Goal: Task Accomplishment & Management: Manage account settings

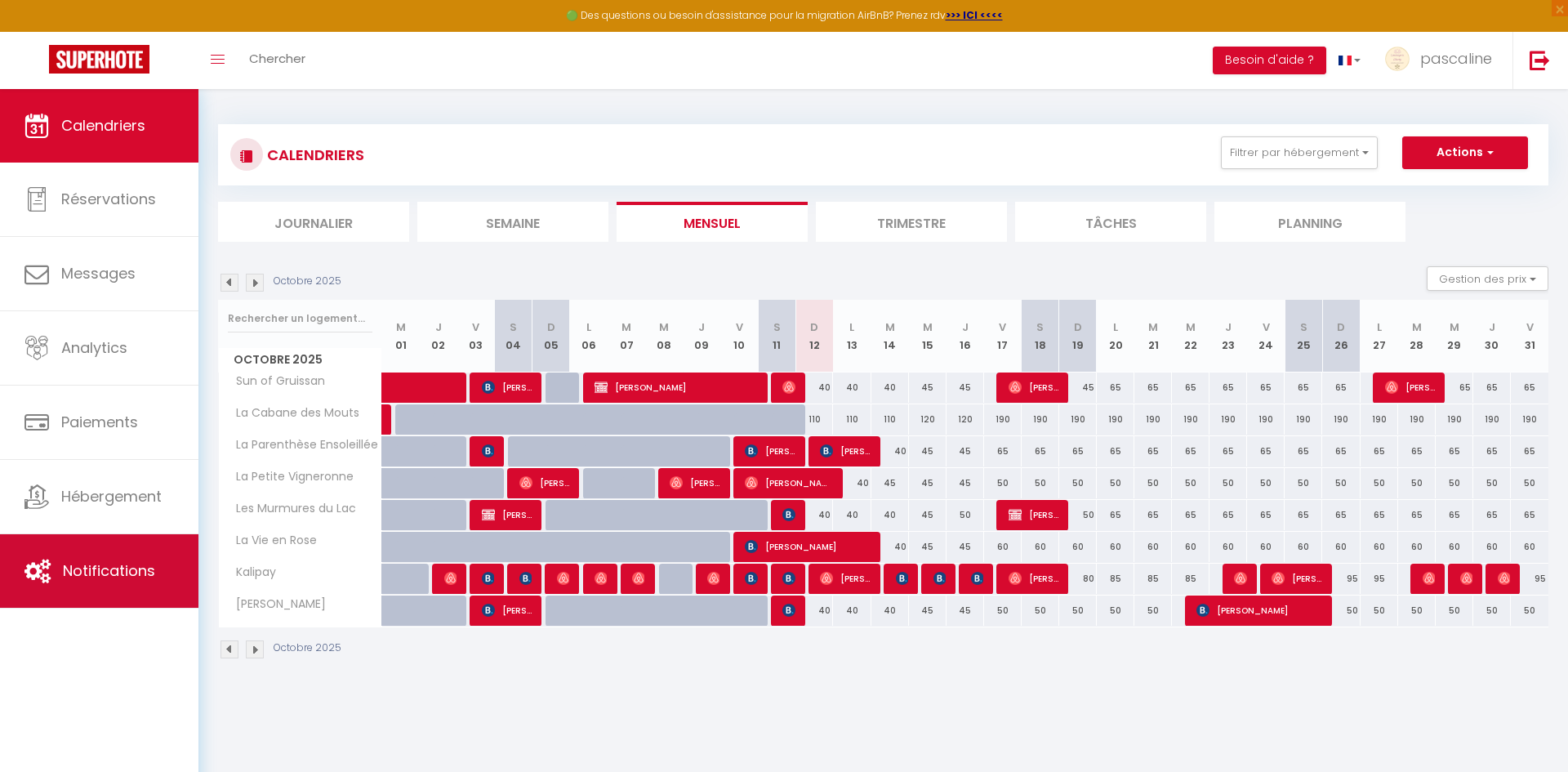
click at [73, 583] on link "Notifications" at bounding box center [99, 571] width 199 height 74
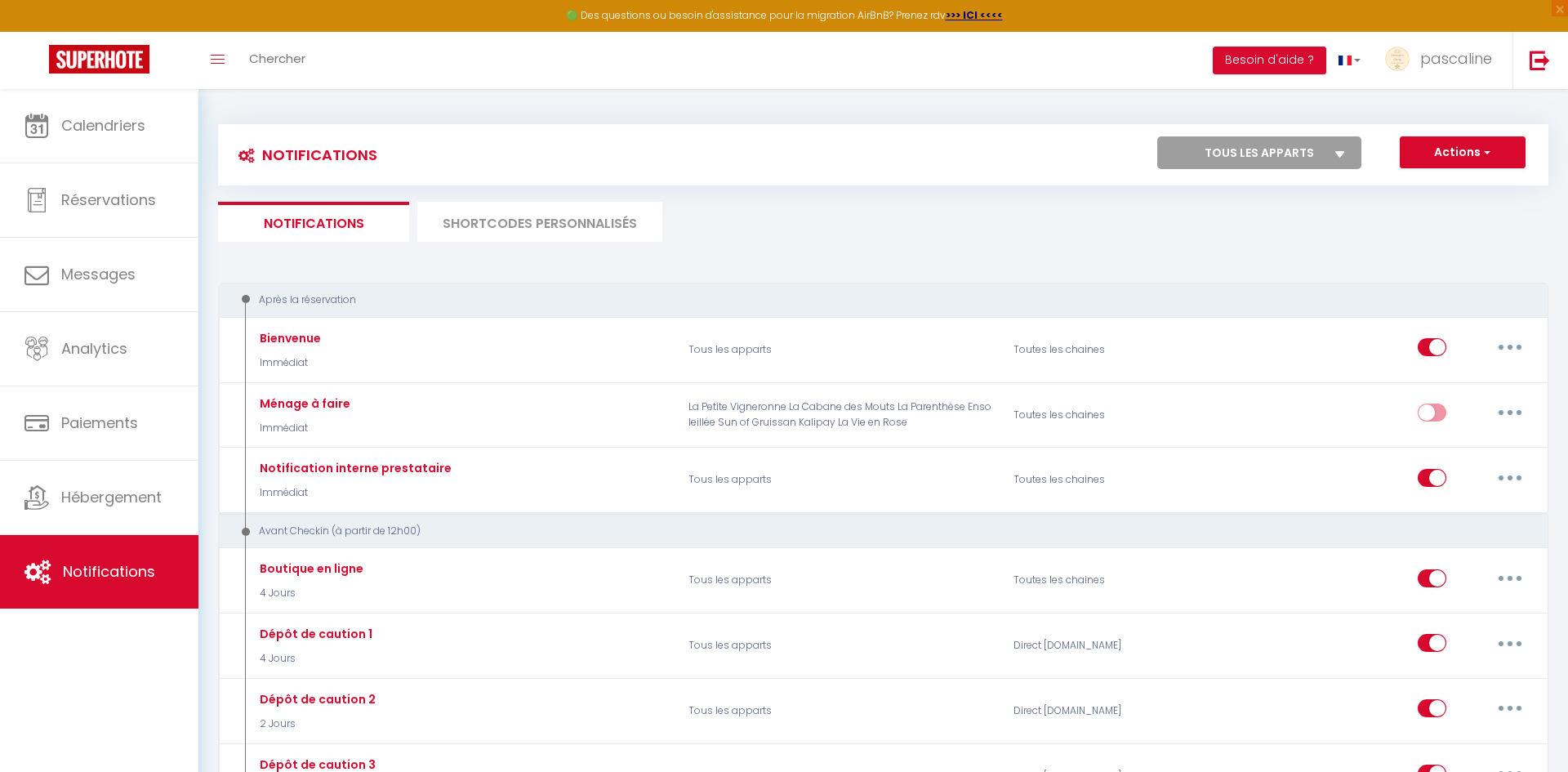
click at [516, 223] on li "SHORTCODES PERSONNALISÉS" at bounding box center [540, 221] width 245 height 40
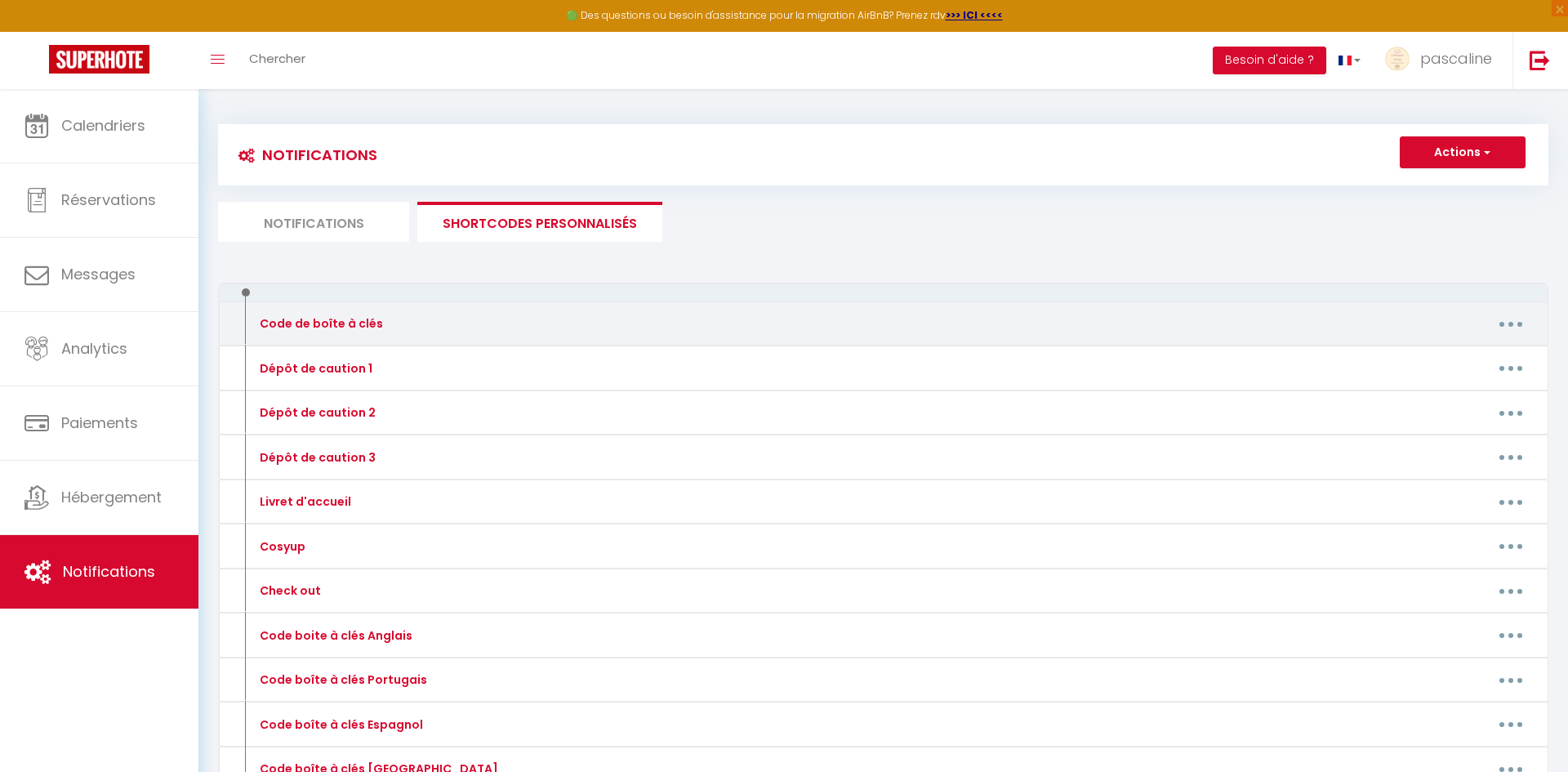
click at [1521, 336] on div "Code de boîte à clés Editer Supprimer" at bounding box center [883, 324] width 1330 height 45
click at [1516, 329] on button "button" at bounding box center [1510, 324] width 46 height 26
click at [1444, 354] on link "Editer" at bounding box center [1468, 361] width 121 height 28
type input "Code de boîte à clés"
type textarea "Code de boîte à clés"
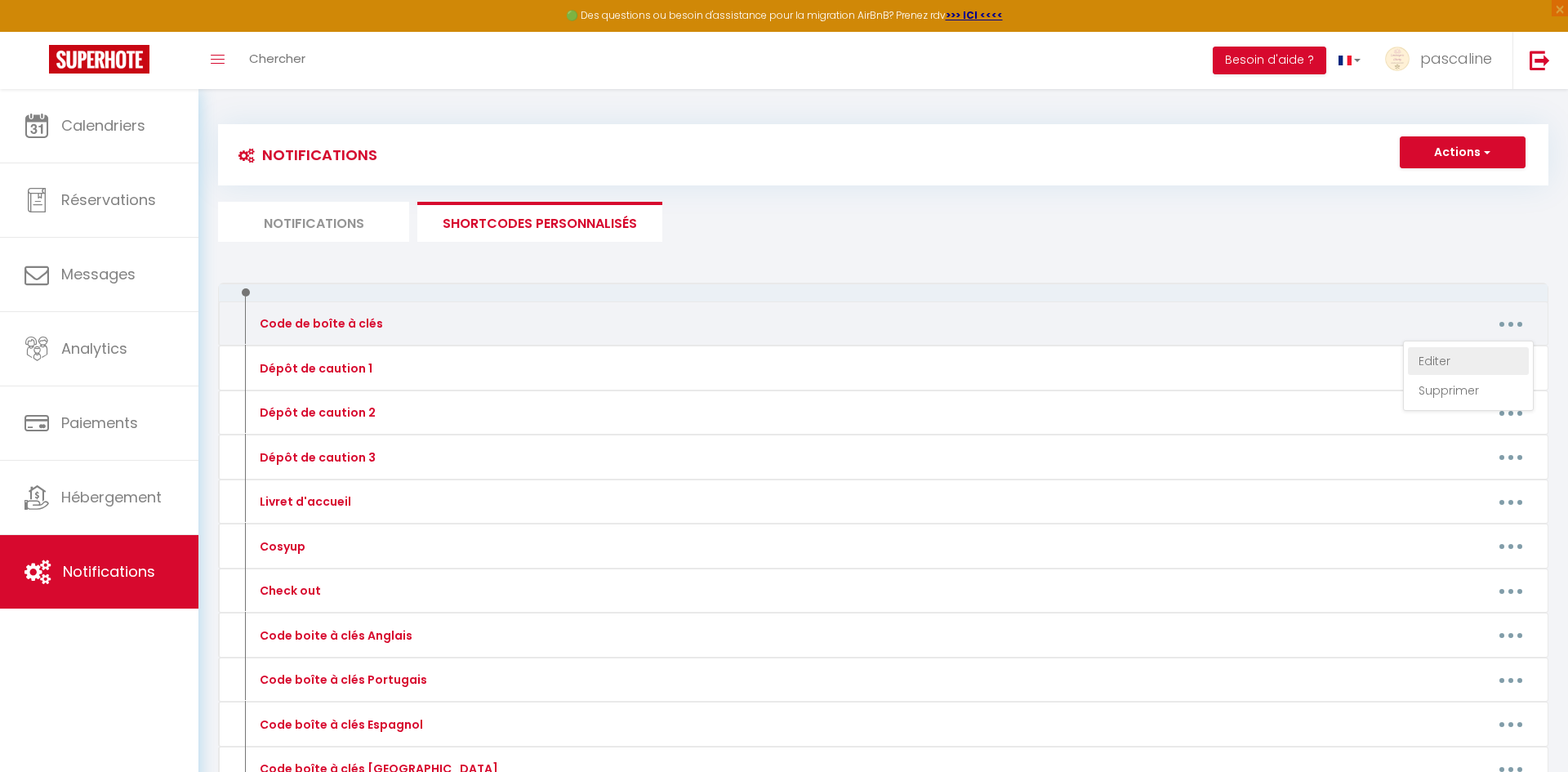
type textarea "Bonjour [GUEST:FIRST_NAME], L'entrée de l'immeuble se situe en face du panneau …"
type textarea "Bonjour [GUEST:FIRST_NAME], La boîte à clés se trouve sur la gauche du portillo…"
type textarea "Bonjour [GUEST:FIRST_NAME], Cliquez sur ce lien pour accéder à l'appartement : …"
type textarea "Bonjour [GUEST:FIRST_NAME] , Le code de la boîte à clés est le 3110 Bon séjour …"
type textarea "Bonjour [GUEST:FIRST_NAME], L'entrée de l'immeuble se situe en face du panneau …"
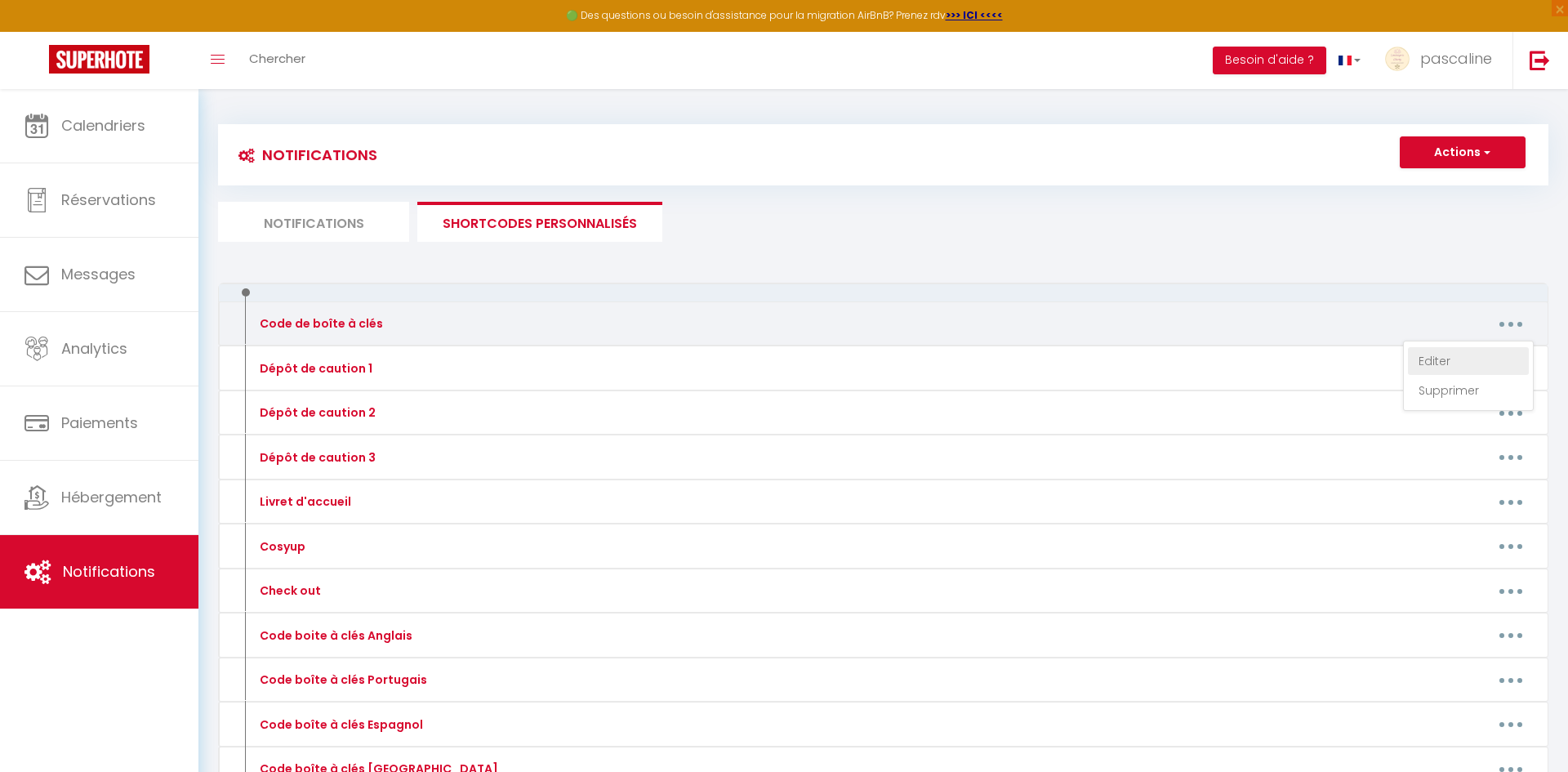
type textarea "Bonjour [GUEST:FIRST_NAME], Vous trouverez devant la porte de l'immeuble un boi…"
type textarea "Bonjour [GUEST:FIRST_NAME] , Cliquez sur ce lien pour accéder à l'appartement :…"
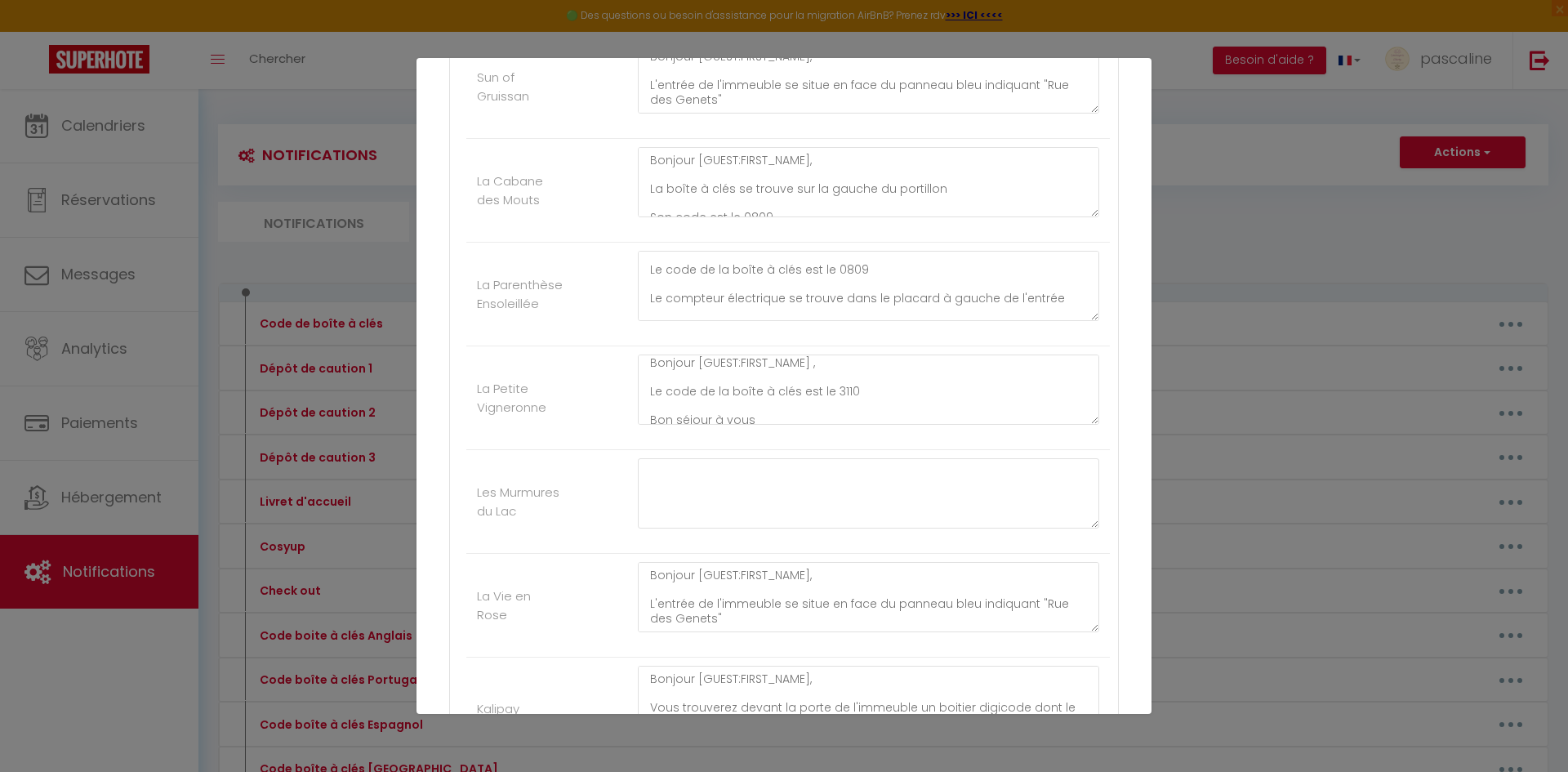
scroll to position [87, 0]
click at [866, 273] on textarea "Bonjour [GUEST:FIRST_NAME], Cliquez sur ce lien pour accéder à l'appartement : …" at bounding box center [868, 285] width 461 height 70
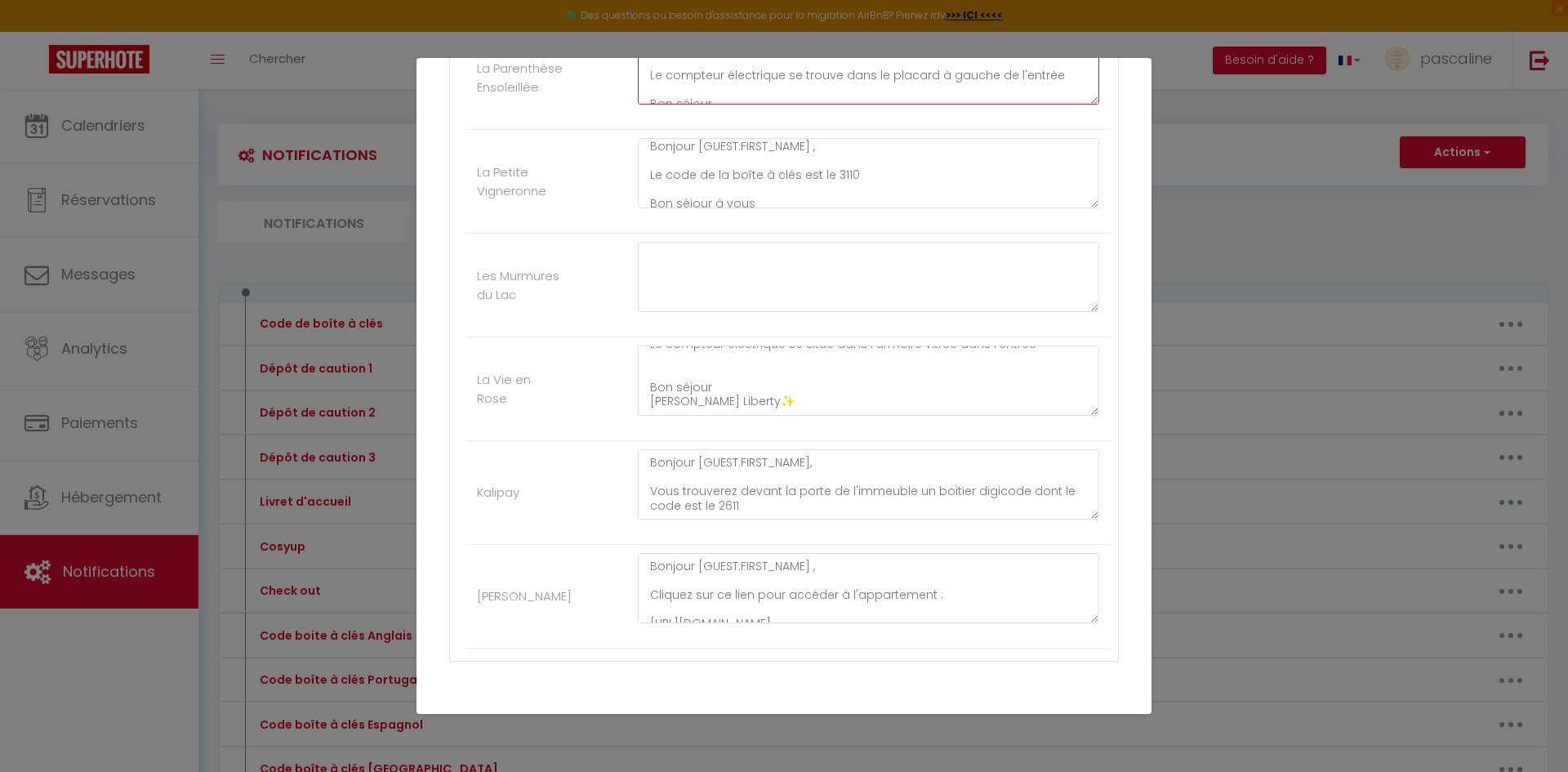
scroll to position [669, 0]
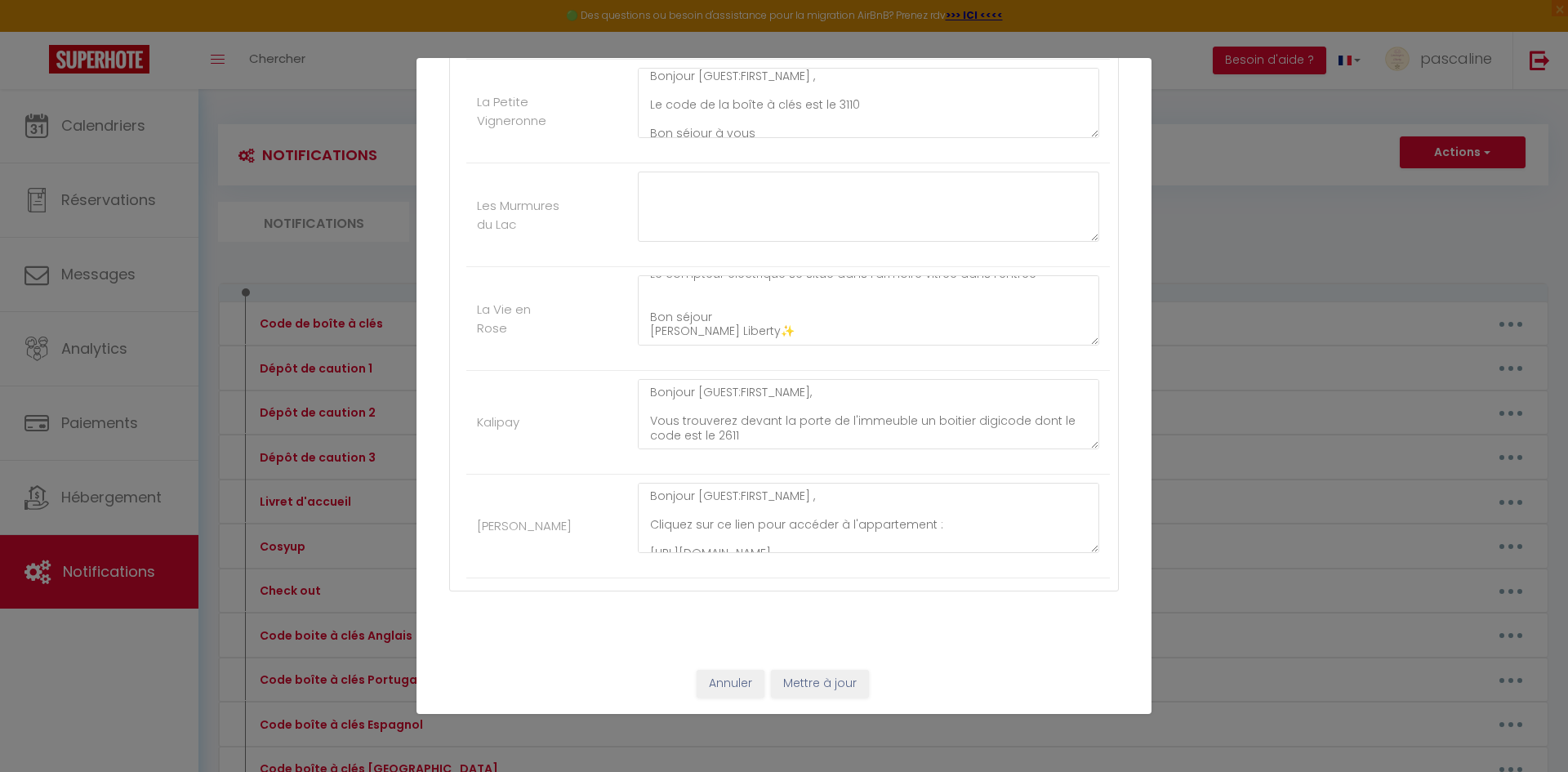
type textarea "Bonjour [GUEST:FIRST_NAME], Cliquez sur ce lien pour accéder à l'appartement : …"
click at [836, 679] on button "Mettre à jour" at bounding box center [819, 683] width 98 height 28
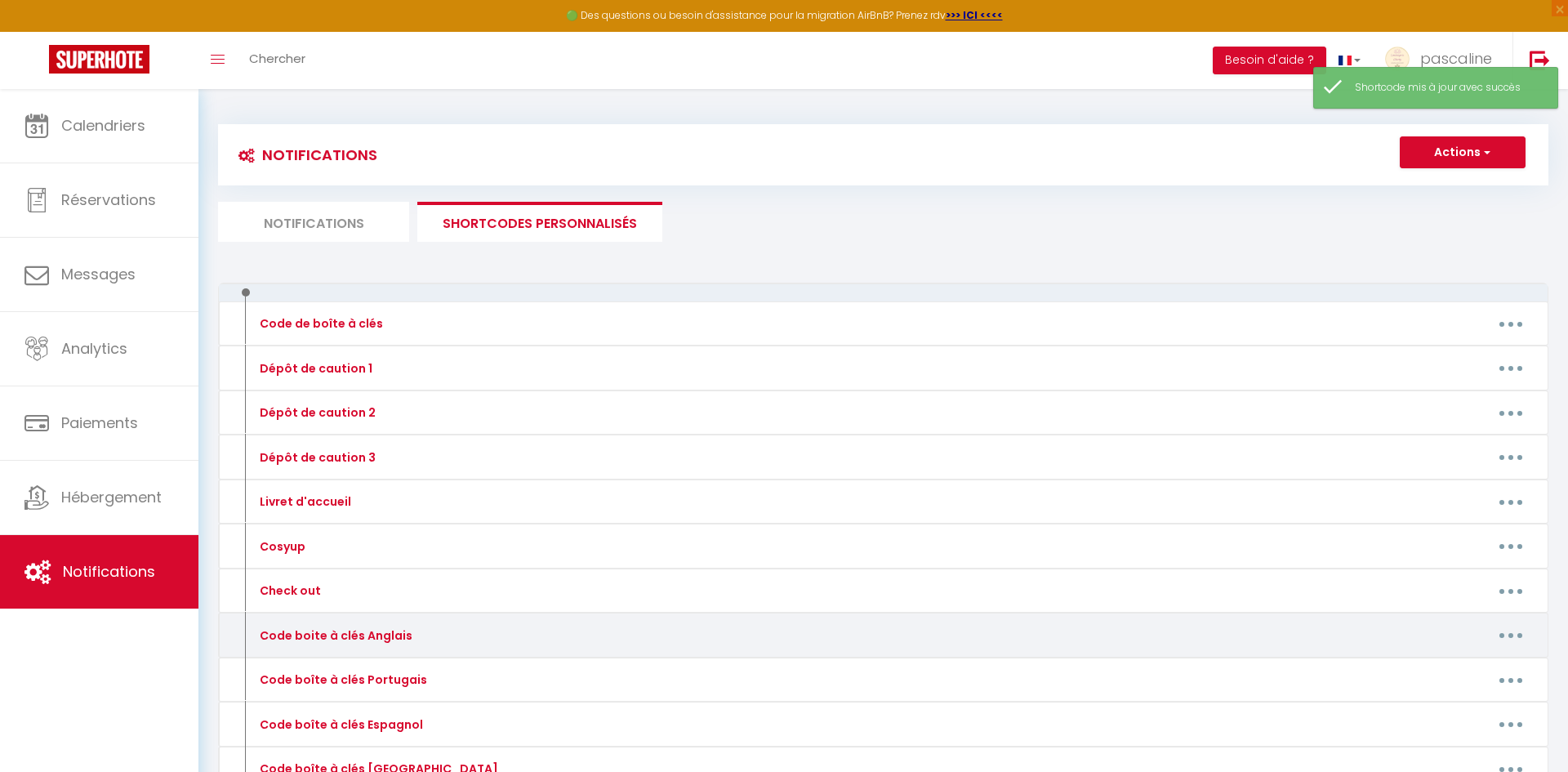
click at [1518, 635] on button "button" at bounding box center [1510, 635] width 46 height 26
click at [1470, 679] on link "Editer" at bounding box center [1468, 672] width 121 height 28
type input "Code boite à clés Anglais"
type textarea "Key box code"
type textarea "Hello [GUEST:FIRST_NAME], The building entrance is opposite the blue sign indic…"
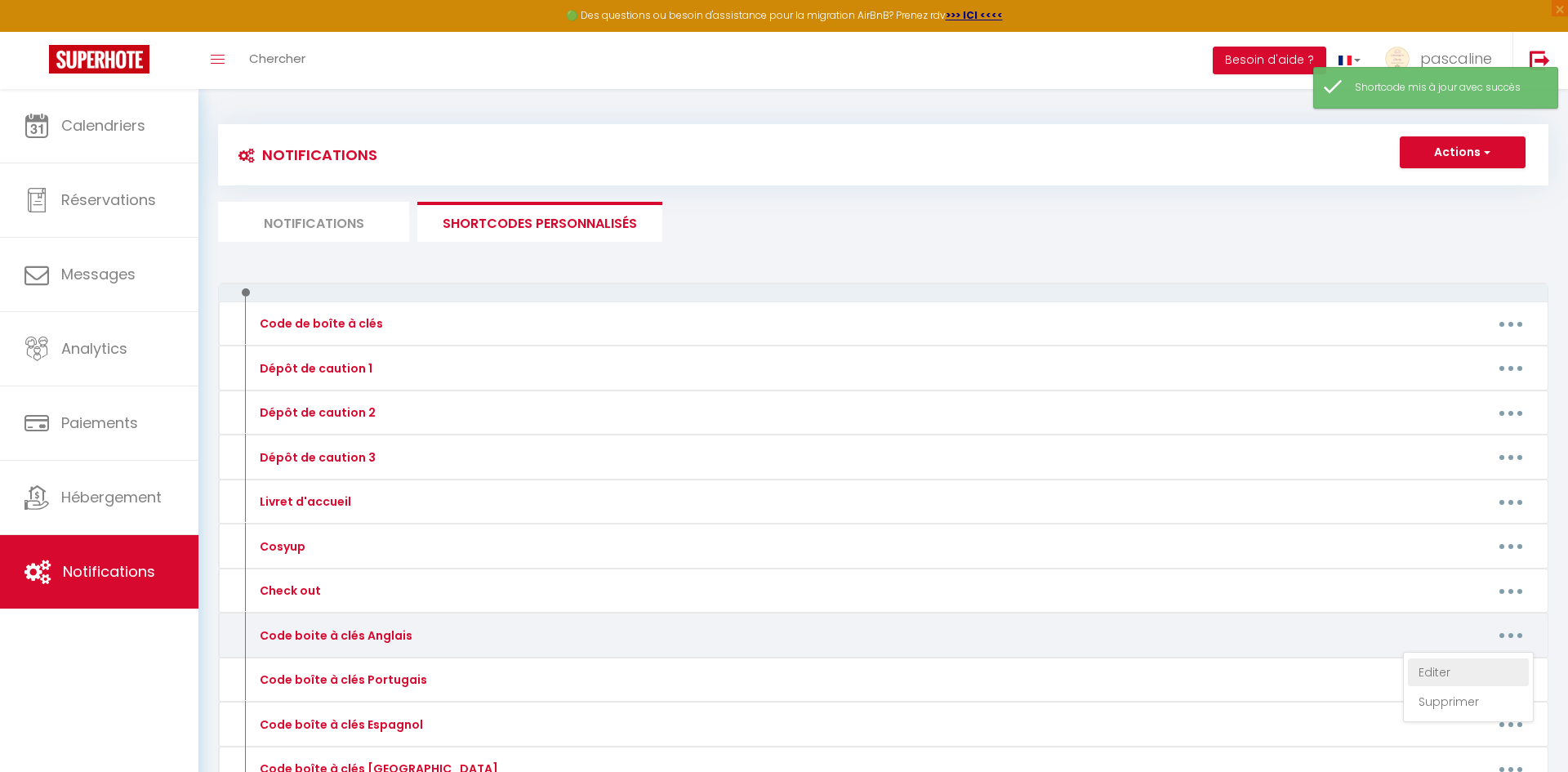
type textarea "Hello [GUEST:FIRST_NAME], The key box is located on the left of the gate. Its c…"
type textarea "Hello [GUEST:FIRST_NAME], Click on this link to access the apartment: [URL][DOM…"
type textarea "Hello [GUEST:FIRST_NAME], The key box code is 3110 Enjoy your stay. Liberty Con…"
type textarea "Hello [GUEST:FIRST_NAME], The building entrance is opposite the blue sign indic…"
type textarea "Hello [GUEST:FIRST_NAME], You will find a keypad in front of the building entra…"
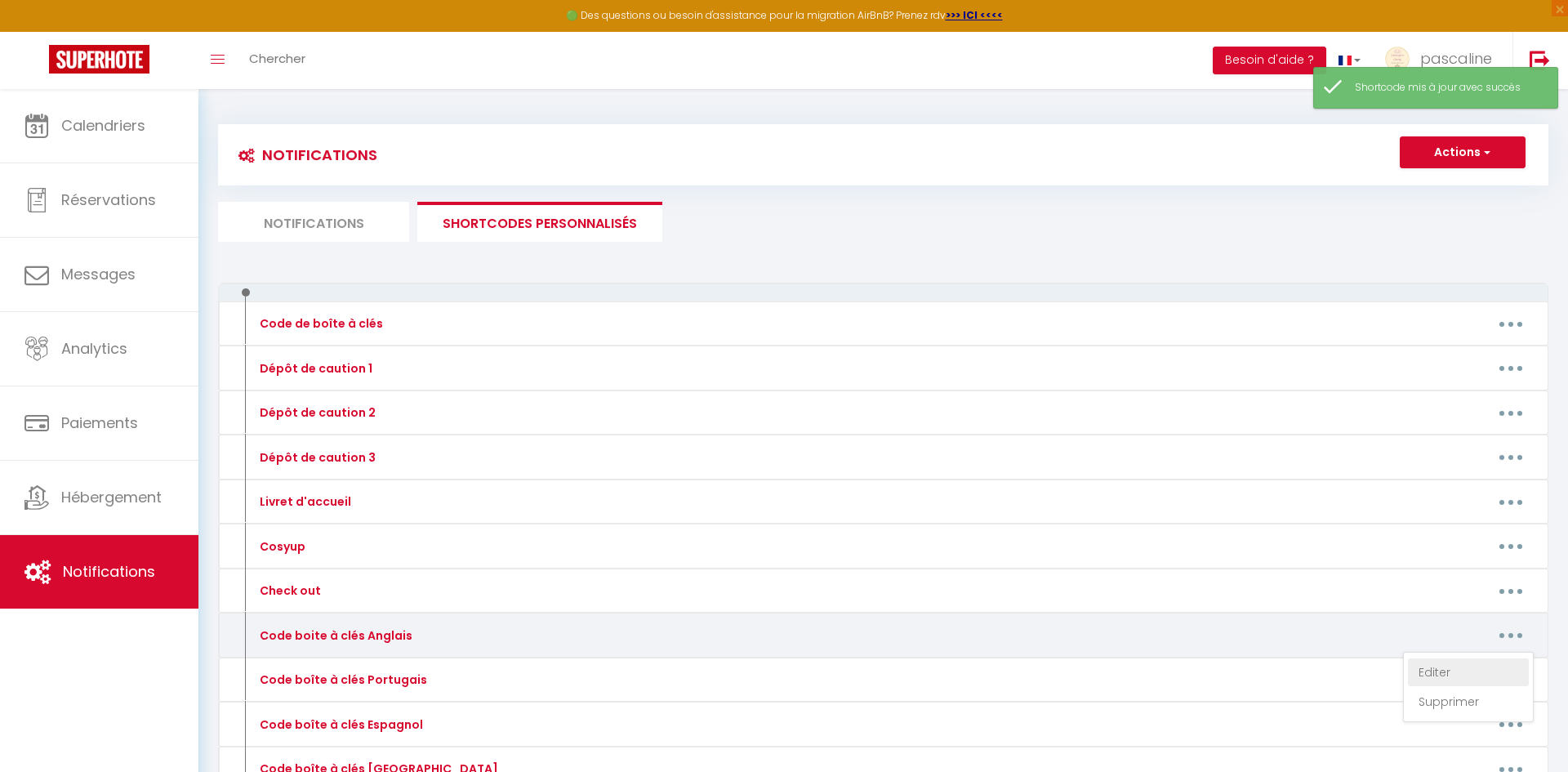
type textarea "Hello [GUEST:FIRST_NAME], Click on this link to access the apartment: [URL][DOM…"
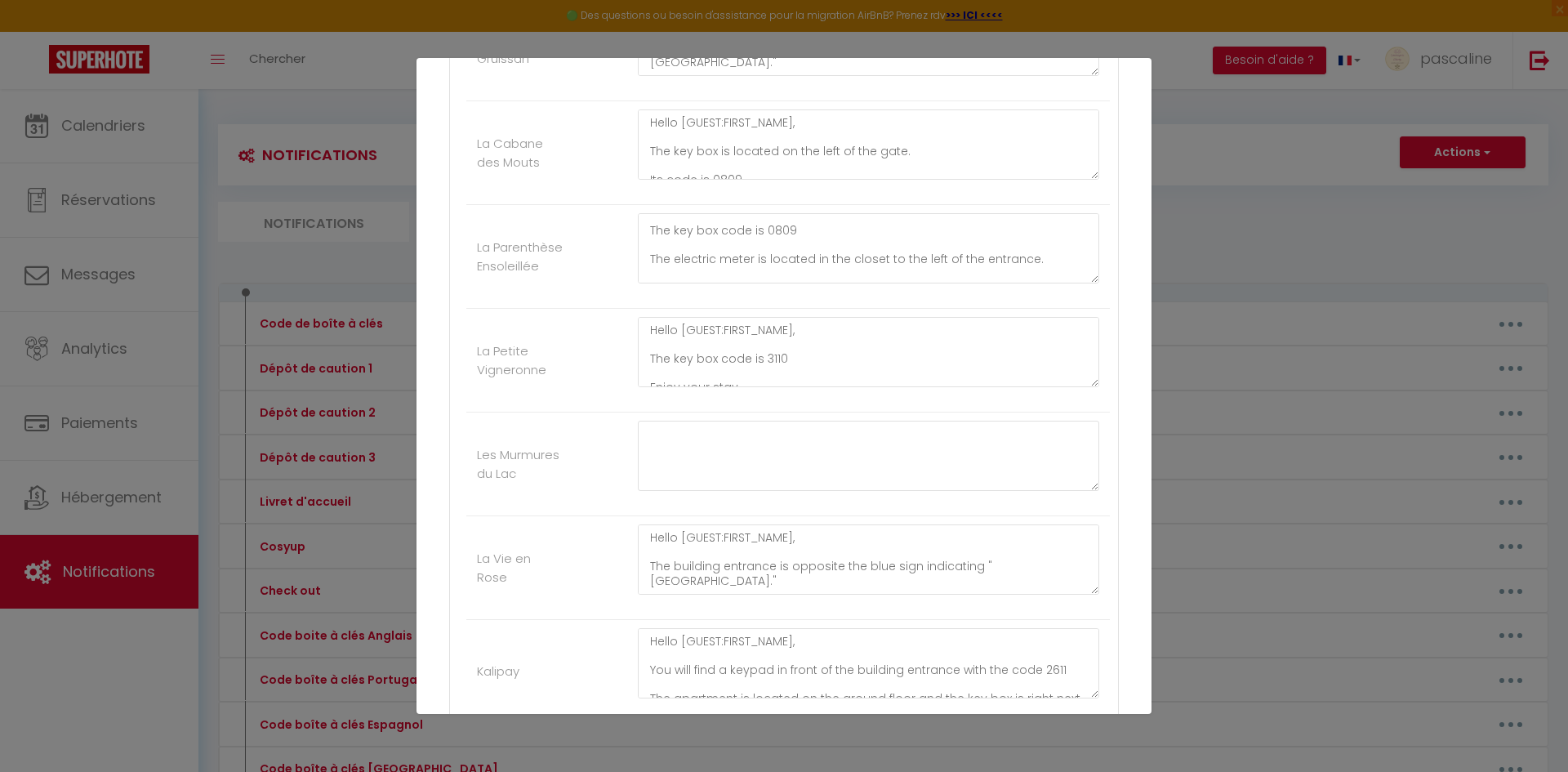
scroll to position [90, 0]
click at [830, 233] on textarea "Hello [GUEST:FIRST_NAME], Click on this link to access the apartment: [URL][DOM…" at bounding box center [868, 248] width 461 height 70
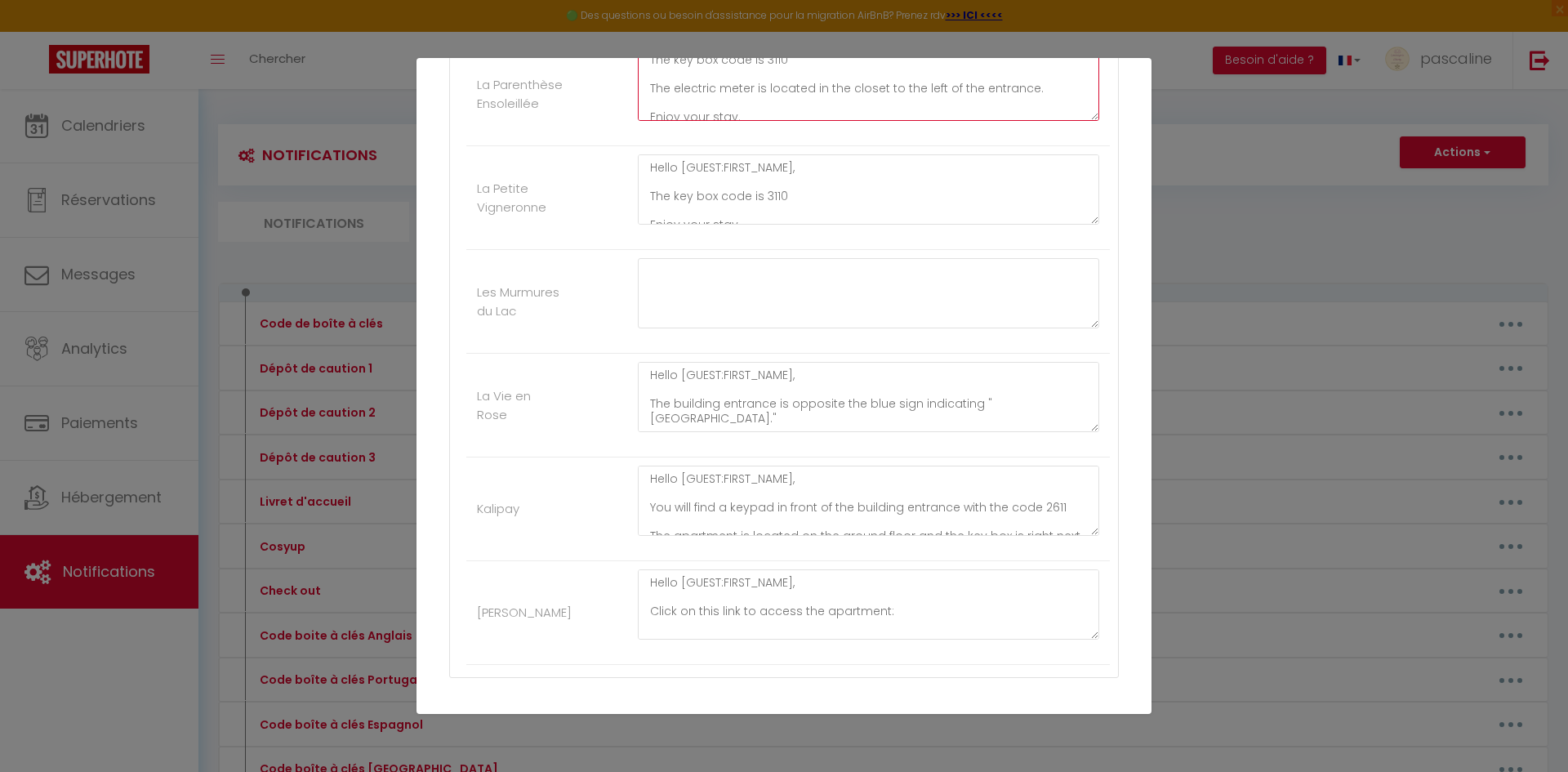
scroll to position [669, 0]
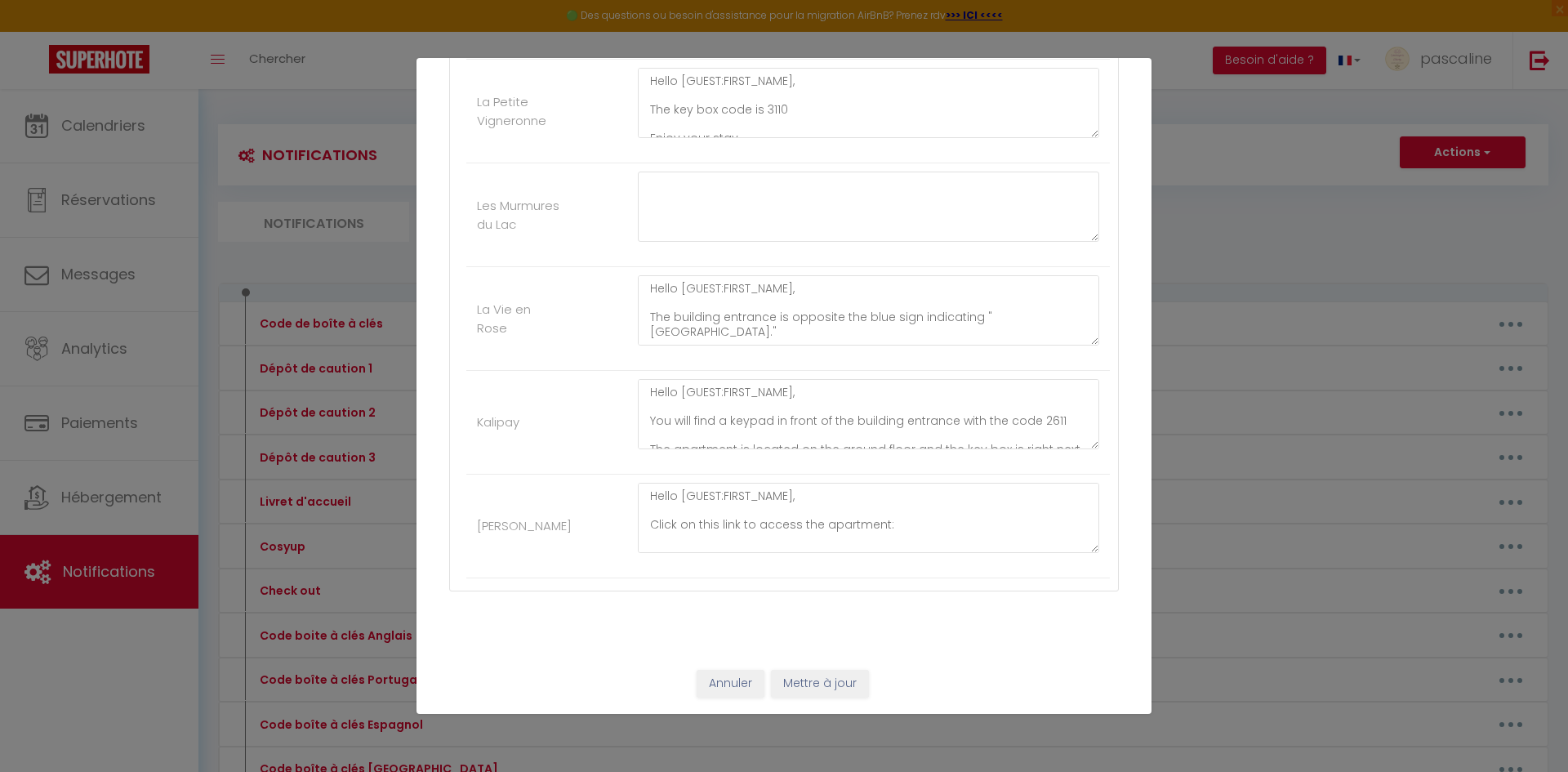
type textarea "Hello [GUEST:FIRST_NAME], Click on this link to access the apartment: [URL][DOM…"
click at [826, 677] on button "Mettre à jour" at bounding box center [819, 683] width 98 height 28
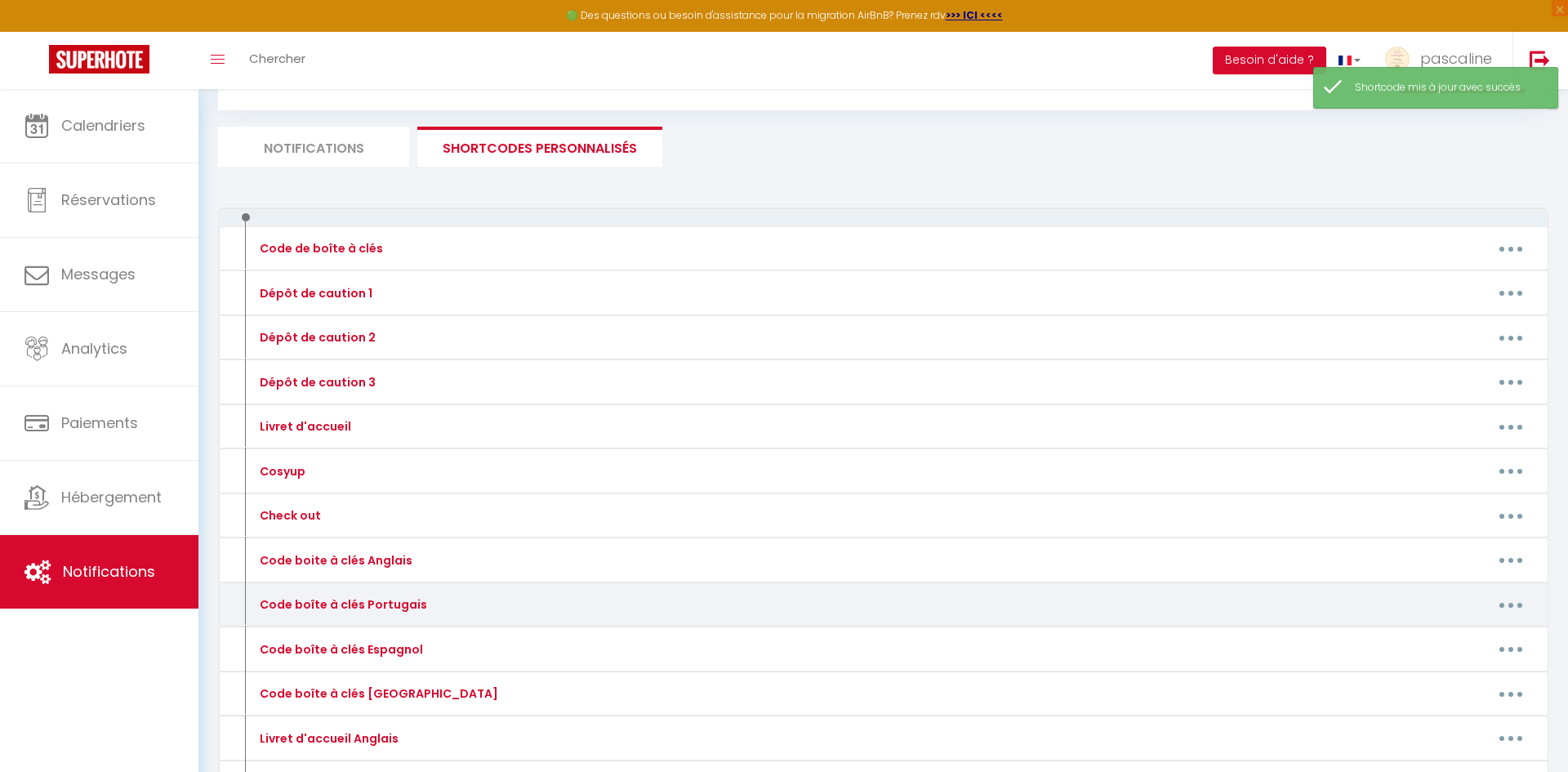
scroll to position [77, 0]
click at [1518, 602] on button "button" at bounding box center [1510, 602] width 46 height 26
click at [1454, 641] on link "Editer" at bounding box center [1468, 640] width 121 height 28
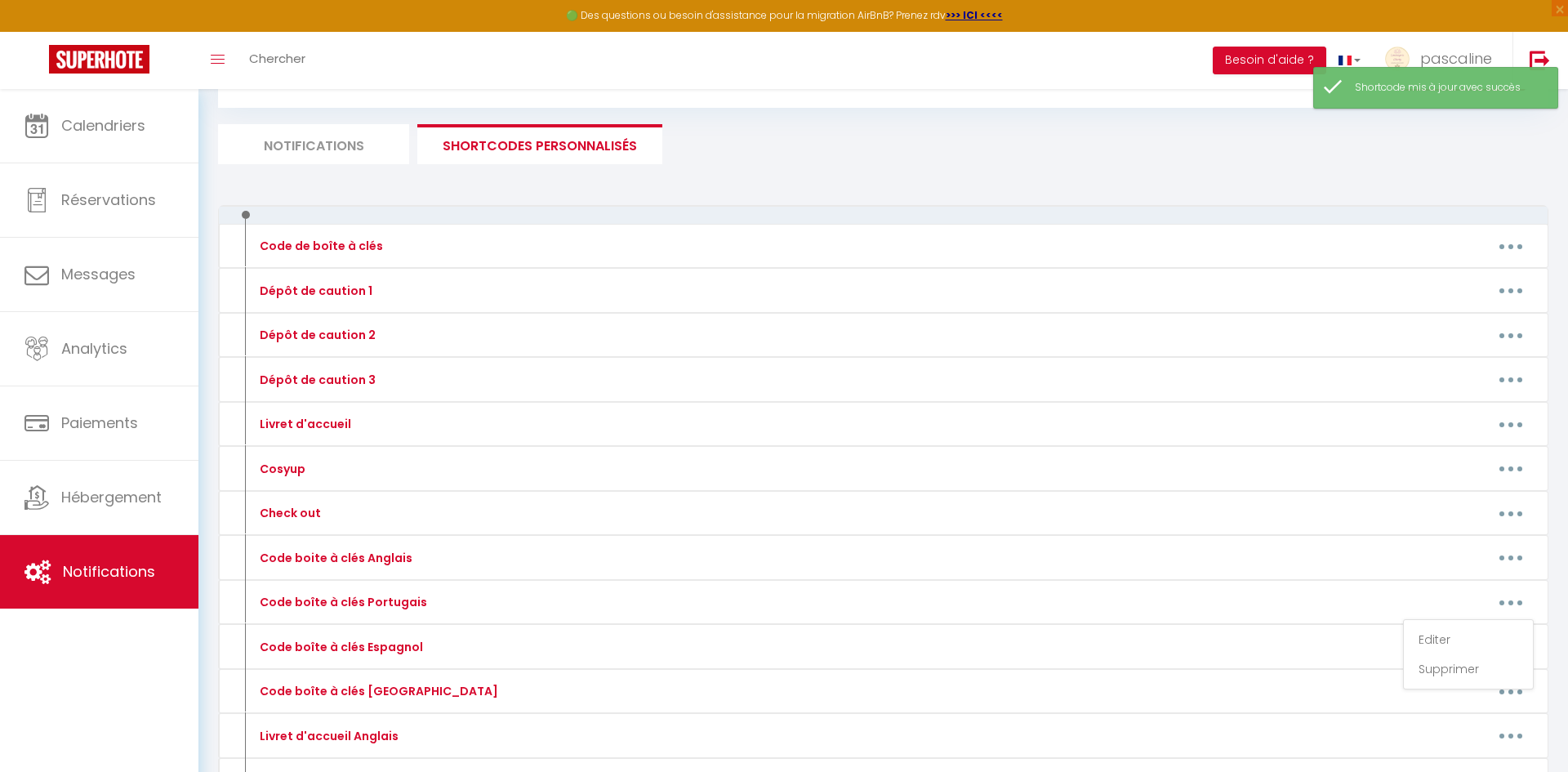
type input "Code boîte à clés Portugais"
type textarea "Código da caixa chave"
type textarea "Olá [GUEST:FIRST_NAME], A entrada do prédio fica em frente à placa azul que ind…"
type textarea "Olá [GUEST:FIRST_NAME], A caixa de chaves fica à esquerda do portão. O código é…"
type textarea "Olá [GUEST:FIRST_NAME], Clique neste link para acessar o apartamento: [URL][DOM…"
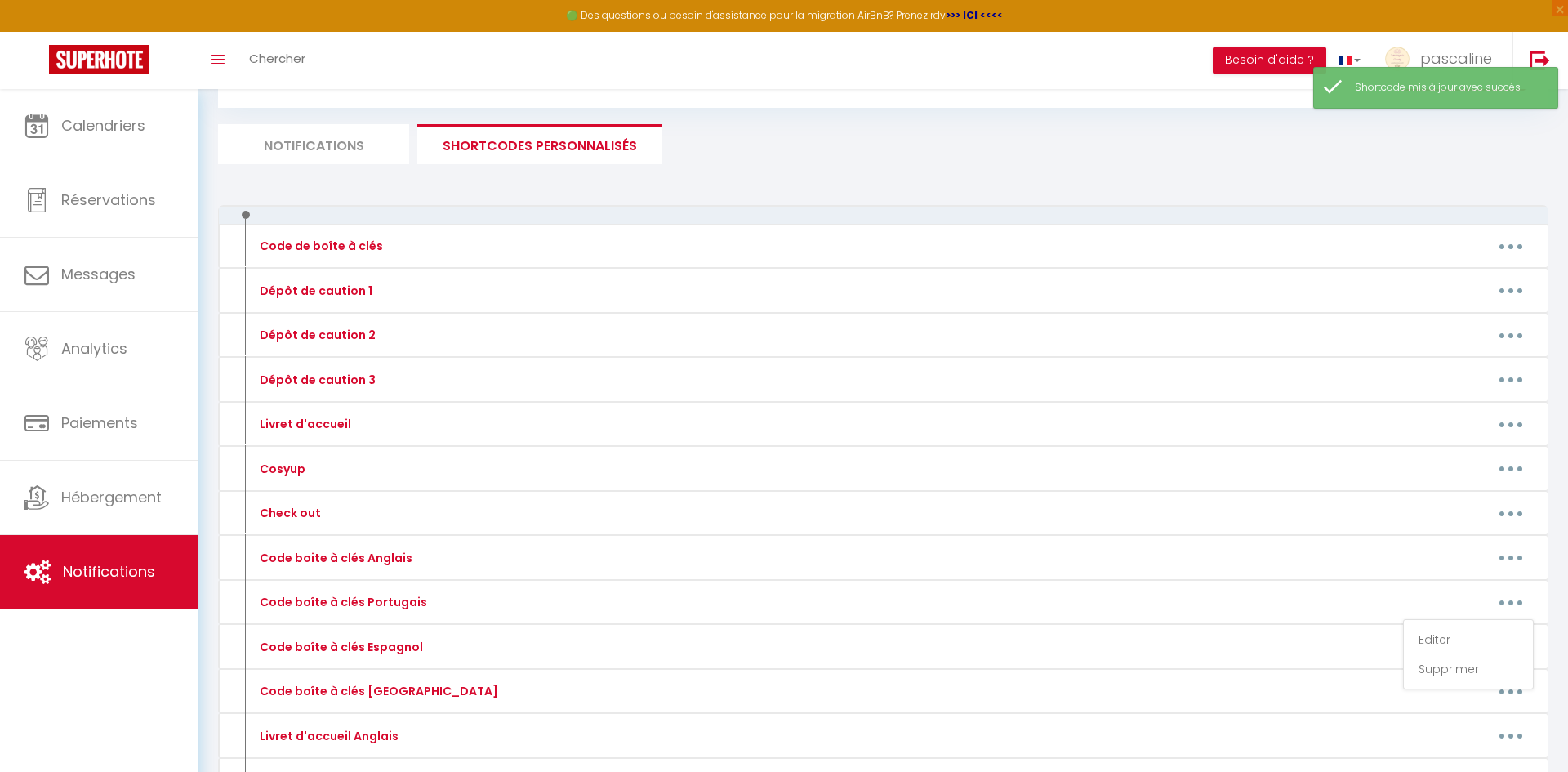
type textarea "Olá [GUEST:FIRST_NAME], O código da caixa de chaves é 3110 Boa estadia. Concier…"
type textarea "Olá [GUEST:FIRST_NAME], A entrada do prédio fica em frente à placa azul que ind…"
type textarea "Olá [GUEST:FIRST_NAME], Você encontrará um teclado numérico em frente à entrada…"
type textarea "Olá [GUEST:FIRST_NAME], Clique neste link para acessar o apartamento: [URL][DOM…"
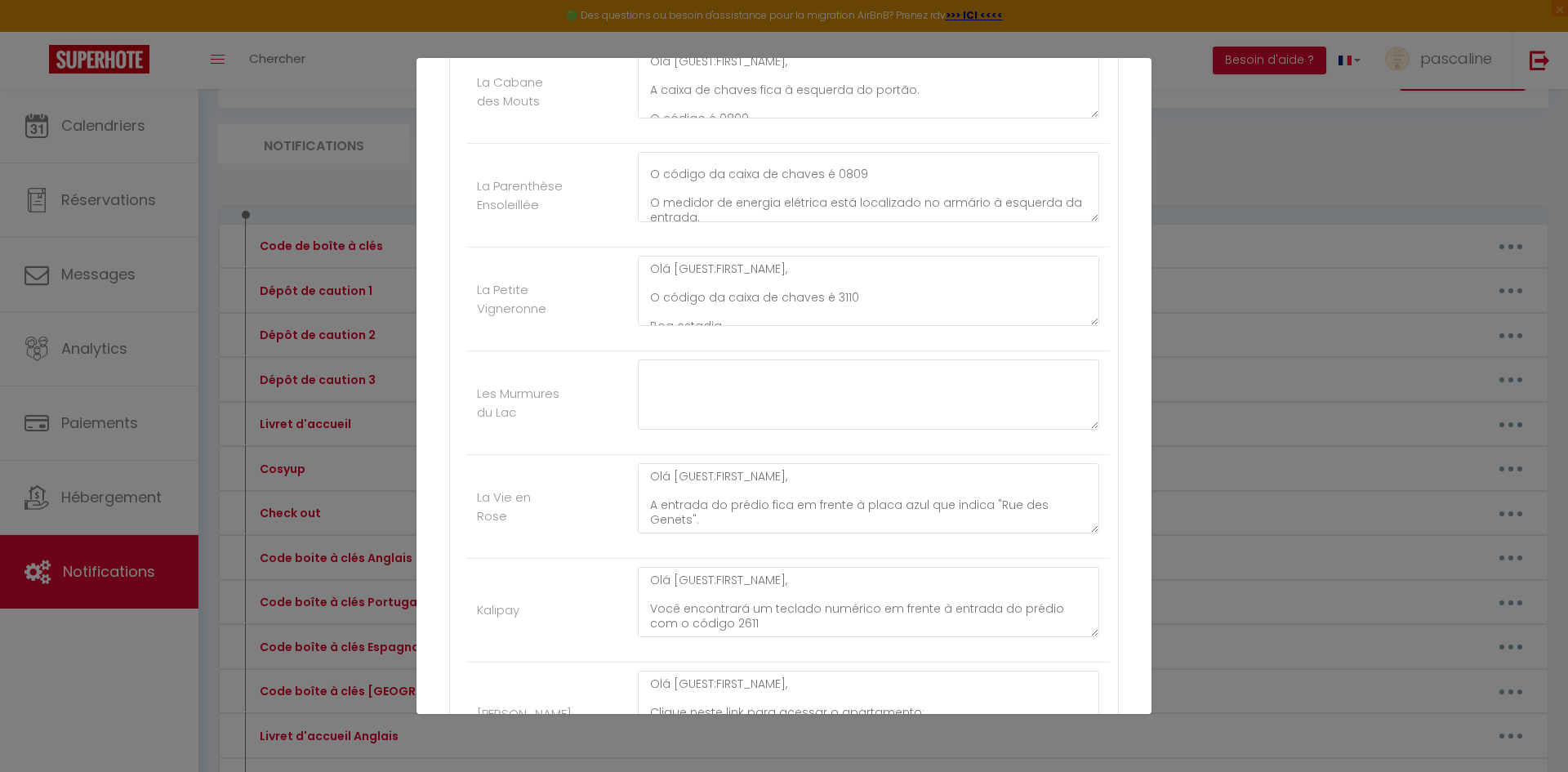
scroll to position [85, 0]
click at [869, 180] on textarea "Olá [GUEST:FIRST_NAME], Clique neste link para acessar o apartamento: [URL][DOM…" at bounding box center [868, 186] width 461 height 70
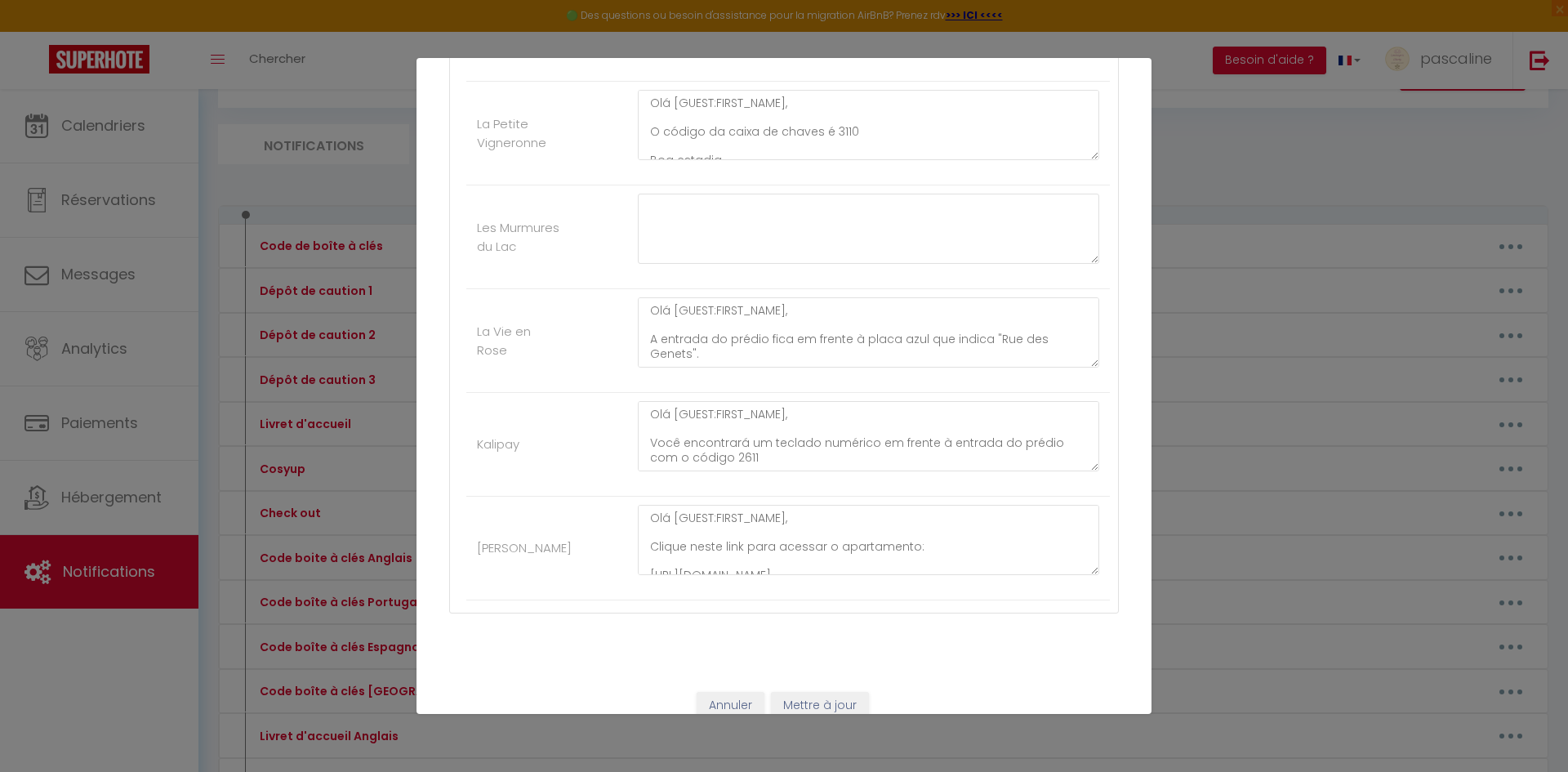
scroll to position [669, 0]
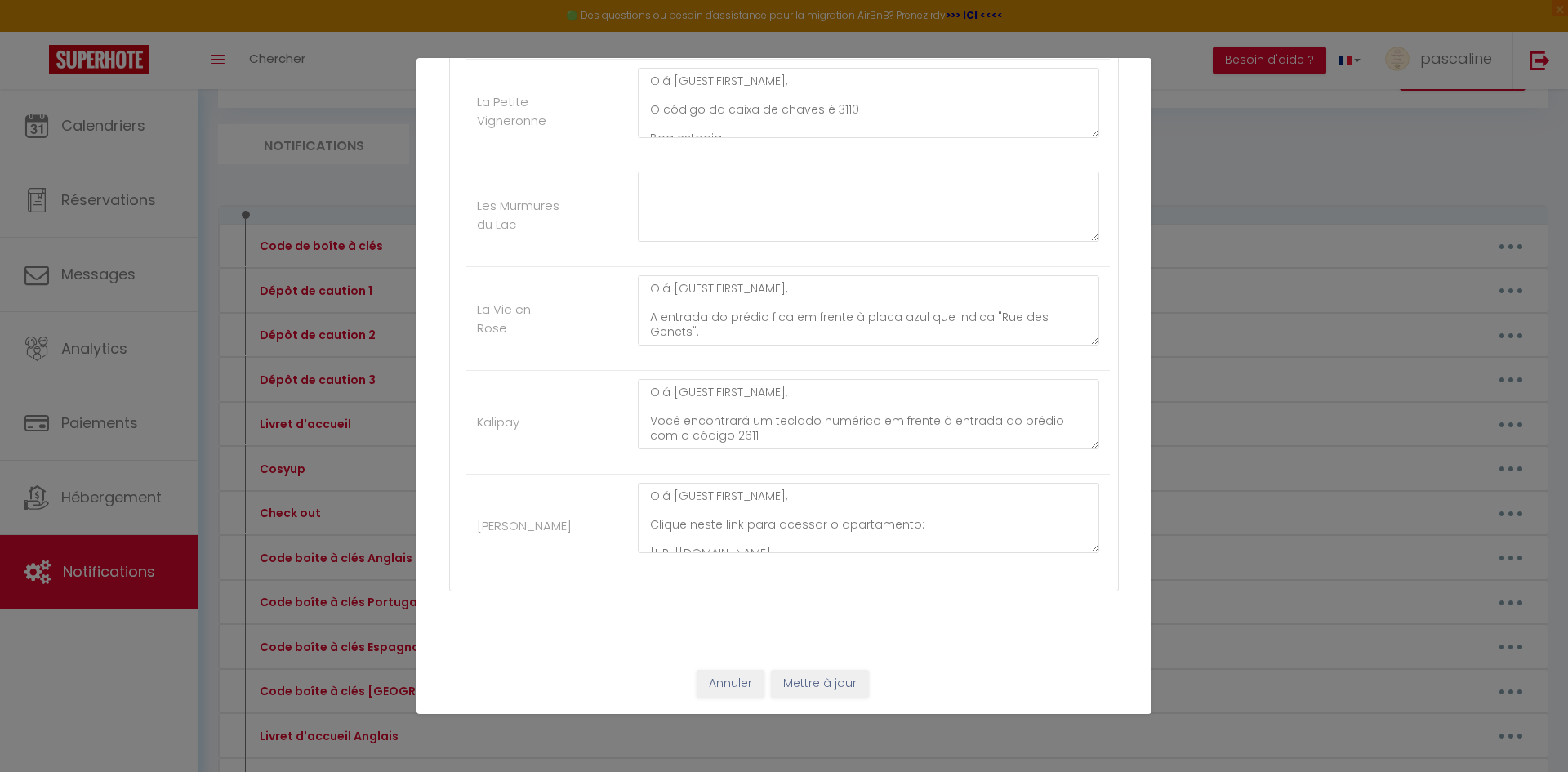
type textarea "Olá [GUEST:FIRST_NAME], Clique neste link para acessar o apartamento: [URL][DOM…"
click at [809, 685] on button "Mettre à jour" at bounding box center [819, 683] width 98 height 28
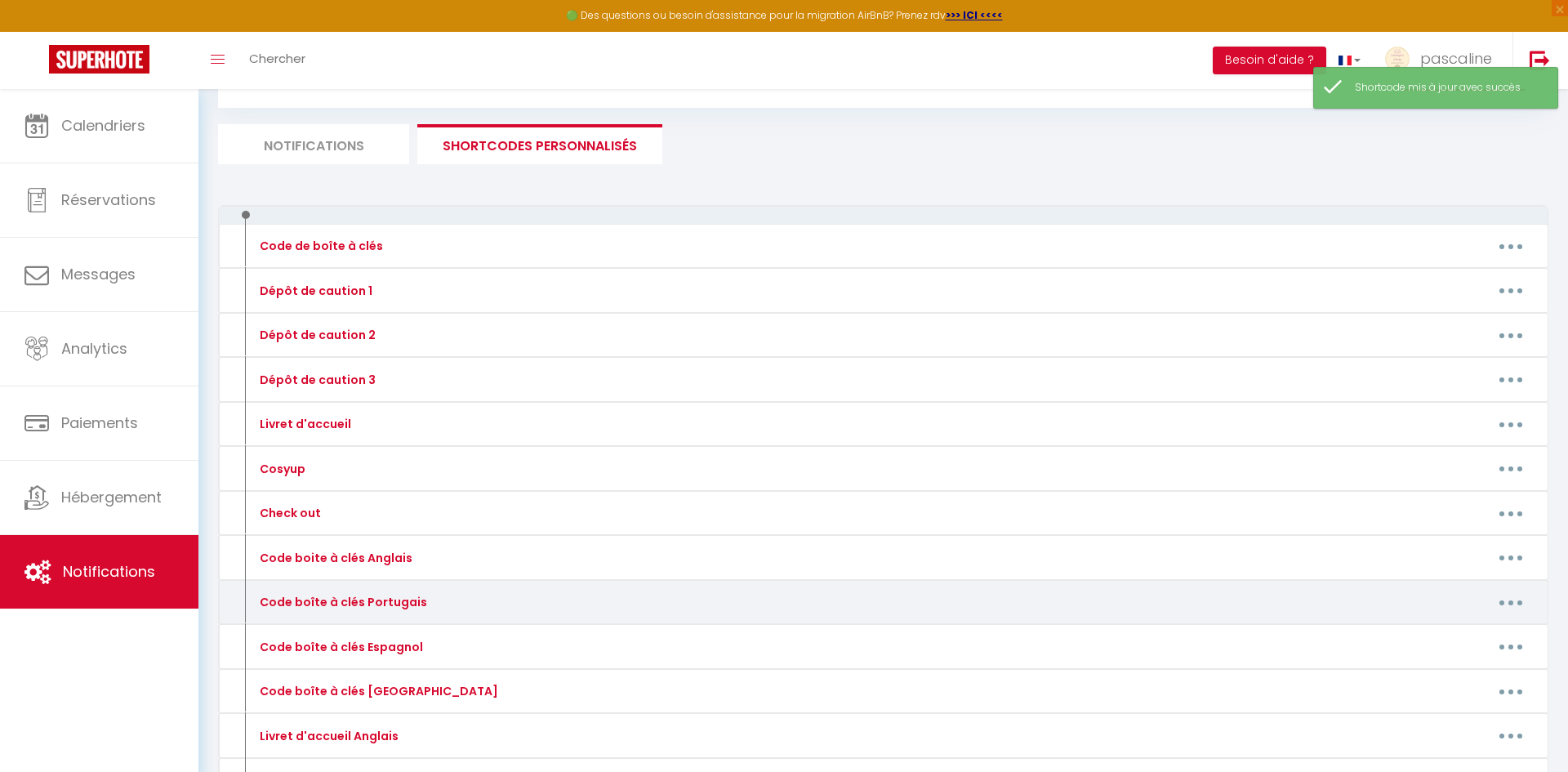
click at [1510, 593] on button "button" at bounding box center [1510, 602] width 46 height 26
click at [1469, 630] on link "Editer" at bounding box center [1468, 640] width 121 height 28
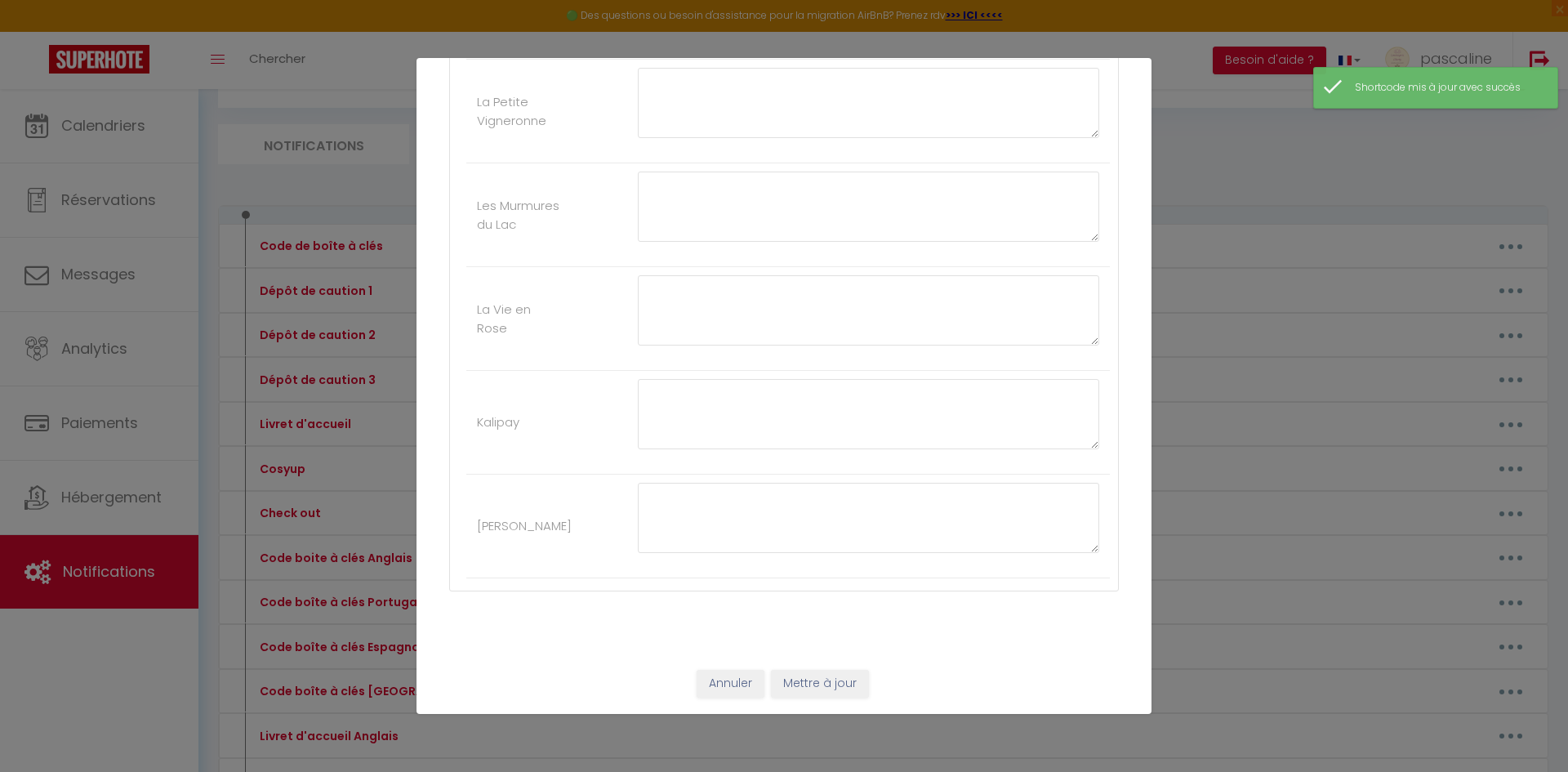
type input "Code boîte à clés Portugais"
type textarea "Código da caixa chave"
type textarea "Olá [GUEST:FIRST_NAME], A entrada do prédio fica em frente à placa azul que ind…"
type textarea "Olá [GUEST:FIRST_NAME], A caixa de chaves fica à esquerda do portão. O código é…"
type textarea "Olá [GUEST:FIRST_NAME], Clique neste link para acessar o apartamento: [URL][DOM…"
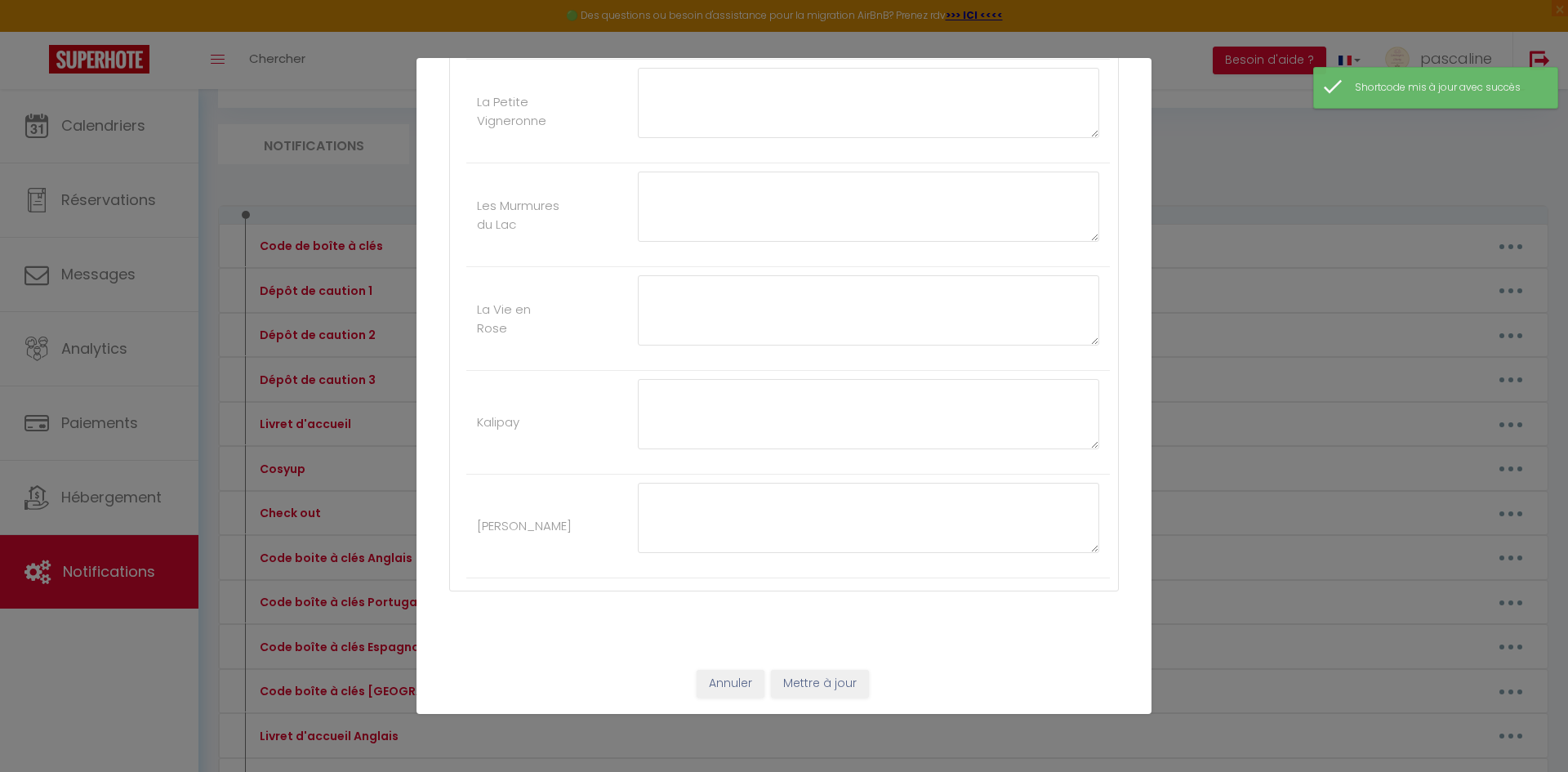
type textarea "Olá [GUEST:FIRST_NAME], O código da caixa de chaves é 3110 Boa estadia. Concier…"
type textarea "Olá [GUEST:FIRST_NAME], A entrada do prédio fica em frente à placa azul que ind…"
type textarea "Olá [GUEST:FIRST_NAME], Você encontrará um teclado numérico em frente à entrada…"
type textarea "Olá [GUEST:FIRST_NAME], Clique neste link para acessar o apartamento: [URL][DOM…"
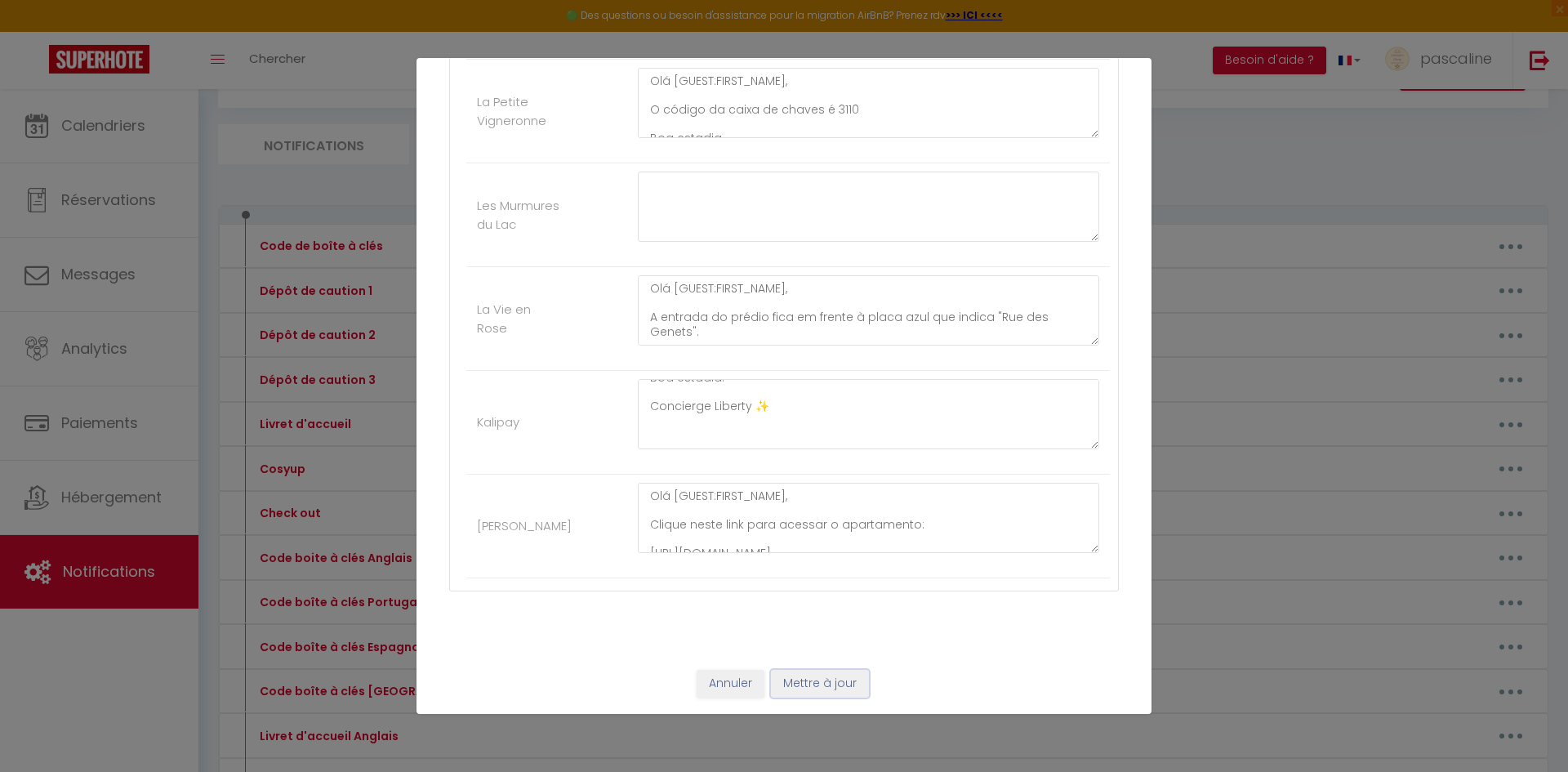
click at [833, 680] on button "Mettre à jour" at bounding box center [819, 683] width 98 height 28
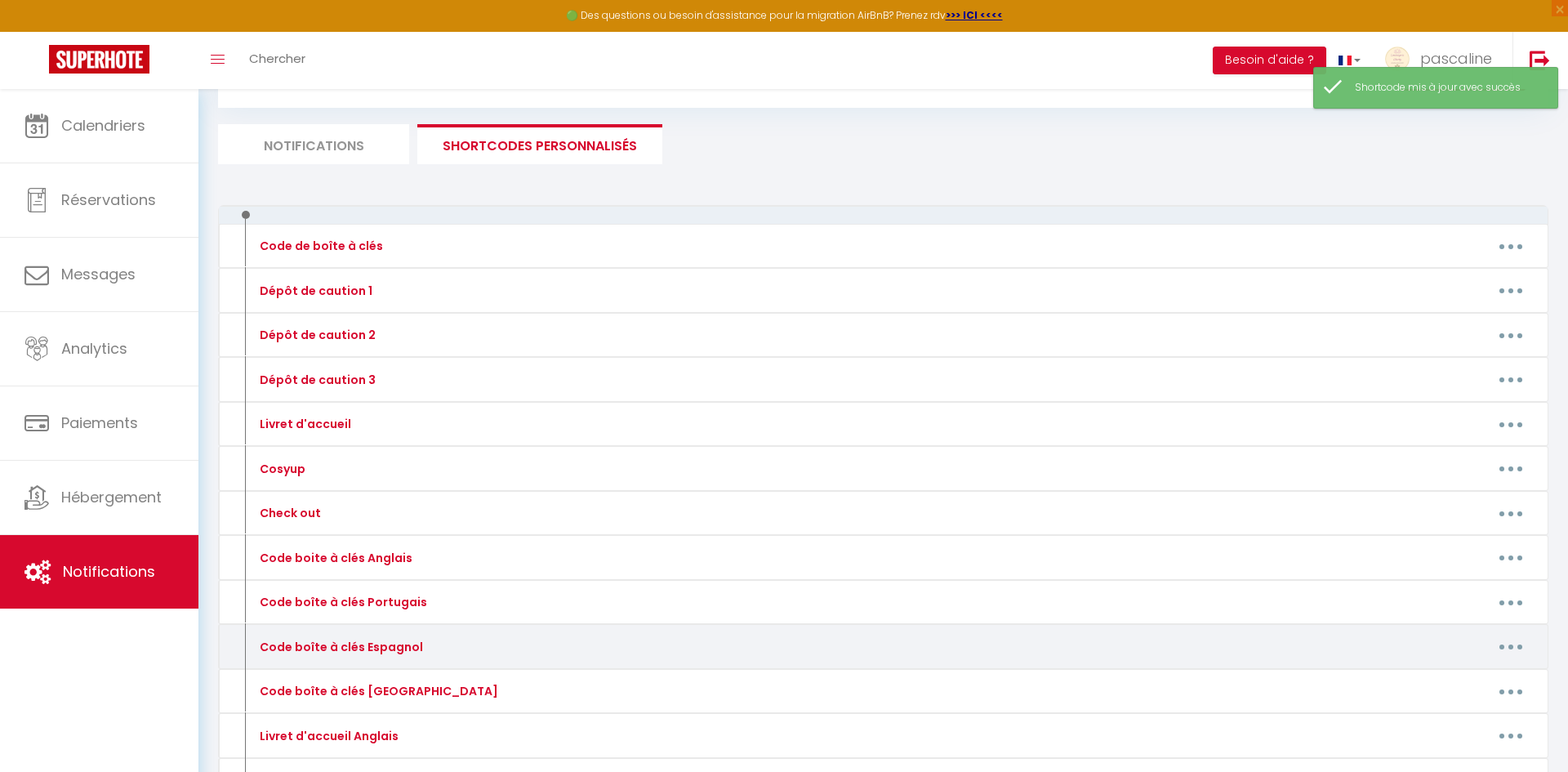
click at [1512, 650] on button "button" at bounding box center [1510, 647] width 46 height 26
click at [1437, 691] on link "Editer" at bounding box center [1468, 683] width 121 height 28
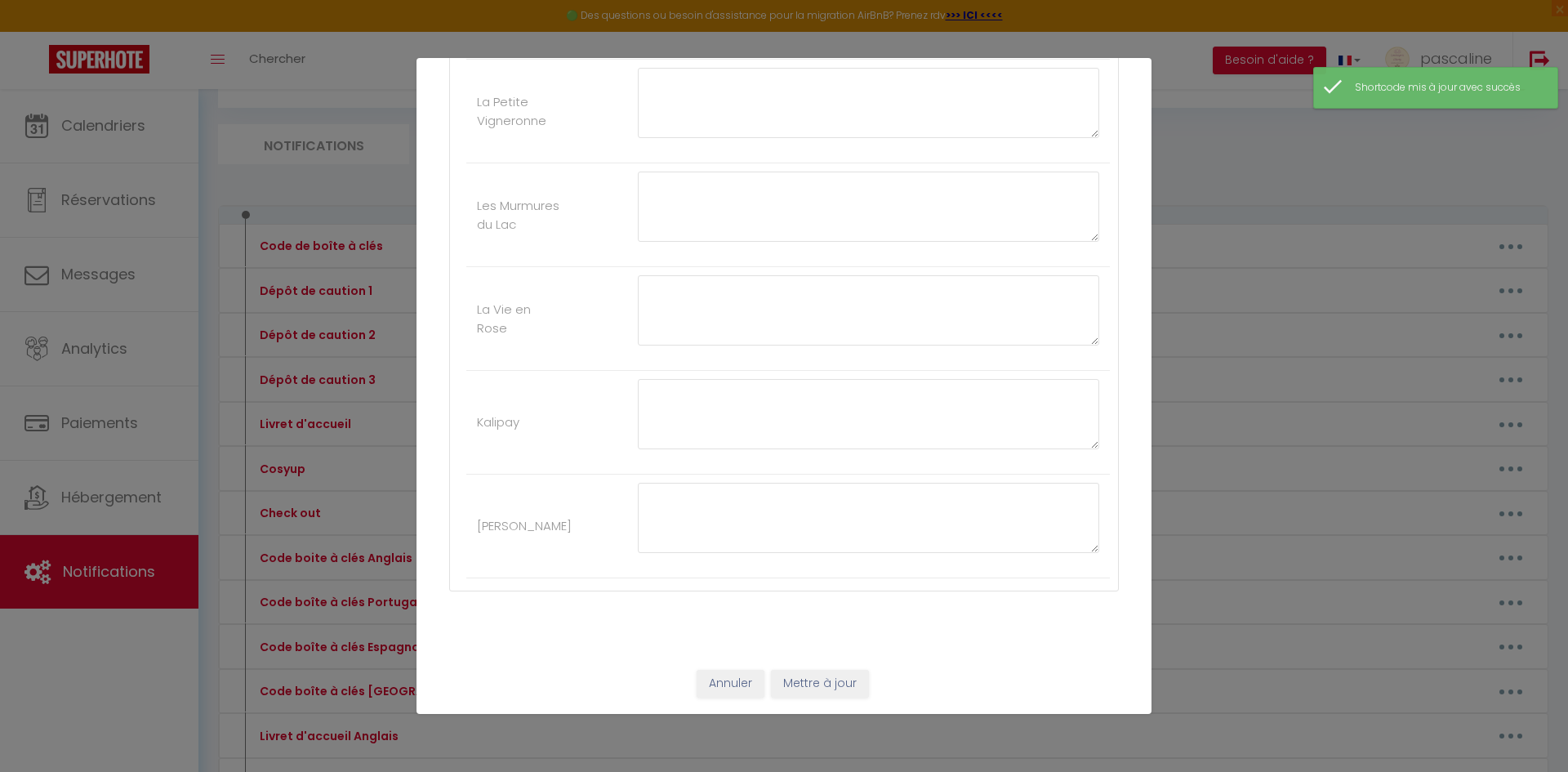
type input "Code boîte à clés Espagnol"
type textarea "Código de caja de llaves"
type textarea "Hola [GUEST:FIRST_NAME], La entrada del edificio está frente al cartel azul que…"
type textarea "Hola [GUEST:FIRST_NAME], La caja de llaves se encuentra a la izquierda de la pu…"
type textarea "Hola [GUEST:FIRST_NAME], Haz clic en este enlace para acceder al apartamento: […"
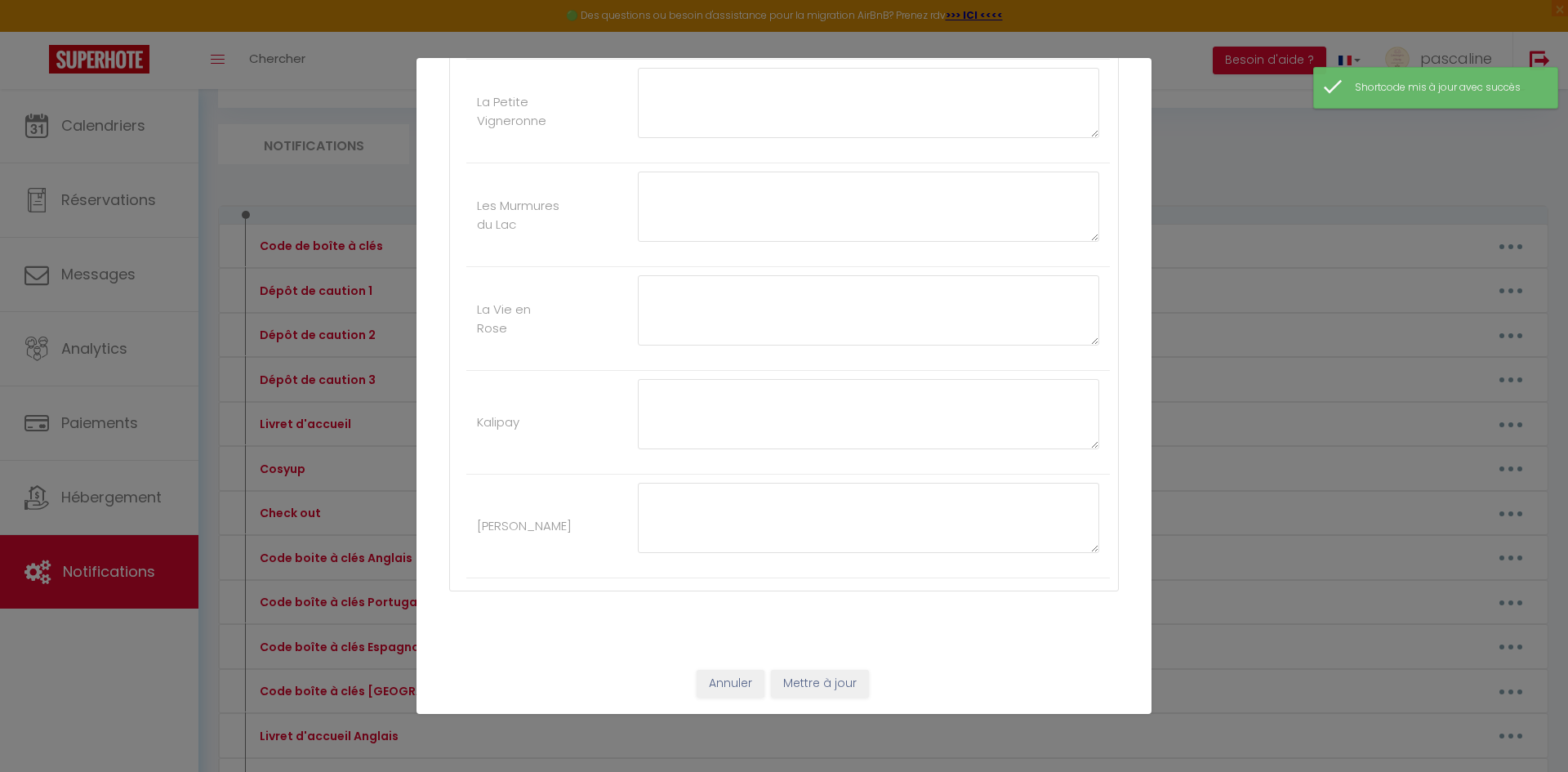
type textarea "Hola [GUEST:FIRST_NAME], El código de la caja de llaves es 3110 Disfrute de su …"
type textarea "Hola [GUEST:FIRST_NAME], La entrada del edificio está frente al cartel azul que…"
type textarea "Hola [GUEST:FIRST_NAME], Encontrará un teclado frente a la entrada del edificio…"
type textarea "Hola [GUEST:FIRST_NAME], Haz clic en este enlace para acceder al apartamento: […"
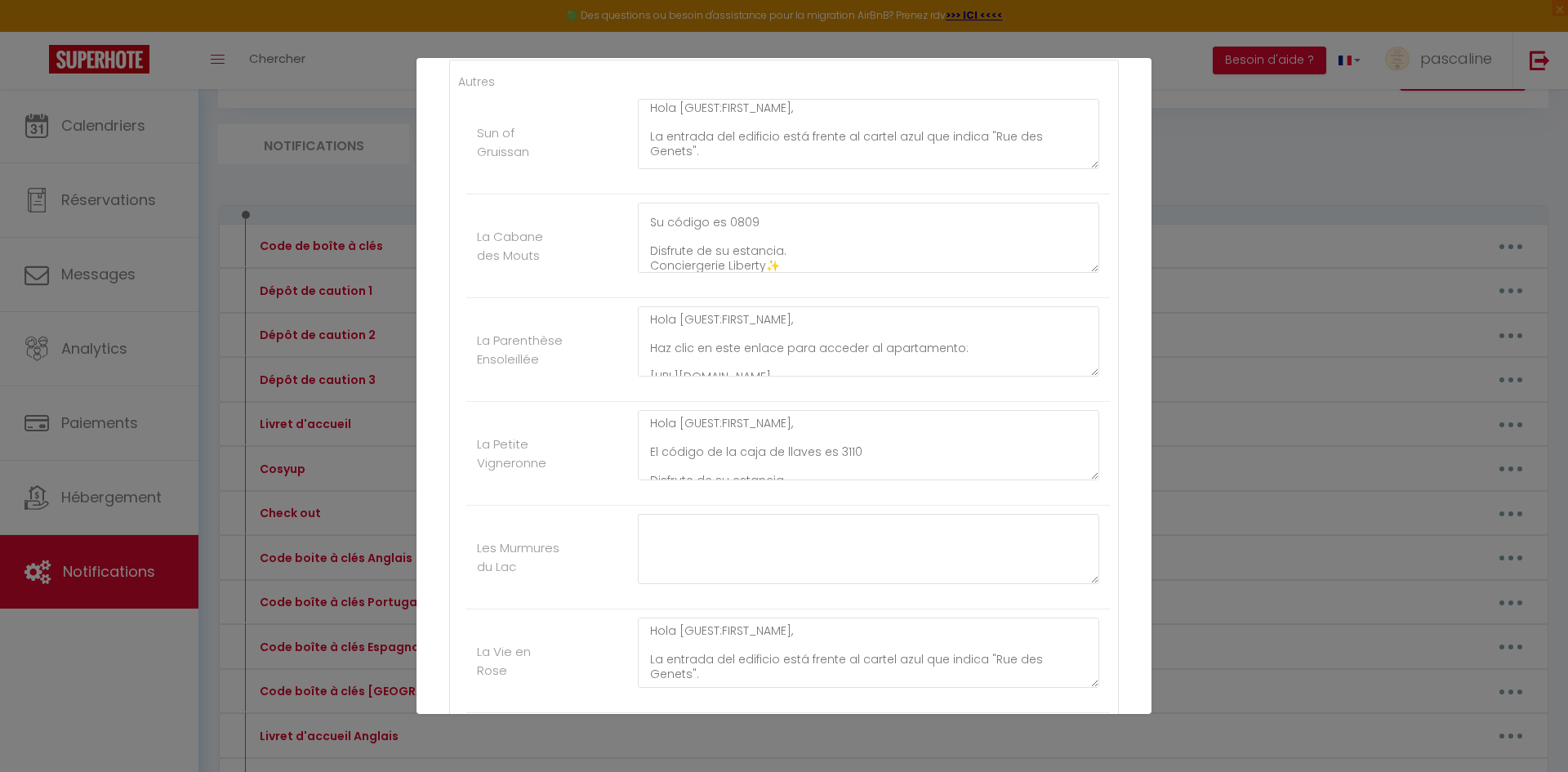
scroll to position [0, 0]
click at [923, 132] on textarea "Hola [GUEST:FIRST_NAME], La entrada del edificio está frente al cartel azul que…" at bounding box center [868, 133] width 461 height 70
click at [879, 340] on textarea "Hola [GUEST:FIRST_NAME], Haz clic en este enlace para acceder al apartamento: […" at bounding box center [868, 340] width 461 height 70
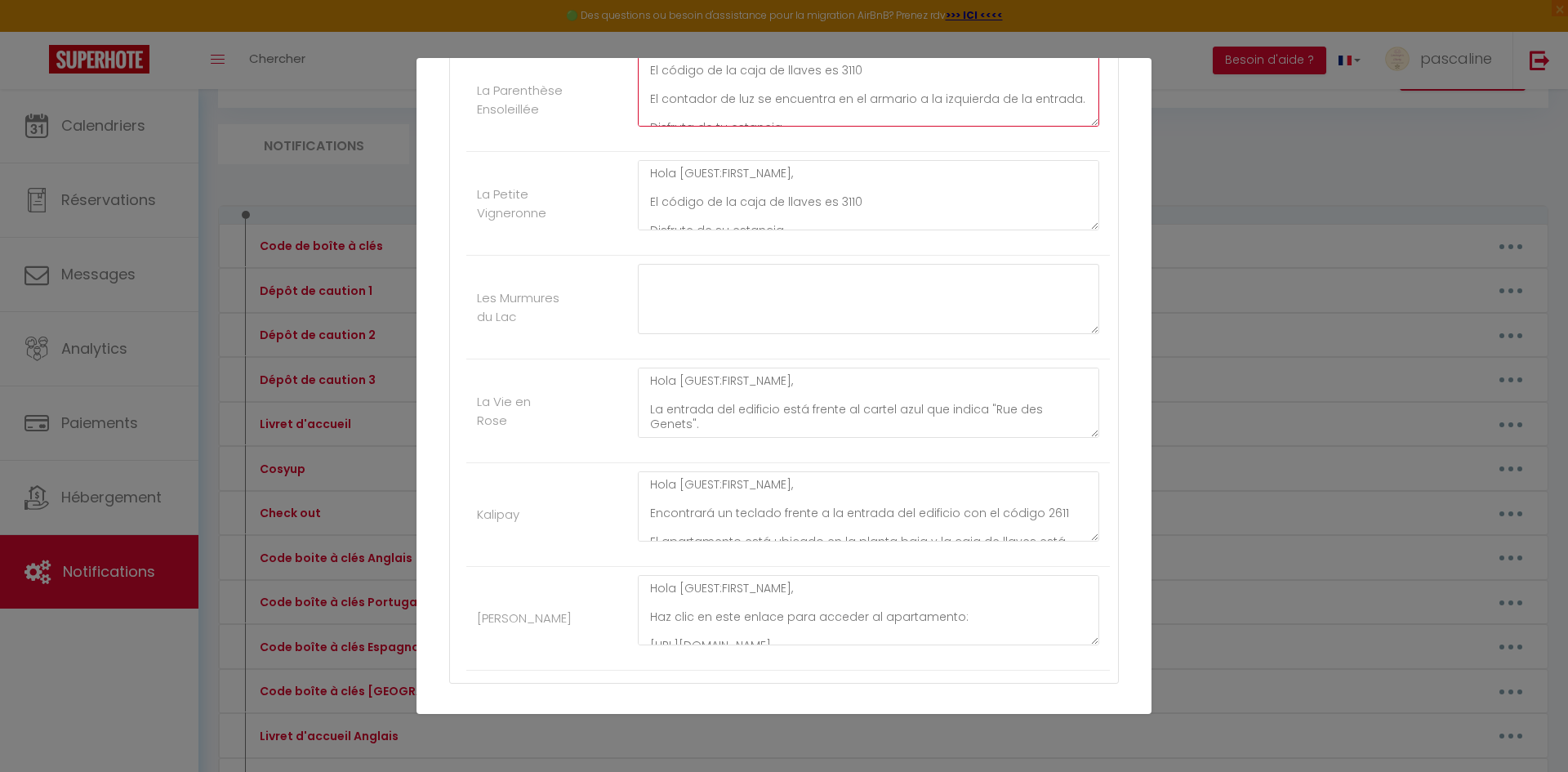
scroll to position [669, 0]
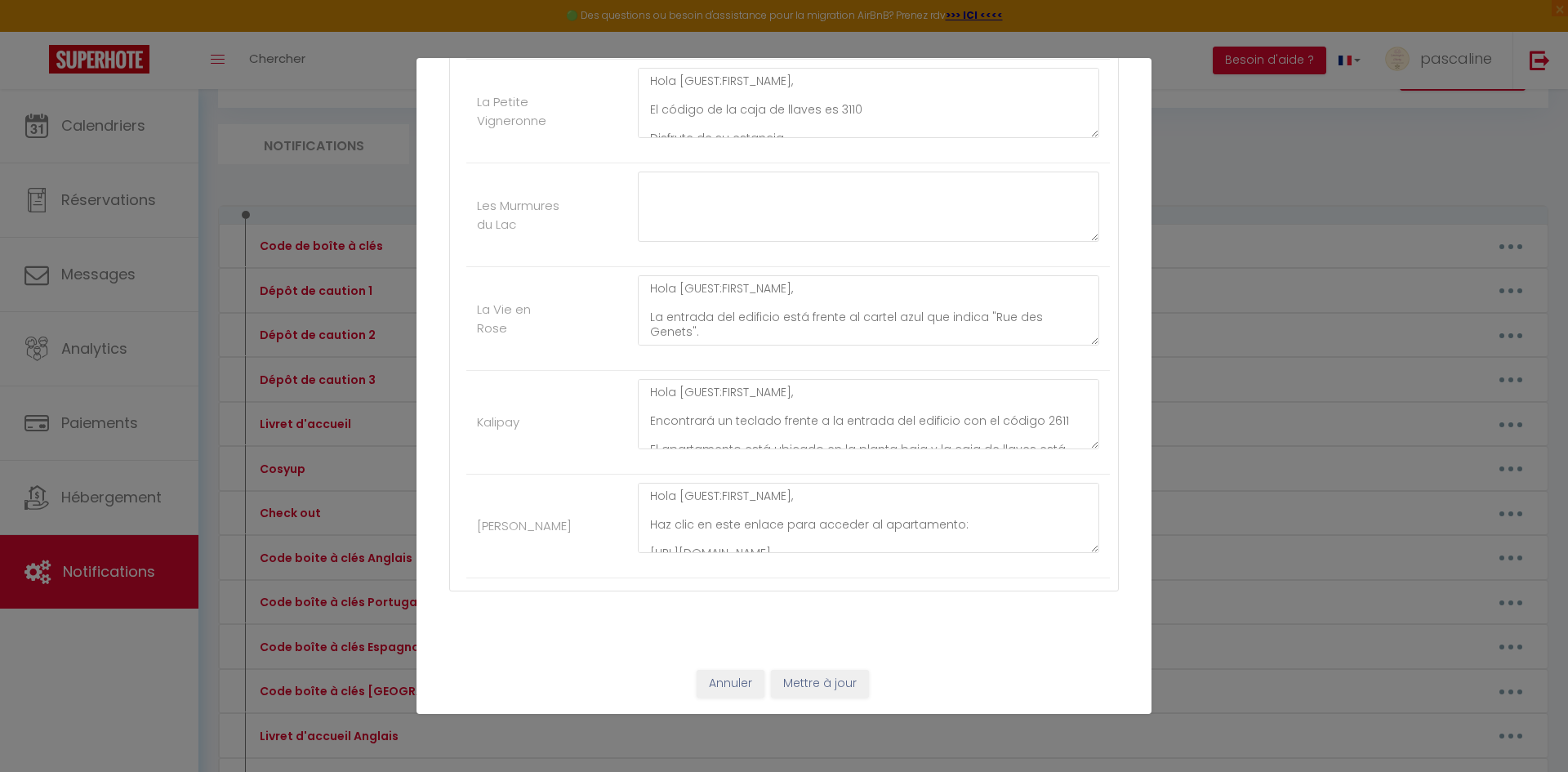
type textarea "Hola [GUEST:FIRST_NAME], Haz clic en este enlace para acceder al apartamento: […"
click at [819, 674] on button "Mettre à jour" at bounding box center [819, 683] width 98 height 28
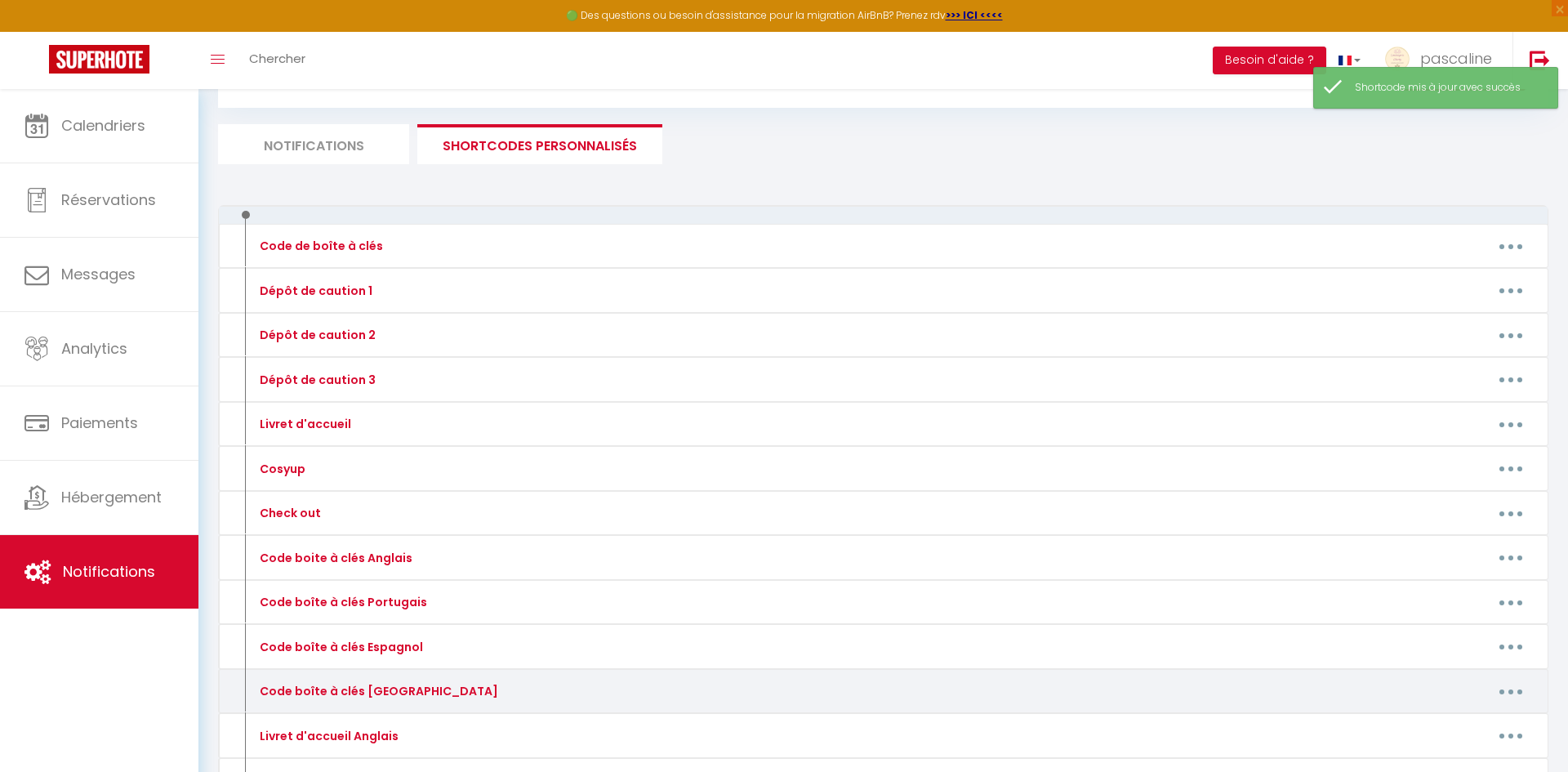
click at [1520, 689] on button "button" at bounding box center [1510, 691] width 46 height 26
click at [1474, 726] on link "Editer" at bounding box center [1468, 728] width 121 height 28
type input "Code boîte à clés [GEOGRAPHIC_DATA]"
type textarea "Codice [PERSON_NAME] portachiavi"
type textarea "Salve [GUEST:FIRST_NAME], L'ingresso dell'edificio si trova di fronte al cartel…"
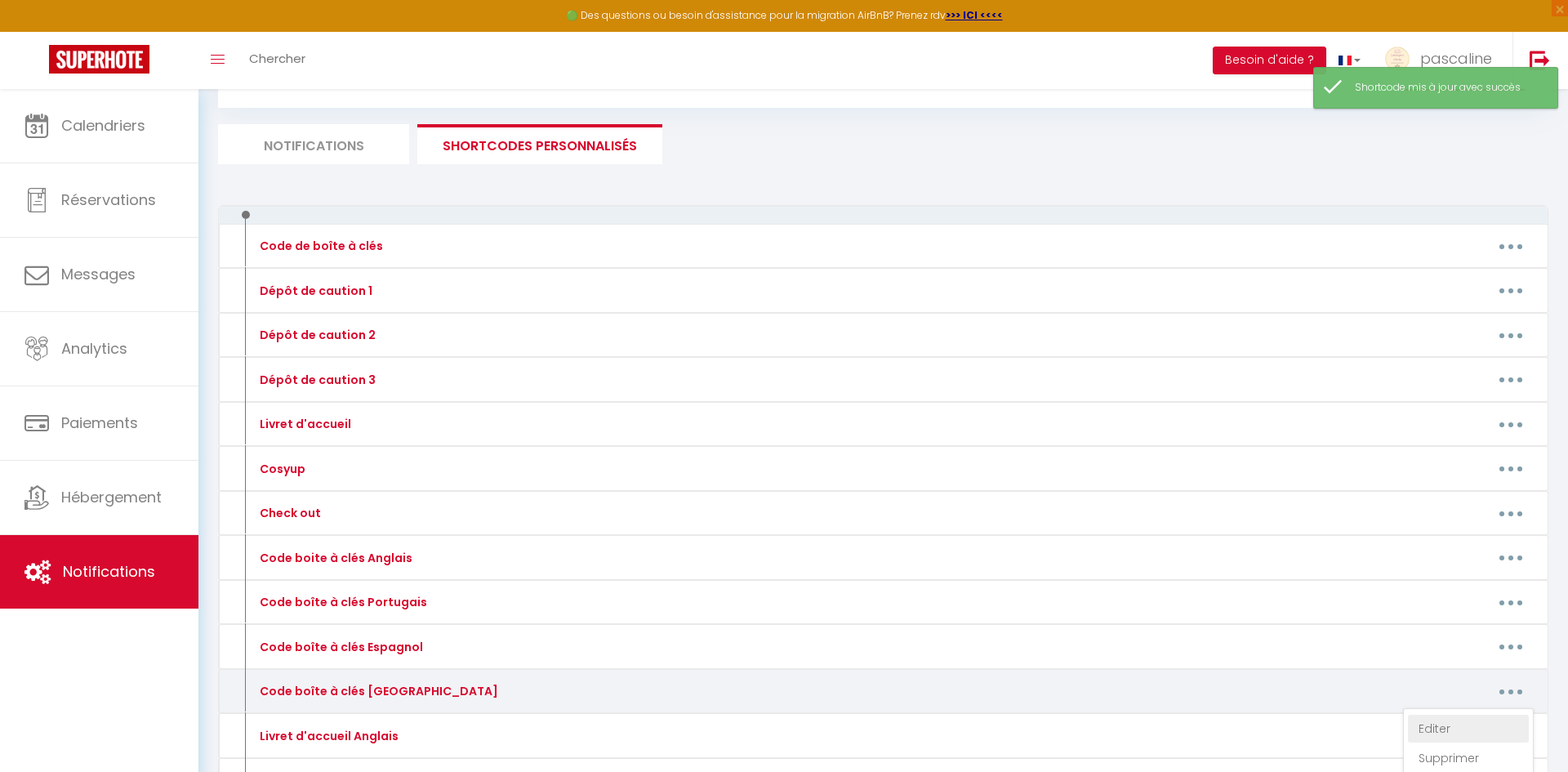
type textarea "Salve [GUEST:FIRST_NAME], La cassetta portachiavi si trova a sinistra del cance…"
type textarea "Salve [GUEST:FIRST_NAME], Clicca su questo link per accedere all'appartamento: …"
type textarea "Salve [GUEST:FIRST_NAME], Il codice [PERSON_NAME] portachiavi è 3110 Buon soggi…"
type textarea "Salve , L'ingresso dell'edificio si trova di fronte al cartello blu che indica …"
type textarea "Salve [GUEST:FIRST_NAME], Troverà un tastierino numerico di fronte all'ingresso…"
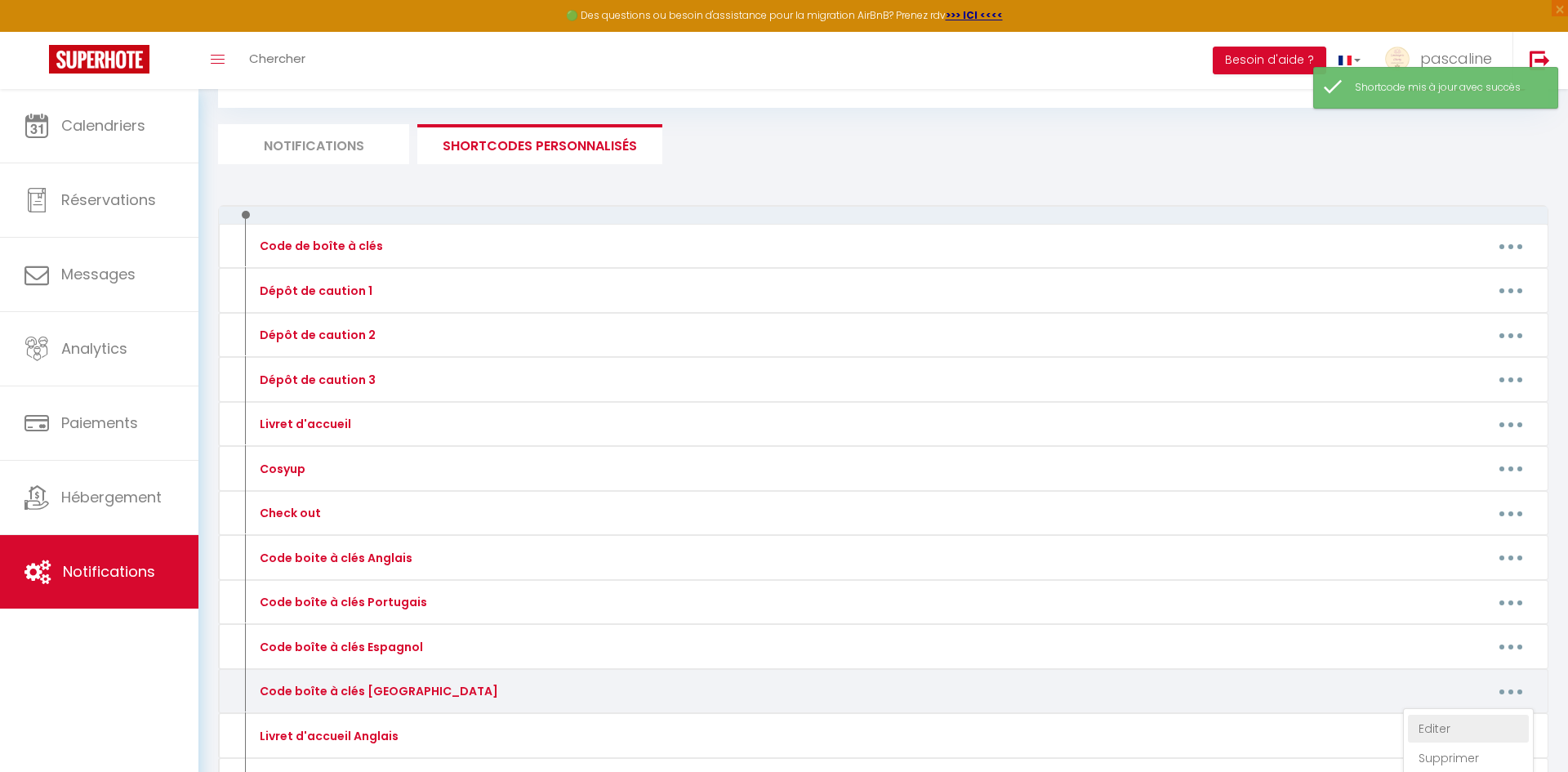
type textarea "Ciao [GUEST:FIRST_NAME], Clicca su questo link per accedere all'appartamento: […"
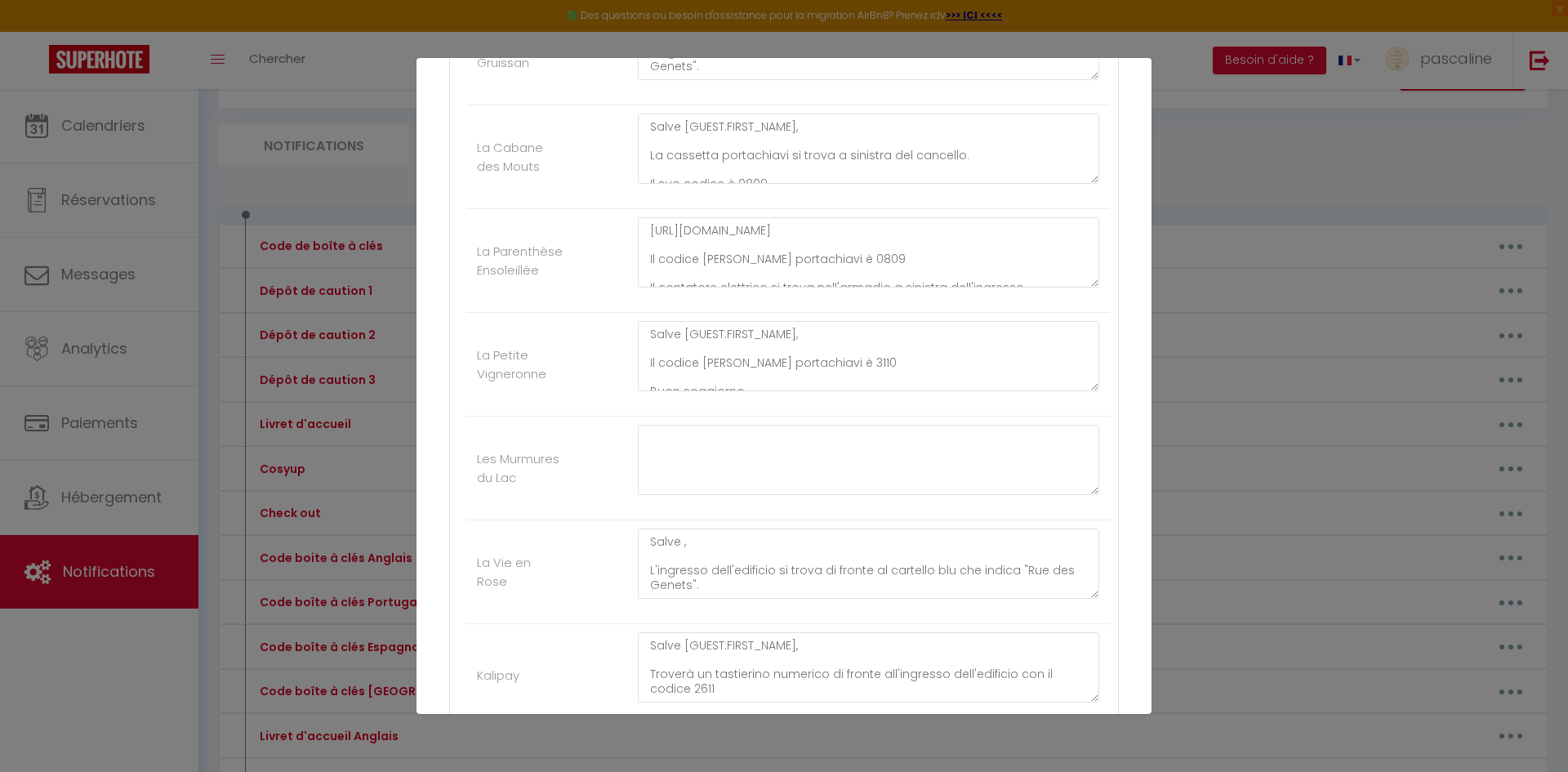
scroll to position [65, 0]
click at [893, 262] on textarea "Salve [GUEST:FIRST_NAME], Clicca su questo link per accedere all'appartamento: …" at bounding box center [868, 252] width 461 height 70
type textarea "Salve [GUEST:FIRST_NAME], Clicca su questo link per accedere all'appartamento: …"
click at [1128, 494] on div "Nom * Code boîte à clés Italien Contenu * Codice [PERSON_NAME] portachiavi Pour…" at bounding box center [784, 304] width 735 height 1204
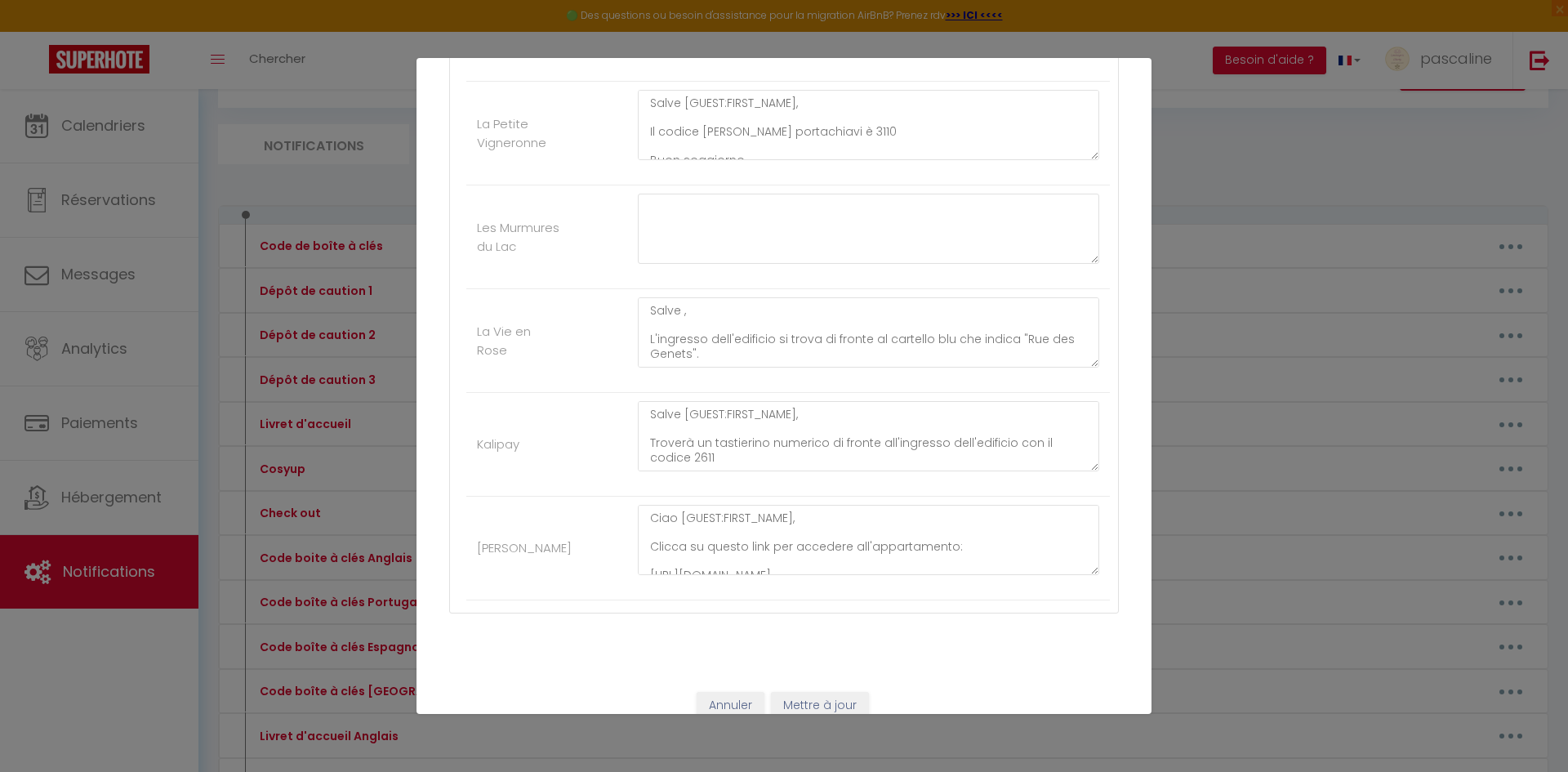
scroll to position [669, 0]
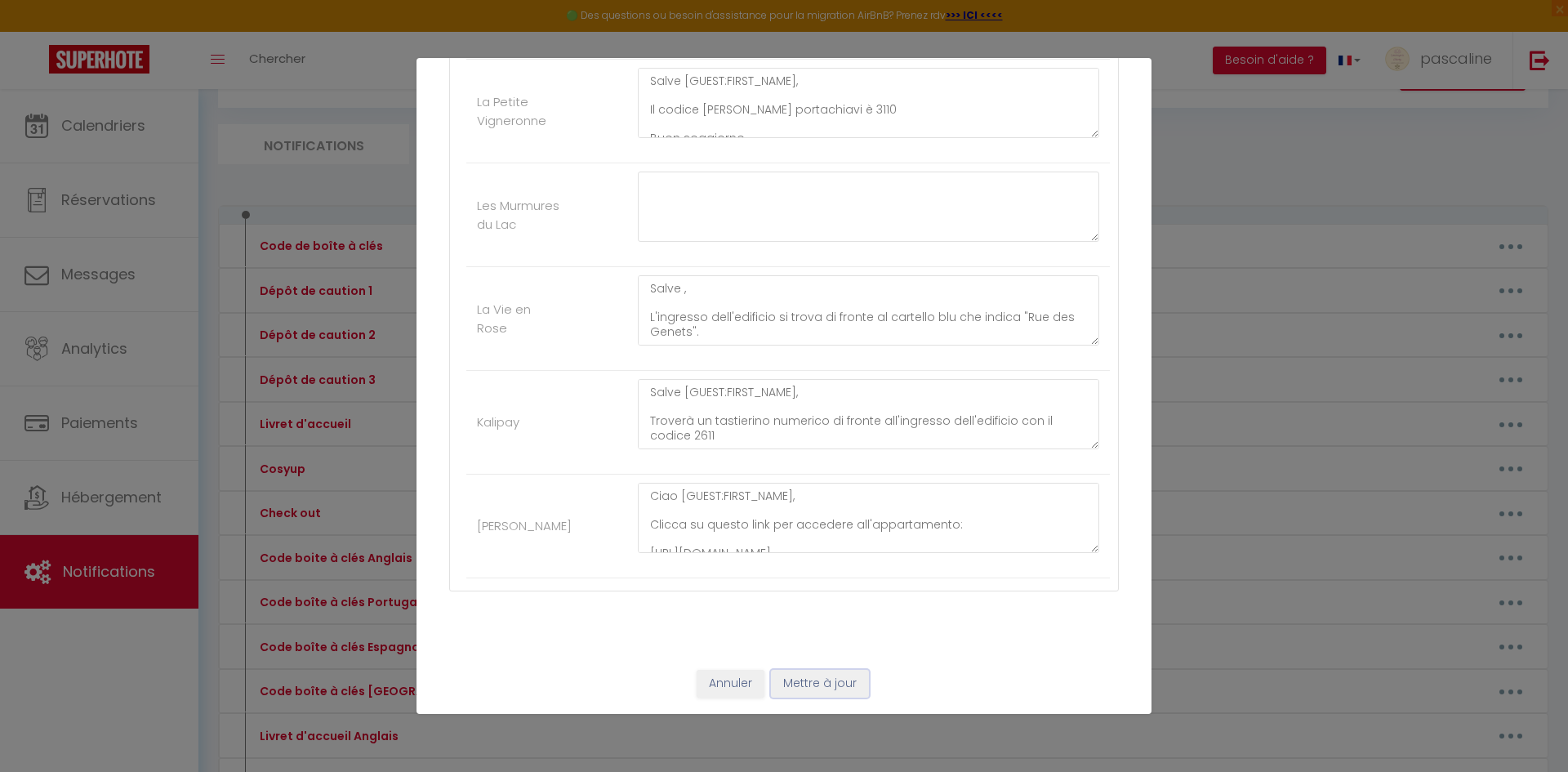
click at [840, 685] on button "Mettre à jour" at bounding box center [819, 683] width 98 height 28
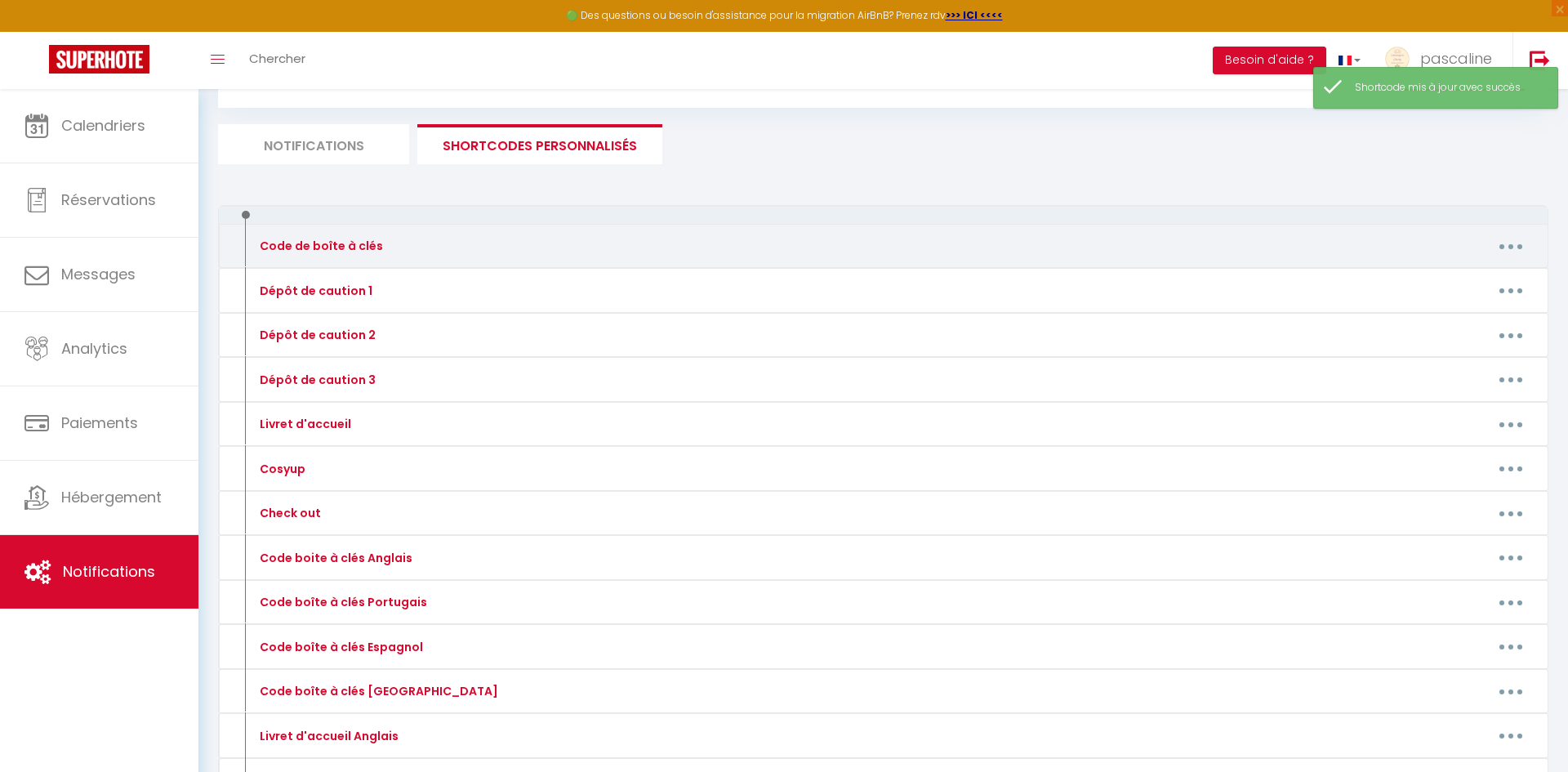
click at [1499, 245] on button "button" at bounding box center [1510, 246] width 46 height 26
click at [1483, 268] on div "Editer Supprimer" at bounding box center [1468, 297] width 131 height 70
click at [1510, 242] on button "button" at bounding box center [1510, 246] width 46 height 26
click at [1487, 276] on link "Editer" at bounding box center [1468, 283] width 121 height 28
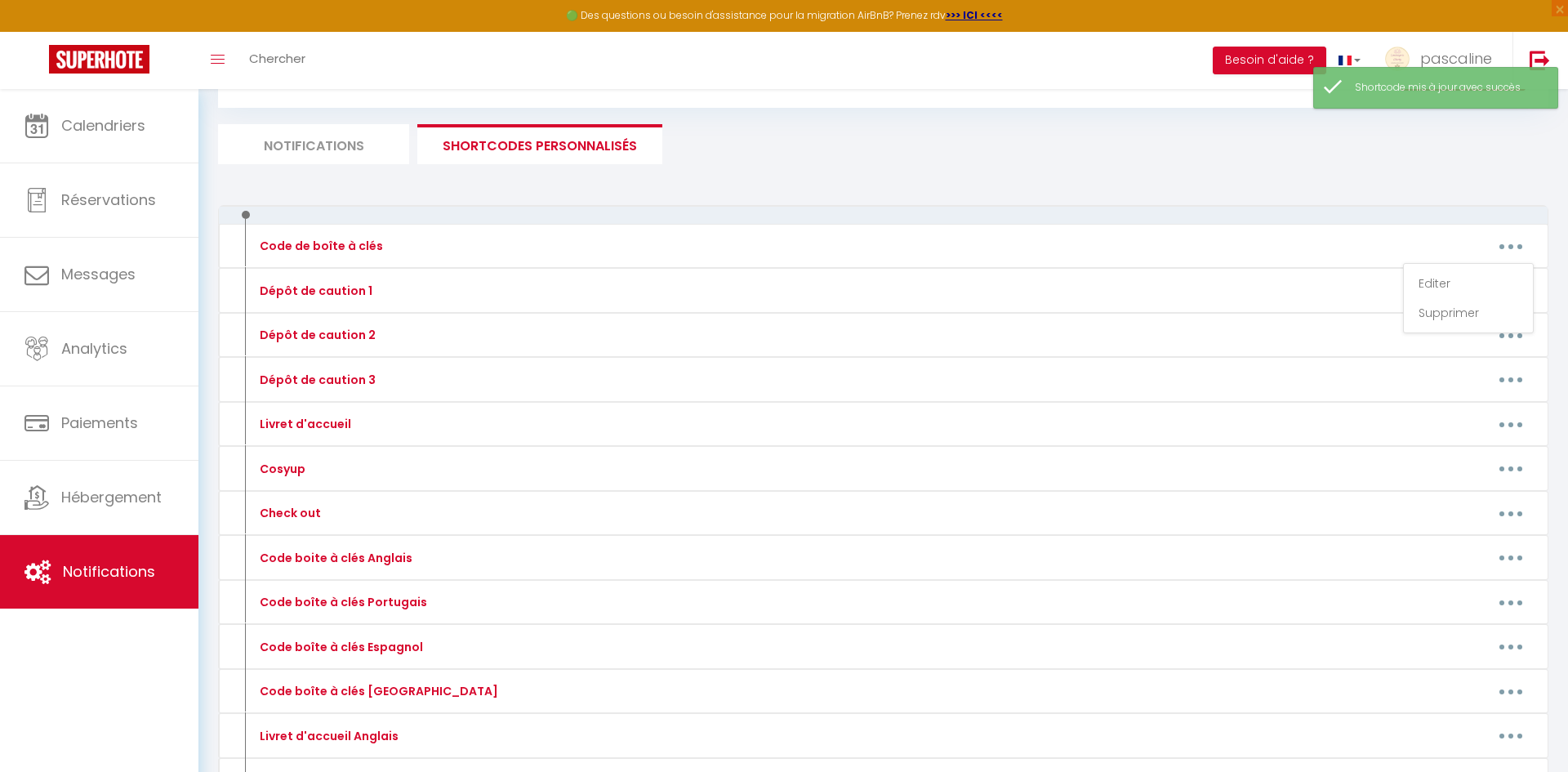
type input "Code de boîte à clés"
type textarea "Code de boîte à clés"
type textarea "Bonjour [GUEST:FIRST_NAME], L'entrée de l'immeuble se situe en face du panneau …"
type textarea "Bonjour [GUEST:FIRST_NAME], La boîte à clés se trouve sur la gauche du portillo…"
type textarea "Bonjour [GUEST:FIRST_NAME], Cliquez sur ce lien pour accéder à l'appartement : …"
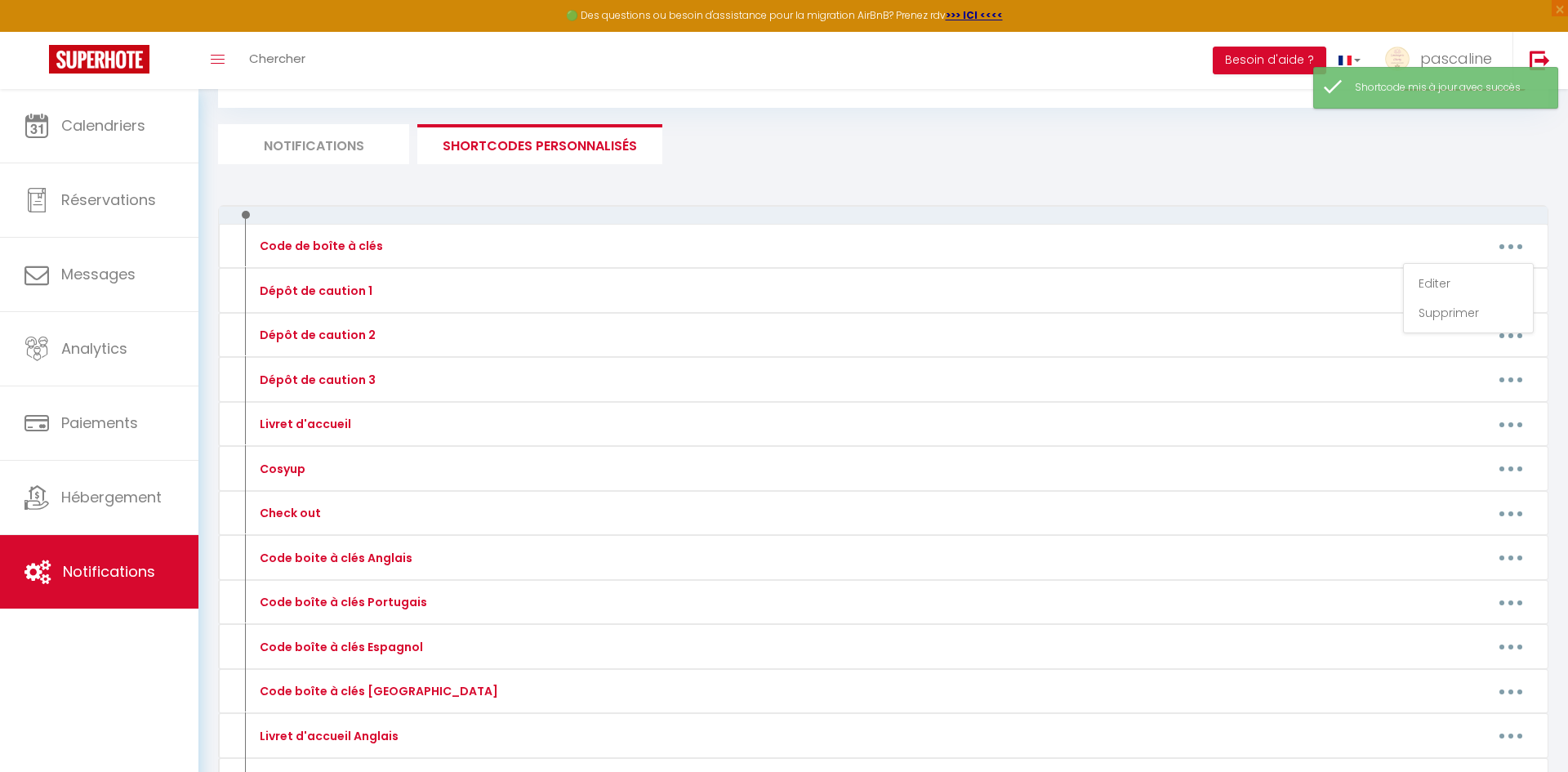
type textarea "Bonjour [GUEST:FIRST_NAME] , Le code de la boîte à clés est le 3110 Bon séjour …"
type textarea "Bonjour [GUEST:FIRST_NAME], L'entrée de l'immeuble se situe en face du panneau …"
type textarea "Bonjour [GUEST:FIRST_NAME], Vous trouverez devant la porte de l'immeuble un boi…"
type textarea "Bonjour [GUEST:FIRST_NAME] , Cliquez sur ce lien pour accéder à l'appartement :…"
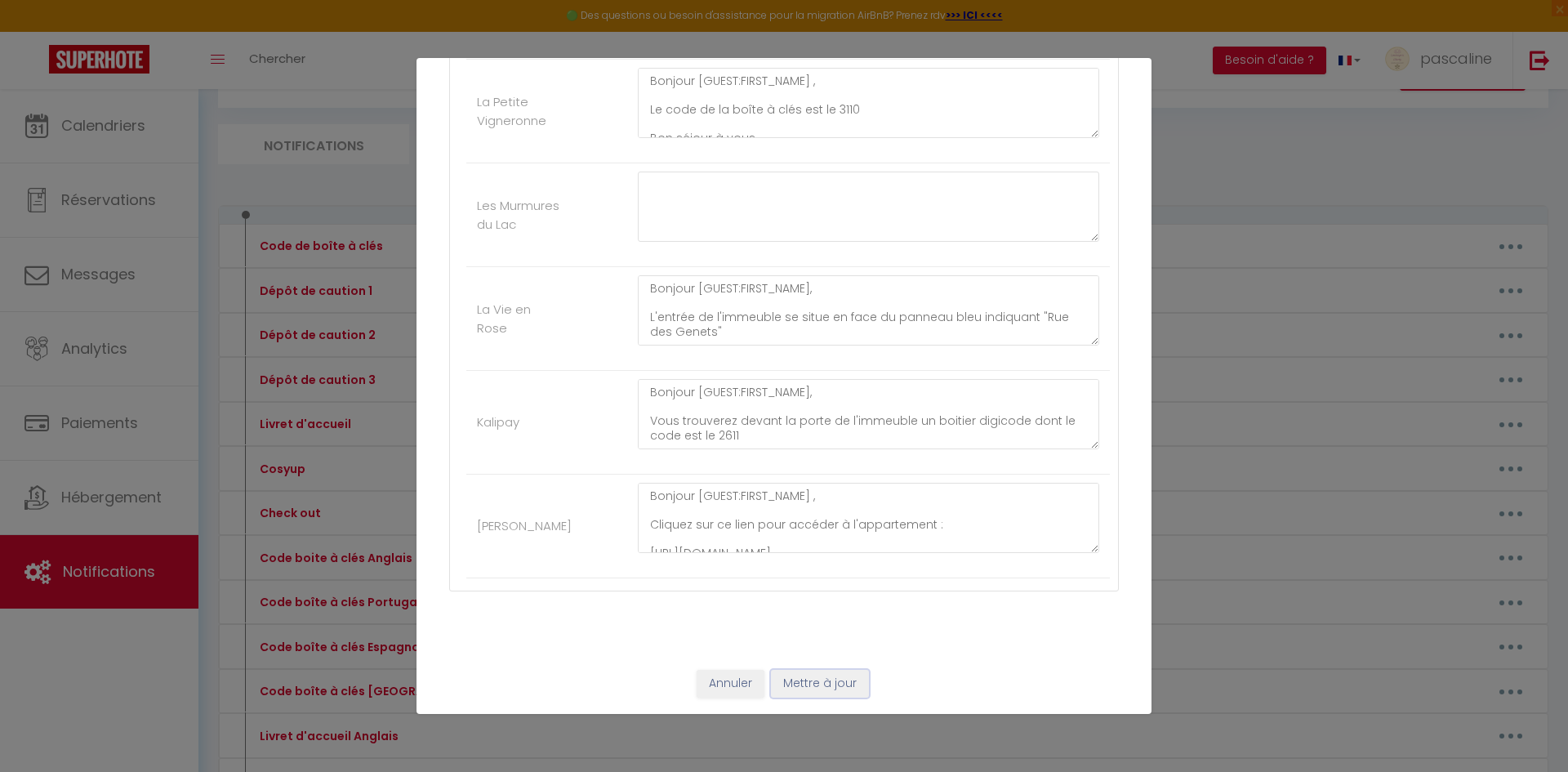
click at [811, 675] on button "Mettre à jour" at bounding box center [819, 683] width 98 height 28
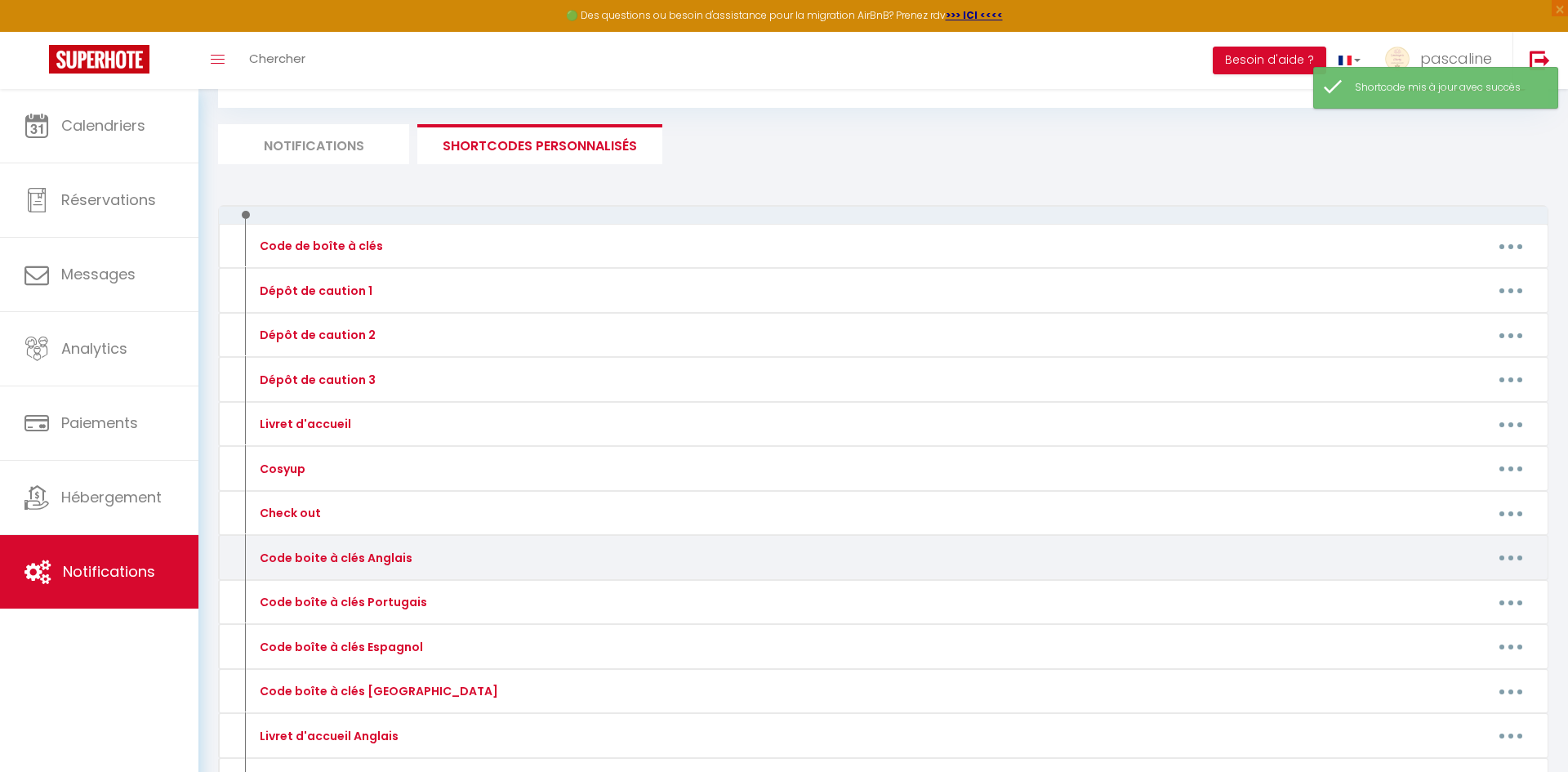
click at [1506, 556] on button "button" at bounding box center [1510, 558] width 46 height 26
click at [1463, 600] on link "Editer" at bounding box center [1468, 595] width 121 height 28
type input "Code boite à clés Anglais"
type textarea "Key box code"
type textarea "Hello [GUEST:FIRST_NAME], The building entrance is opposite the blue sign indic…"
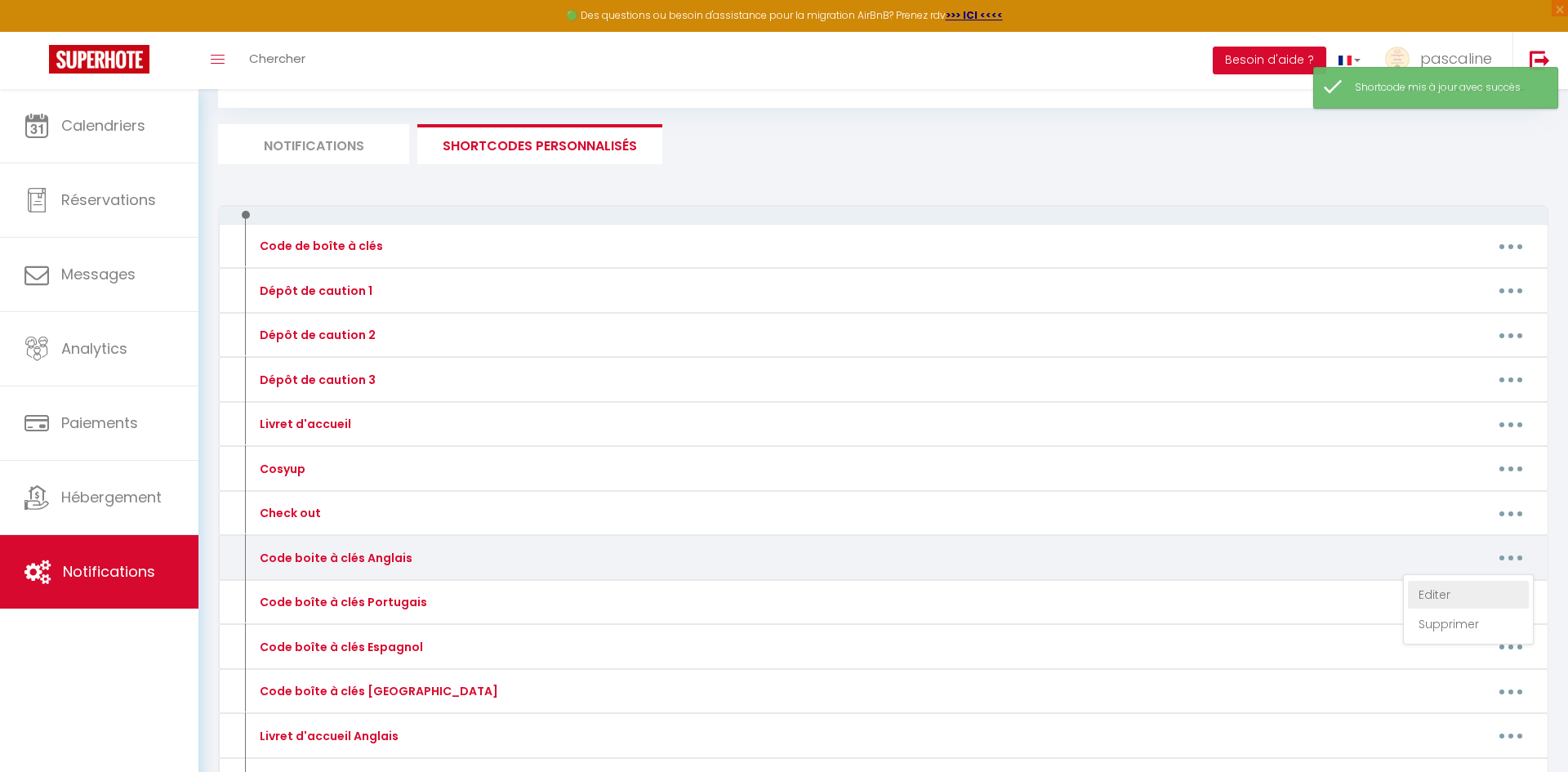
type textarea "Hello [GUEST:FIRST_NAME], The key box is located on the left of the gate. Its c…"
type textarea "Hello [GUEST:FIRST_NAME], Click on this link to access the apartment: [URL][DOM…"
type textarea "Hello [GUEST:FIRST_NAME], The key box code is 3110 Enjoy your stay. Liberty Con…"
type textarea "Hello [GUEST:FIRST_NAME], The building entrance is opposite the blue sign indic…"
type textarea "Hello [GUEST:FIRST_NAME], You will find a keypad in front of the building entra…"
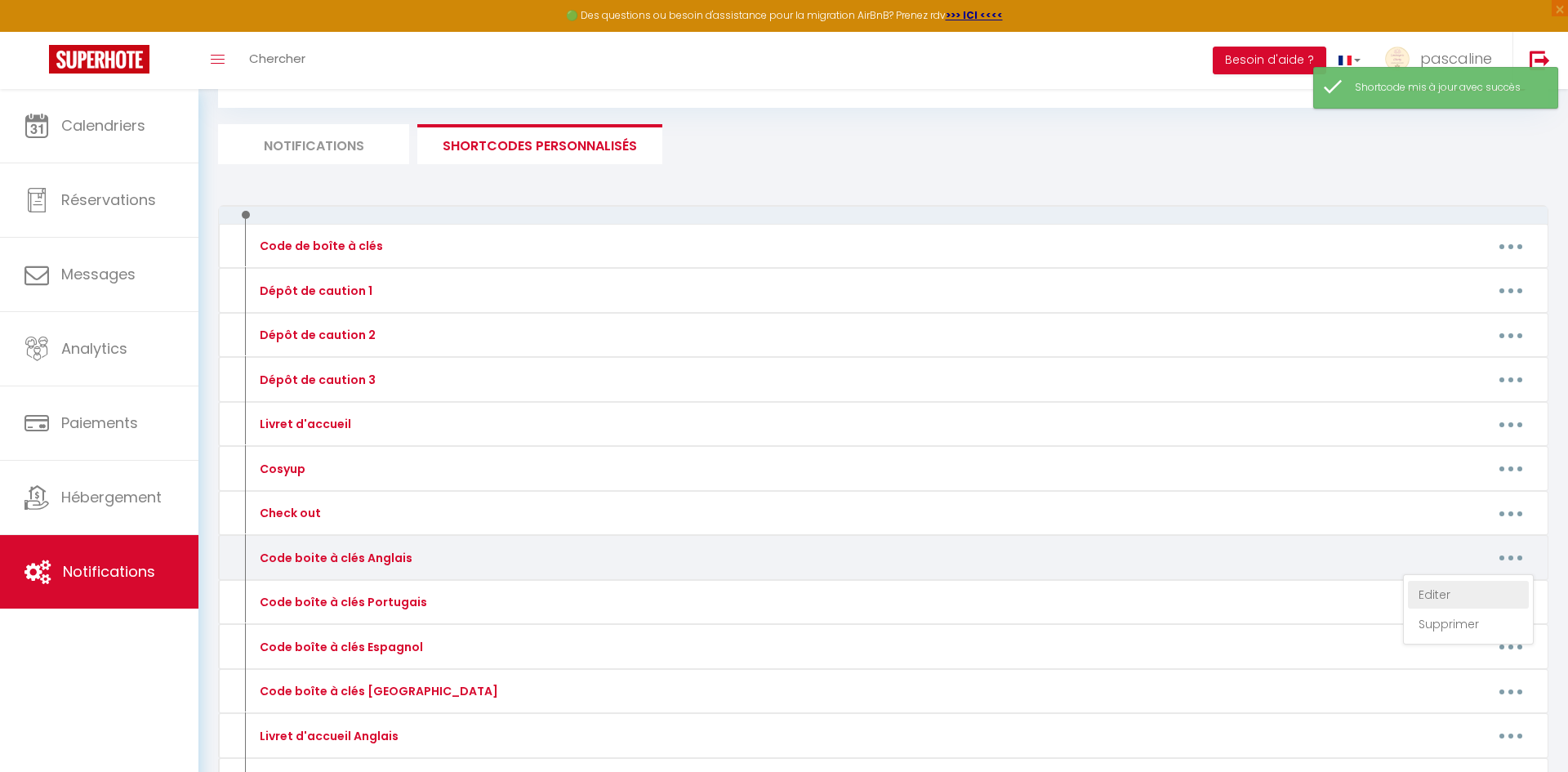
type textarea "Hello [GUEST:FIRST_NAME], Click on this link to access the apartment: [URL][DOM…"
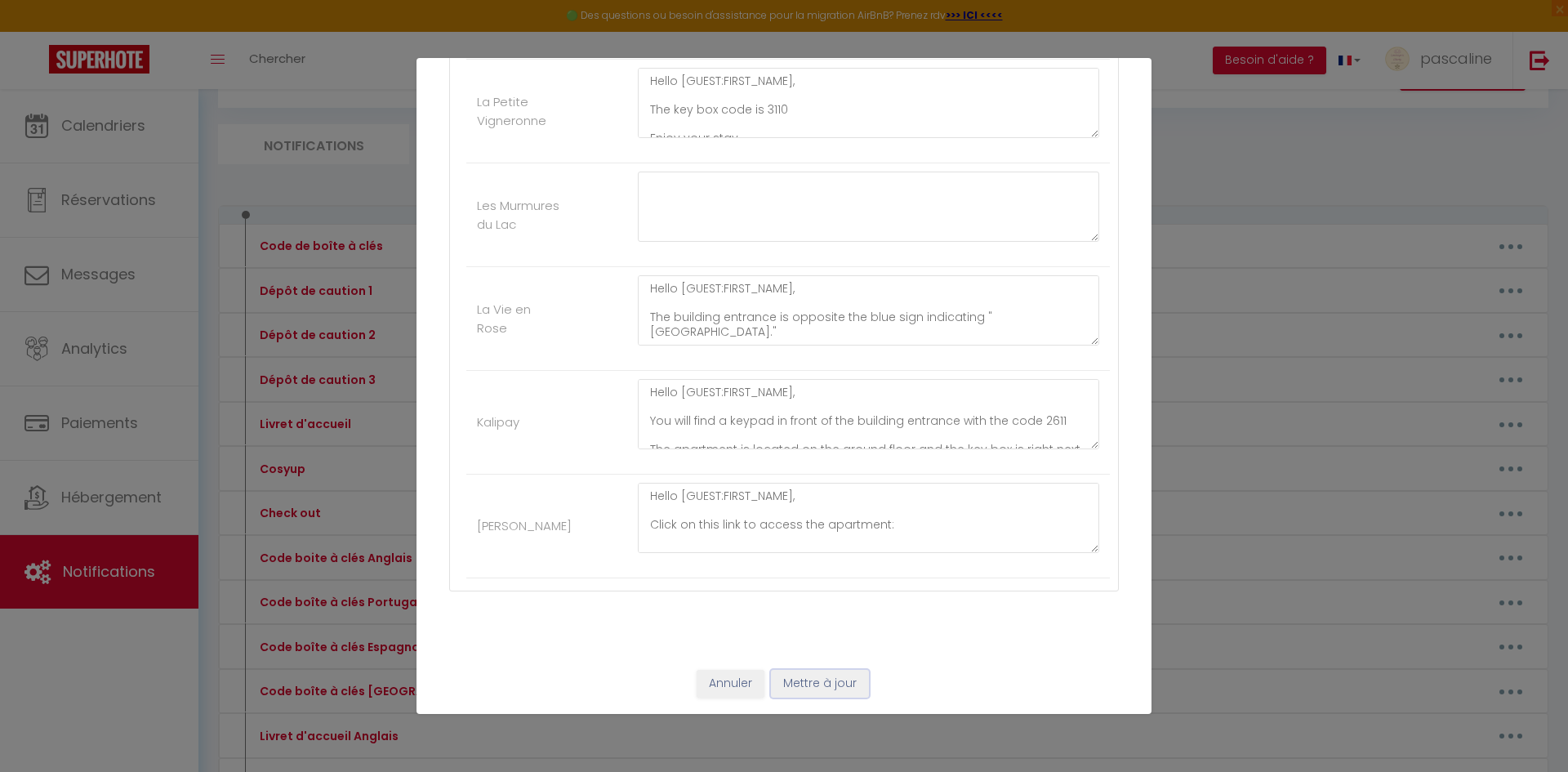
click at [851, 674] on button "Mettre à jour" at bounding box center [819, 683] width 98 height 28
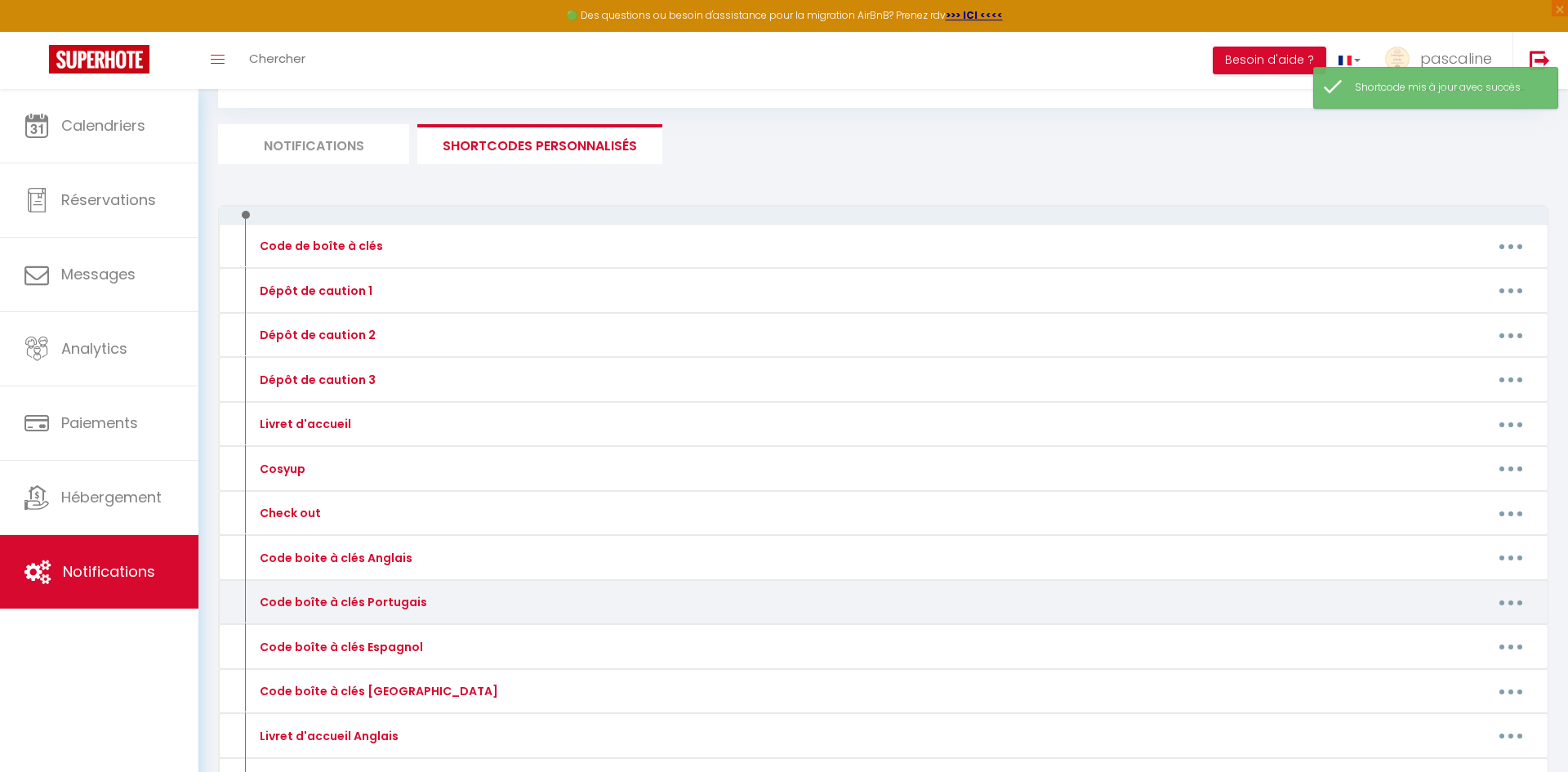
click at [1510, 603] on icon "button" at bounding box center [1510, 602] width 5 height 5
click at [1437, 639] on link "Editer" at bounding box center [1468, 640] width 121 height 28
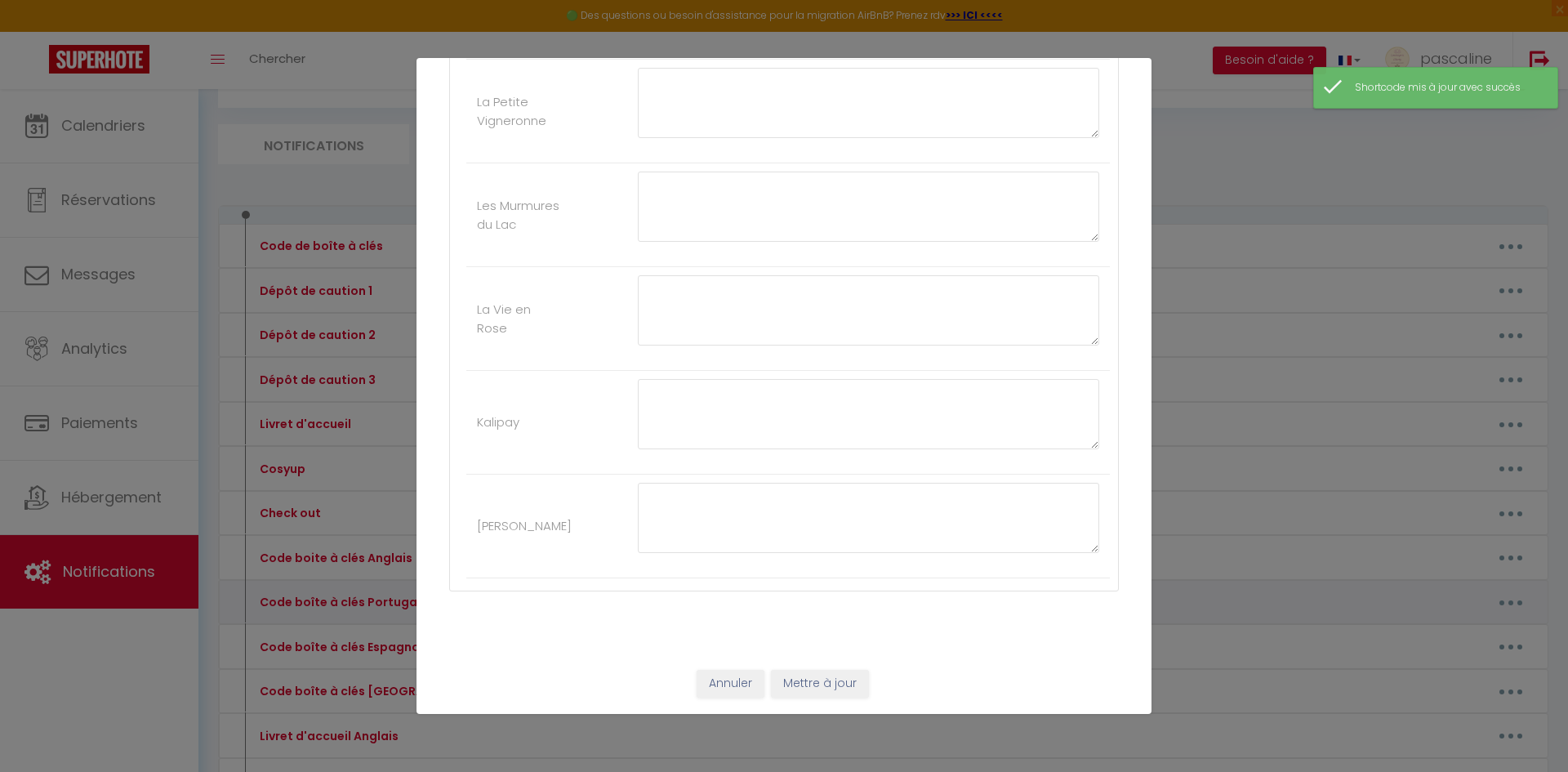
type input "Code boîte à clés Portugais"
type textarea "Código da caixa chave"
type textarea "Olá [GUEST:FIRST_NAME], A entrada do prédio fica em frente à placa azul que ind…"
type textarea "Olá [GUEST:FIRST_NAME], A caixa de chaves fica à esquerda do portão. O código é…"
type textarea "Olá [GUEST:FIRST_NAME], Clique neste link para acessar o apartamento: [URL][DOM…"
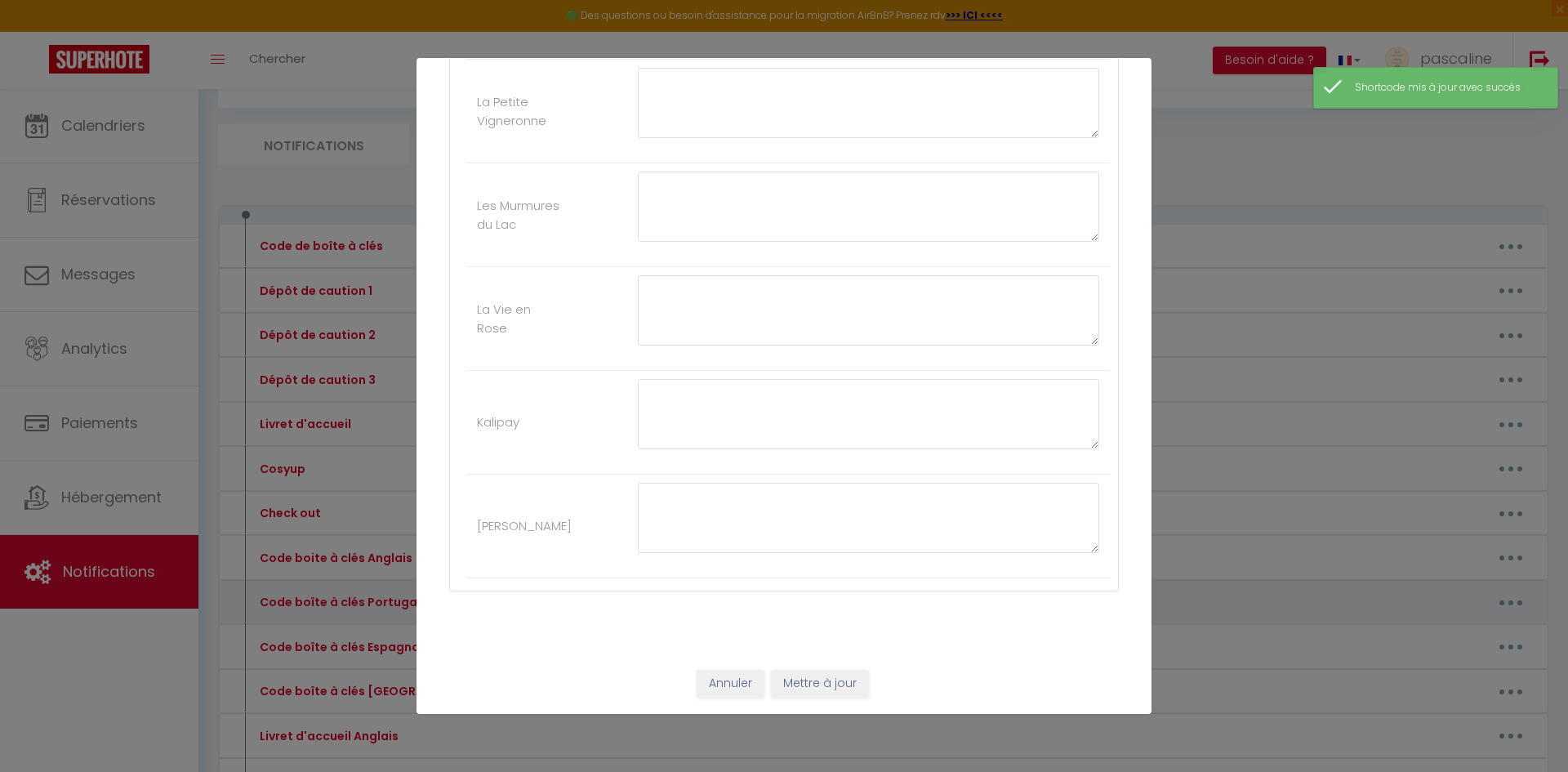
type textarea "Olá [GUEST:FIRST_NAME], O código da caixa de chaves é 3110 Boa estadia. Concier…"
type textarea "Olá [GUEST:FIRST_NAME], A entrada do prédio fica em frente à placa azul que ind…"
type textarea "Olá [GUEST:FIRST_NAME], Você encontrará um teclado numérico em frente à entrada…"
type textarea "Olá [GUEST:FIRST_NAME], Clique neste link para acessar o apartamento: [URL][DOM…"
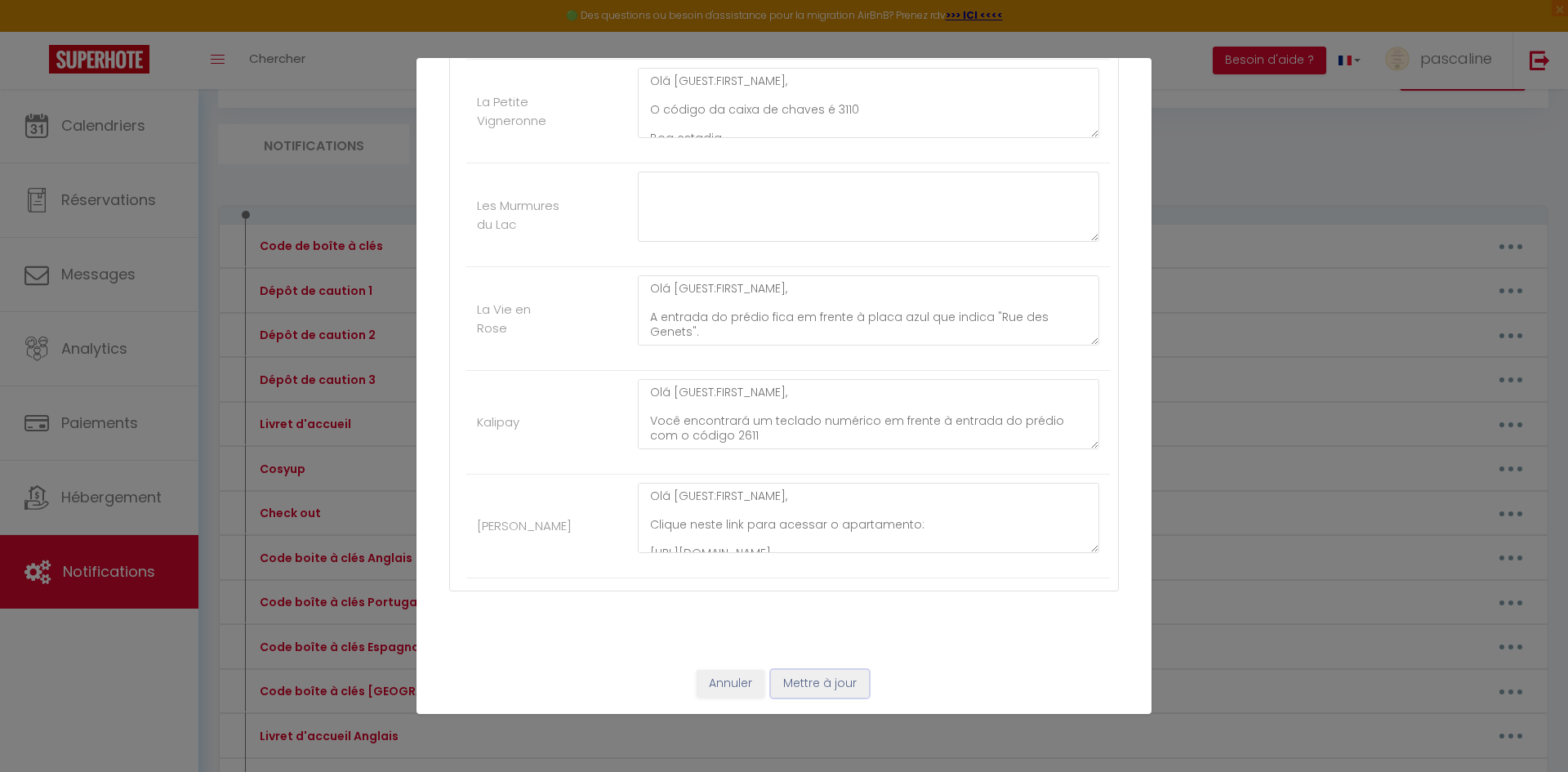
click at [852, 687] on button "Mettre à jour" at bounding box center [819, 683] width 98 height 28
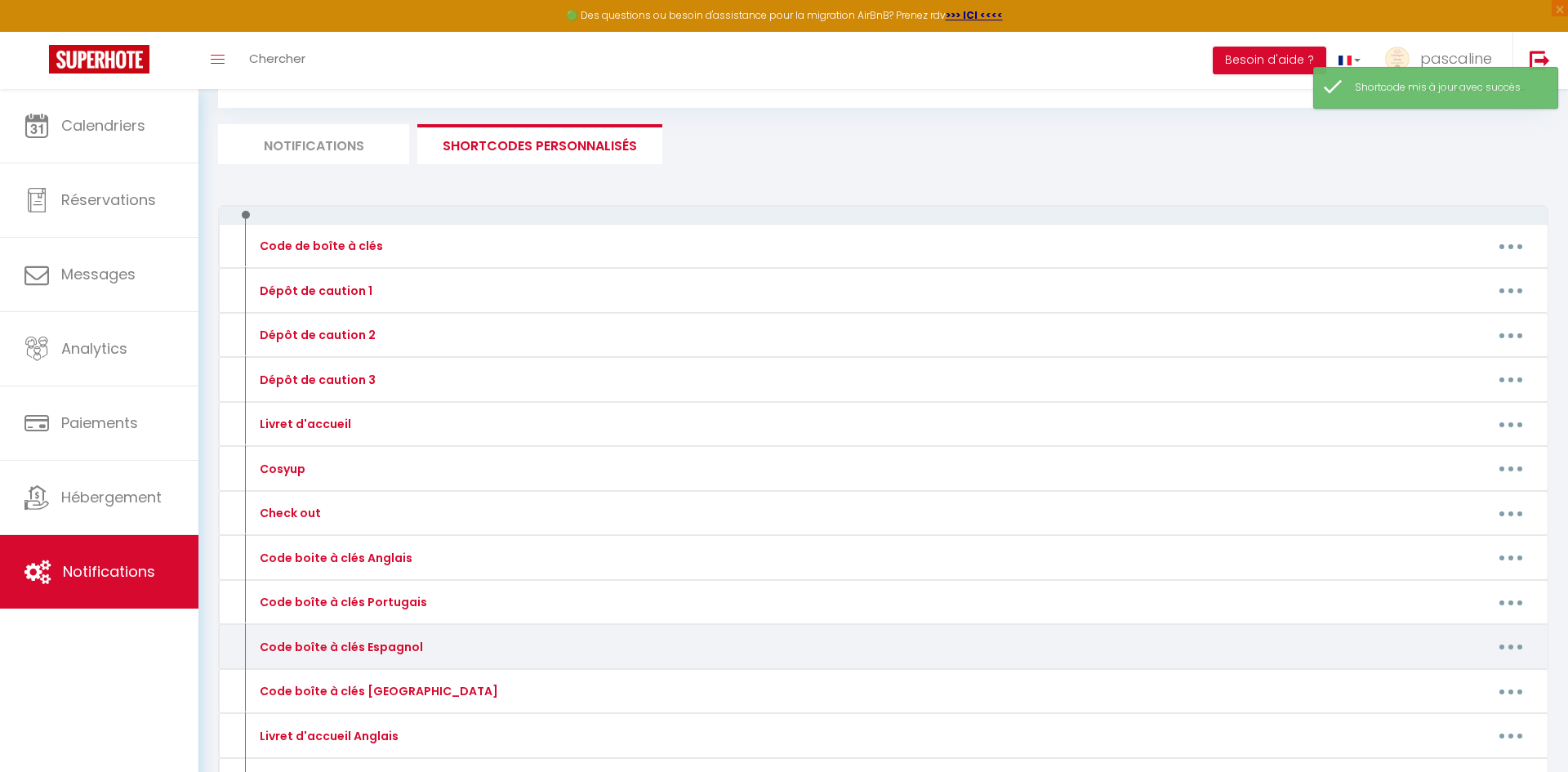
click at [1514, 646] on button "button" at bounding box center [1510, 647] width 46 height 26
click at [1427, 679] on link "Editer" at bounding box center [1468, 683] width 121 height 28
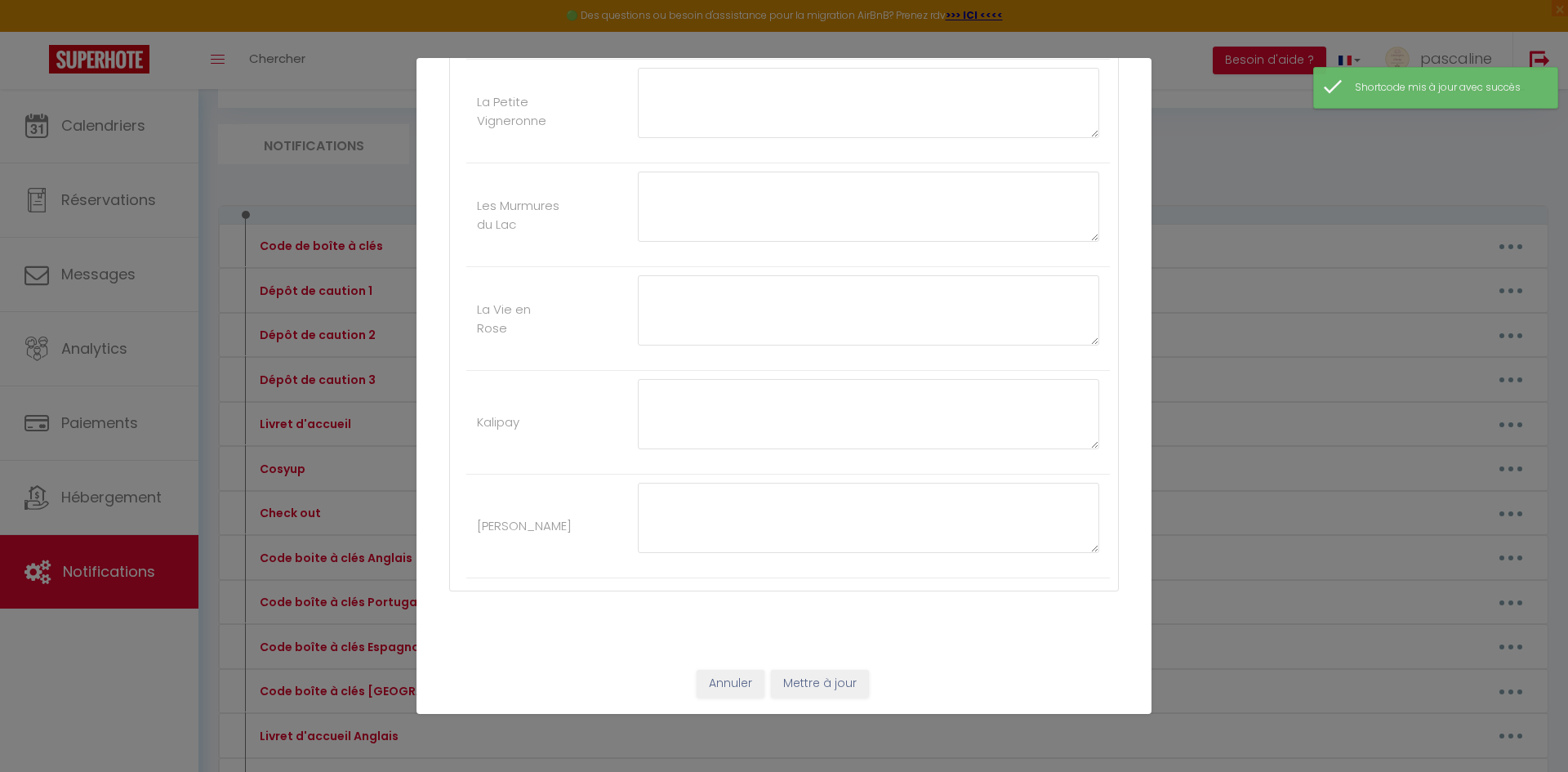
type input "Code boîte à clés Espagnol"
type textarea "Código de caja de llaves"
type textarea "Hola [GUEST:FIRST_NAME], La entrada del edificio está frente al cartel azul que…"
type textarea "Hola [GUEST:FIRST_NAME], La caja de llaves se encuentra a la izquierda de la pu…"
type textarea "Hola [GUEST:FIRST_NAME], Haz clic en este enlace para acceder al apartamento: […"
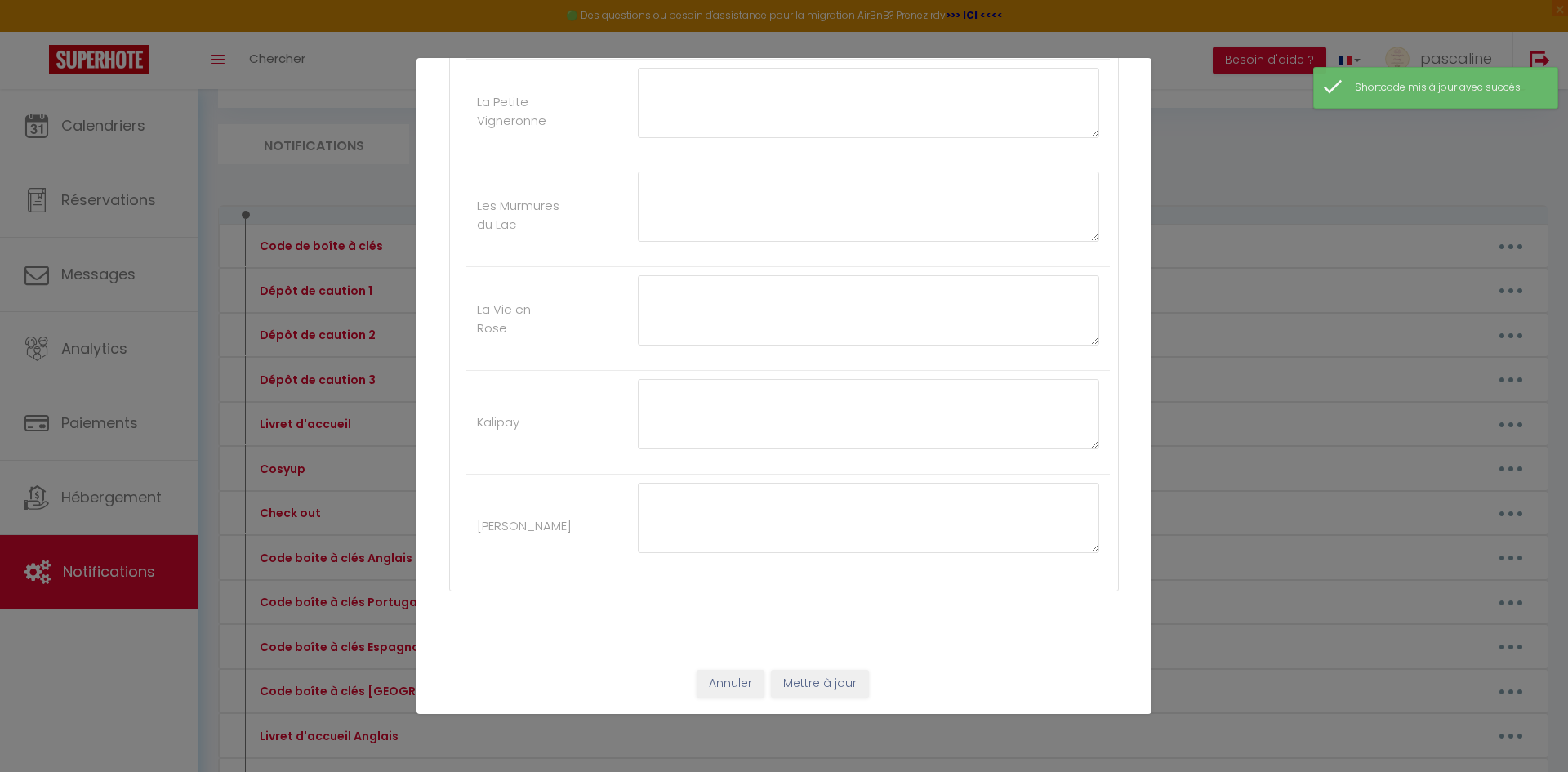
type textarea "Hola [GUEST:FIRST_NAME], El código de la caja de llaves es 3110 Disfrute de su …"
type textarea "Hola [GUEST:FIRST_NAME], La entrada del edificio está frente al cartel azul que…"
type textarea "Hola [GUEST:FIRST_NAME], Encontrará un teclado frente a la entrada del edificio…"
type textarea "Hola [GUEST:FIRST_NAME], Haz clic en este enlace para acceder al apartamento: […"
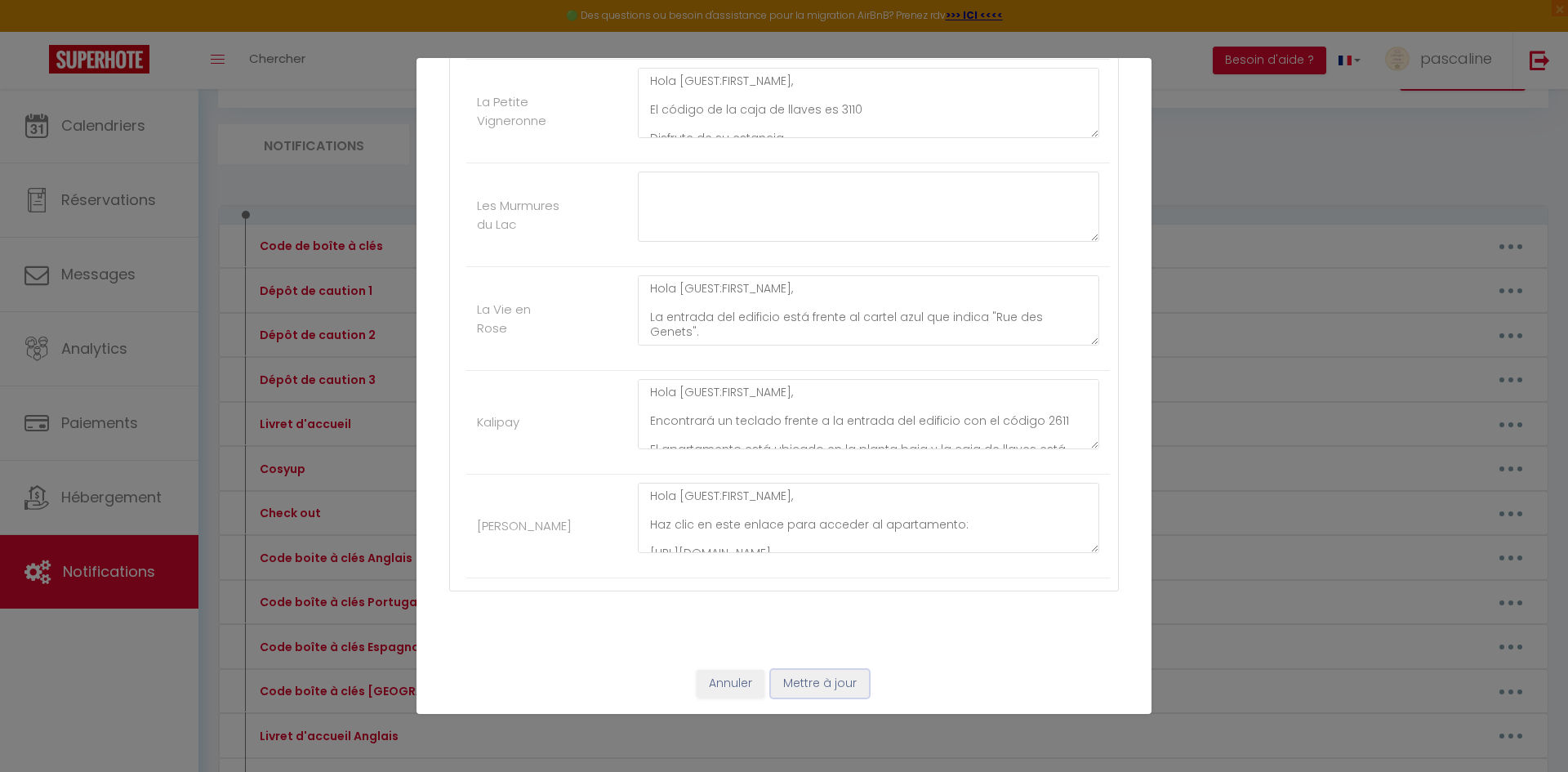
click at [846, 687] on button "Mettre à jour" at bounding box center [819, 683] width 98 height 28
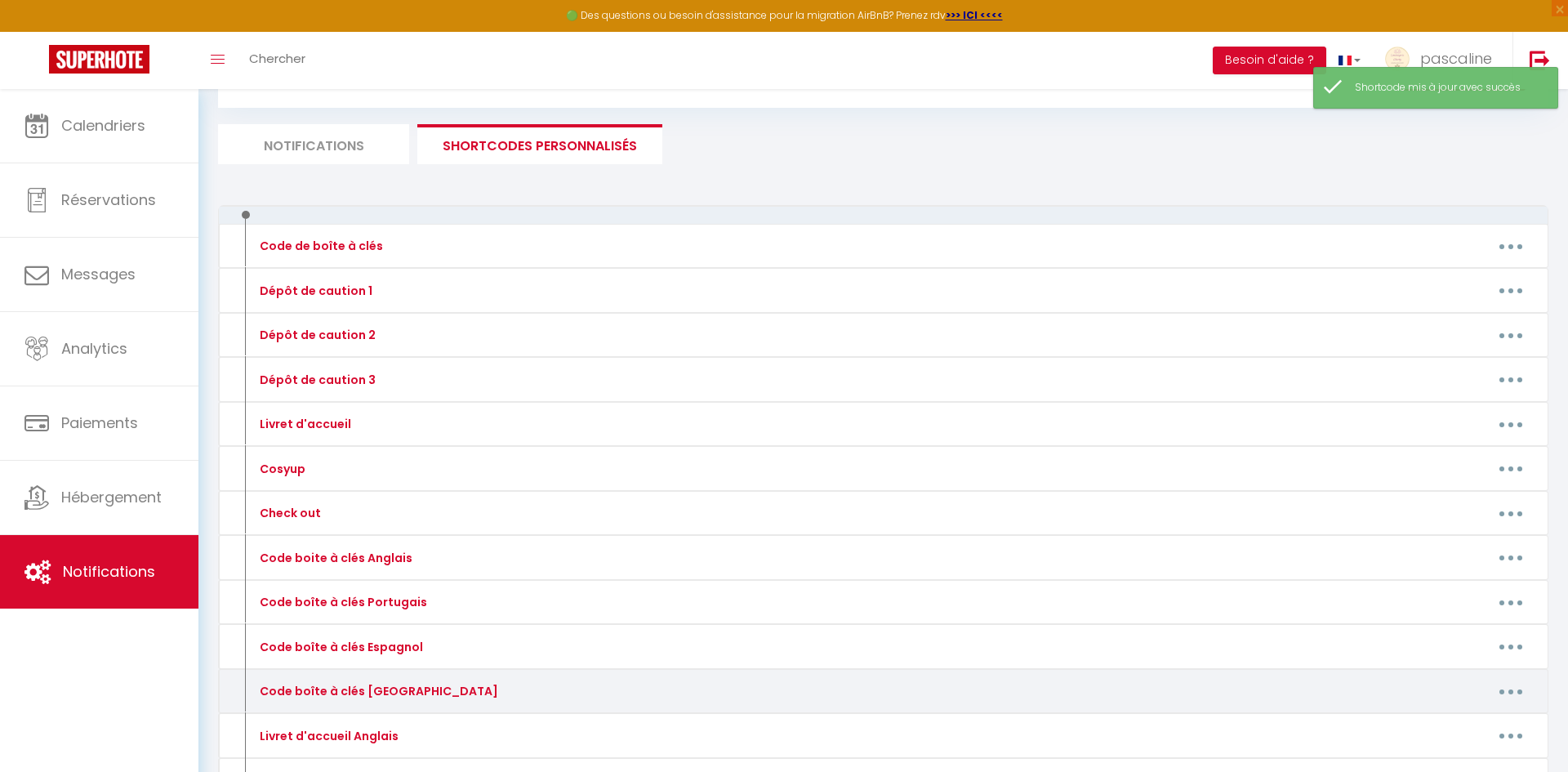
click at [1502, 696] on button "button" at bounding box center [1510, 691] width 46 height 26
click at [1464, 727] on link "Editer" at bounding box center [1468, 728] width 121 height 28
type input "Code boîte à clés [GEOGRAPHIC_DATA]"
type textarea "Codice [PERSON_NAME] portachiavi"
type textarea "Salve [GUEST:FIRST_NAME], L'ingresso dell'edificio si trova di fronte al cartel…"
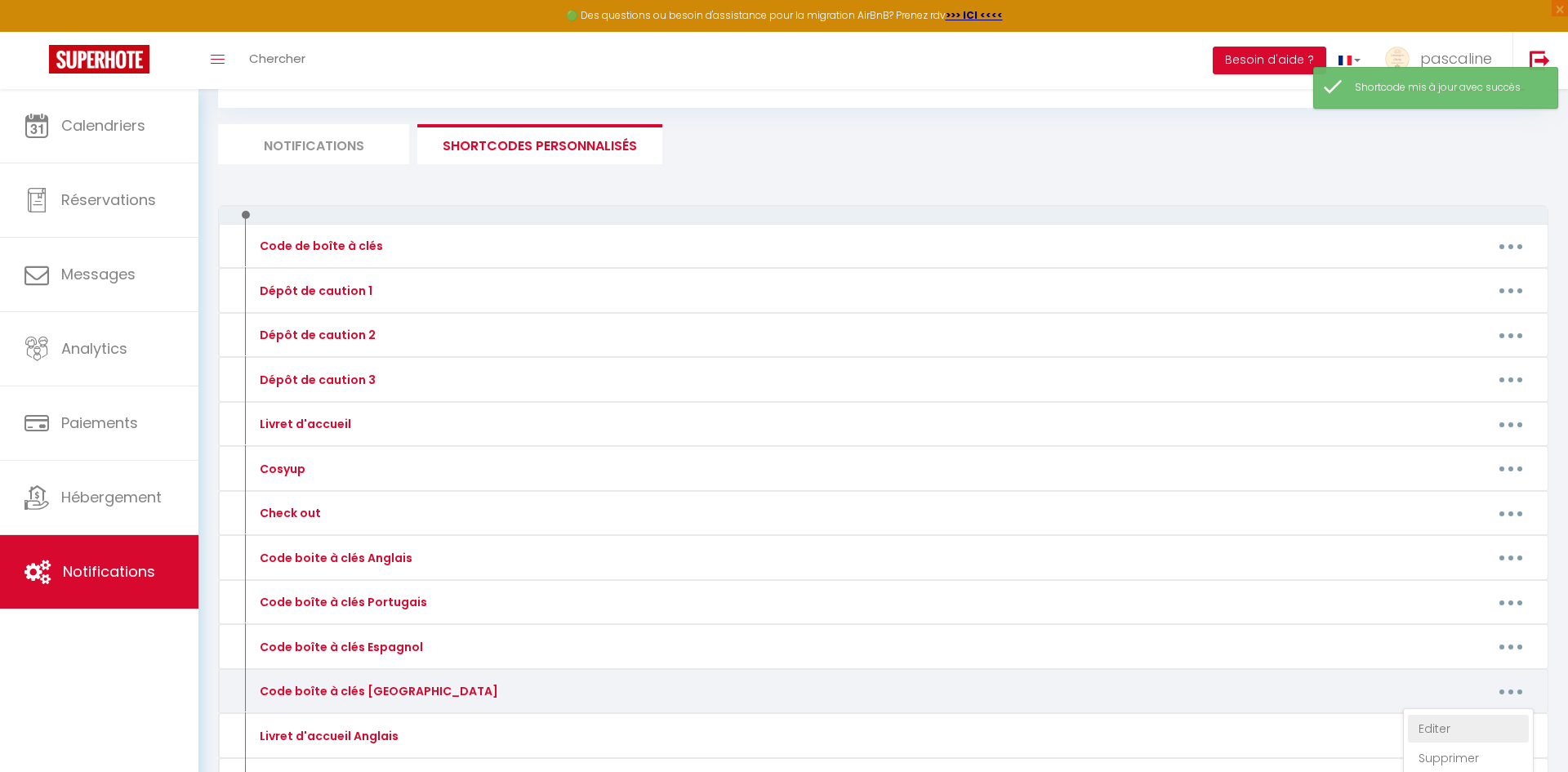
type textarea "Salve [GUEST:FIRST_NAME], La cassetta portachiavi si trova a sinistra del cance…"
type textarea "Salve [GUEST:FIRST_NAME], Clicca su questo link per accedere all'appartamento: …"
type textarea "Salve [GUEST:FIRST_NAME], Il codice [PERSON_NAME] portachiavi è 3110 Buon soggi…"
type textarea "Salve , L'ingresso dell'edificio si trova di fronte al cartello blu che indica …"
type textarea "Salve [GUEST:FIRST_NAME], Troverà un tastierino numerico di fronte all'ingresso…"
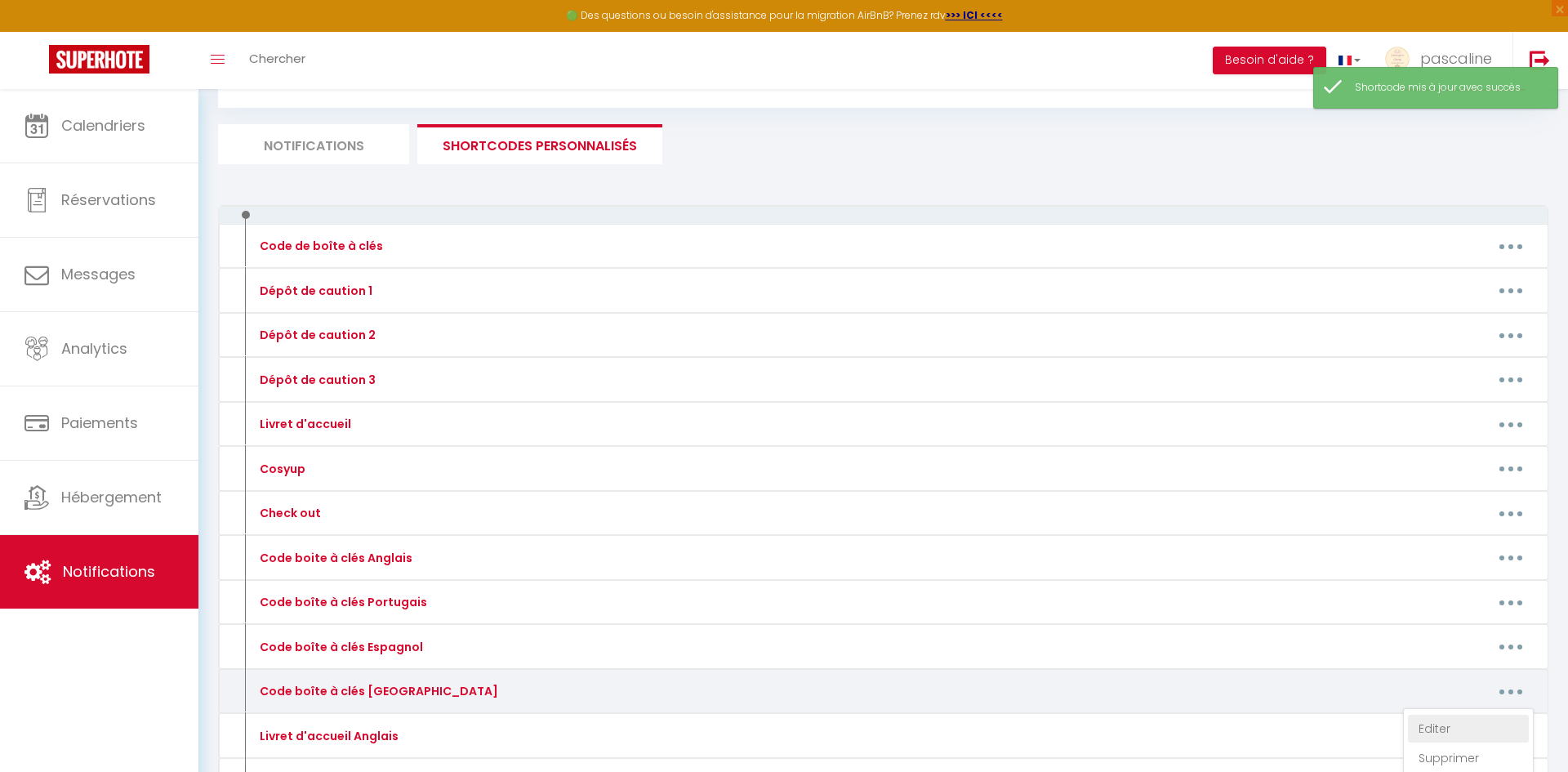
type textarea "Ciao [GUEST:FIRST_NAME], Clicca su questo link per accedere all'appartamento: […"
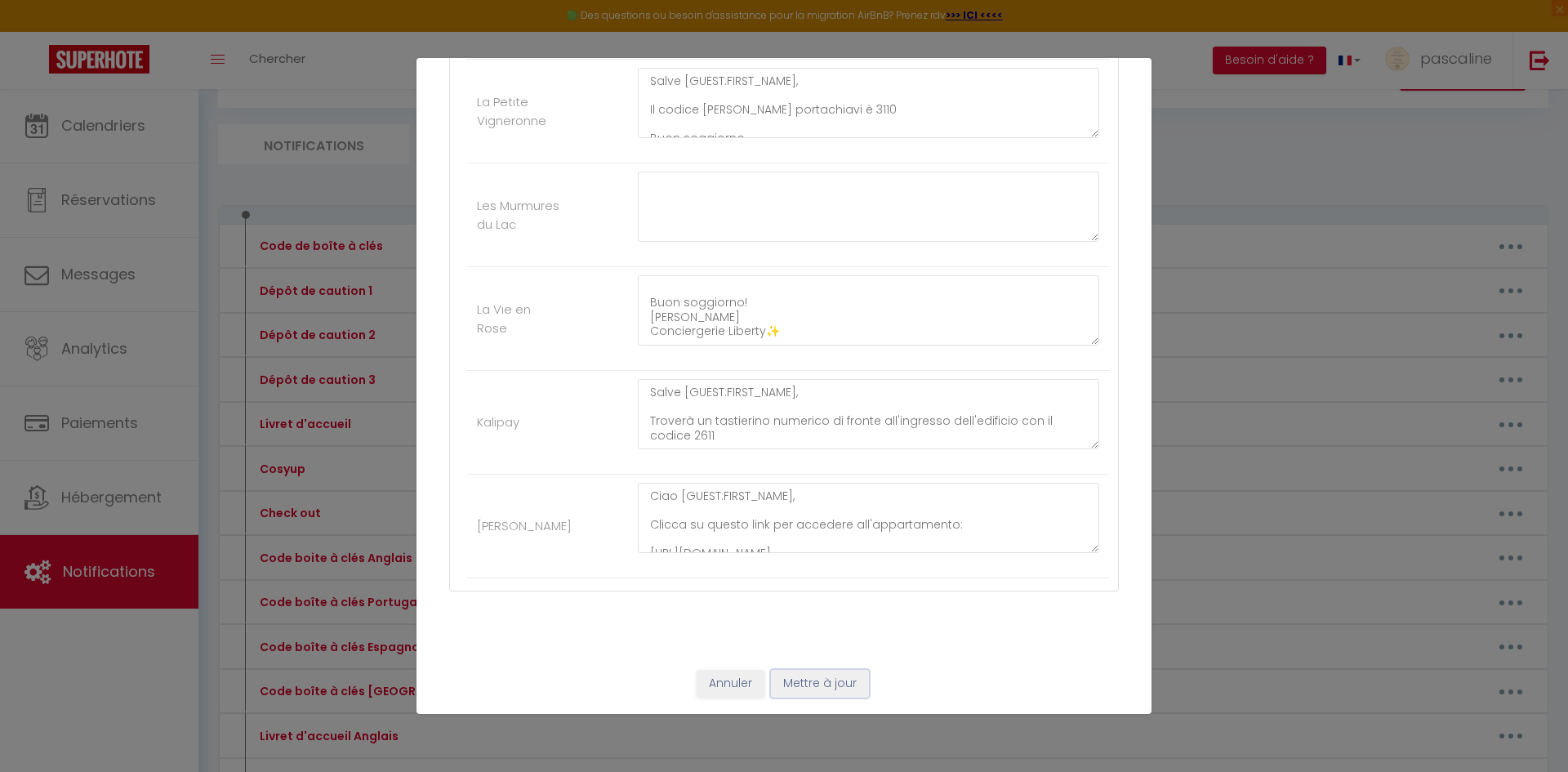
click at [818, 685] on button "Mettre à jour" at bounding box center [819, 683] width 98 height 28
